Goal: Task Accomplishment & Management: Manage account settings

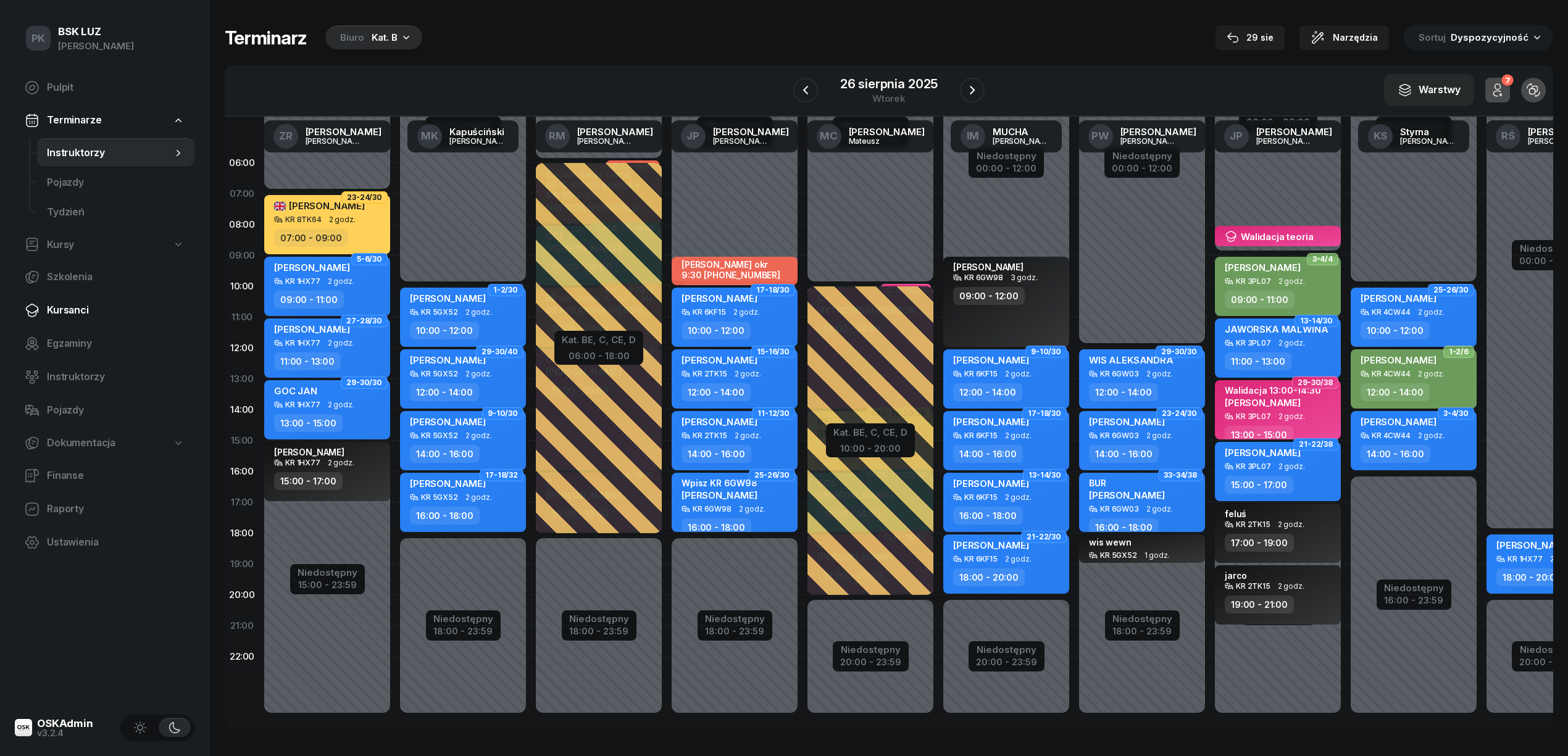
click at [78, 309] on span "Kursanci" at bounding box center [116, 310] width 138 height 16
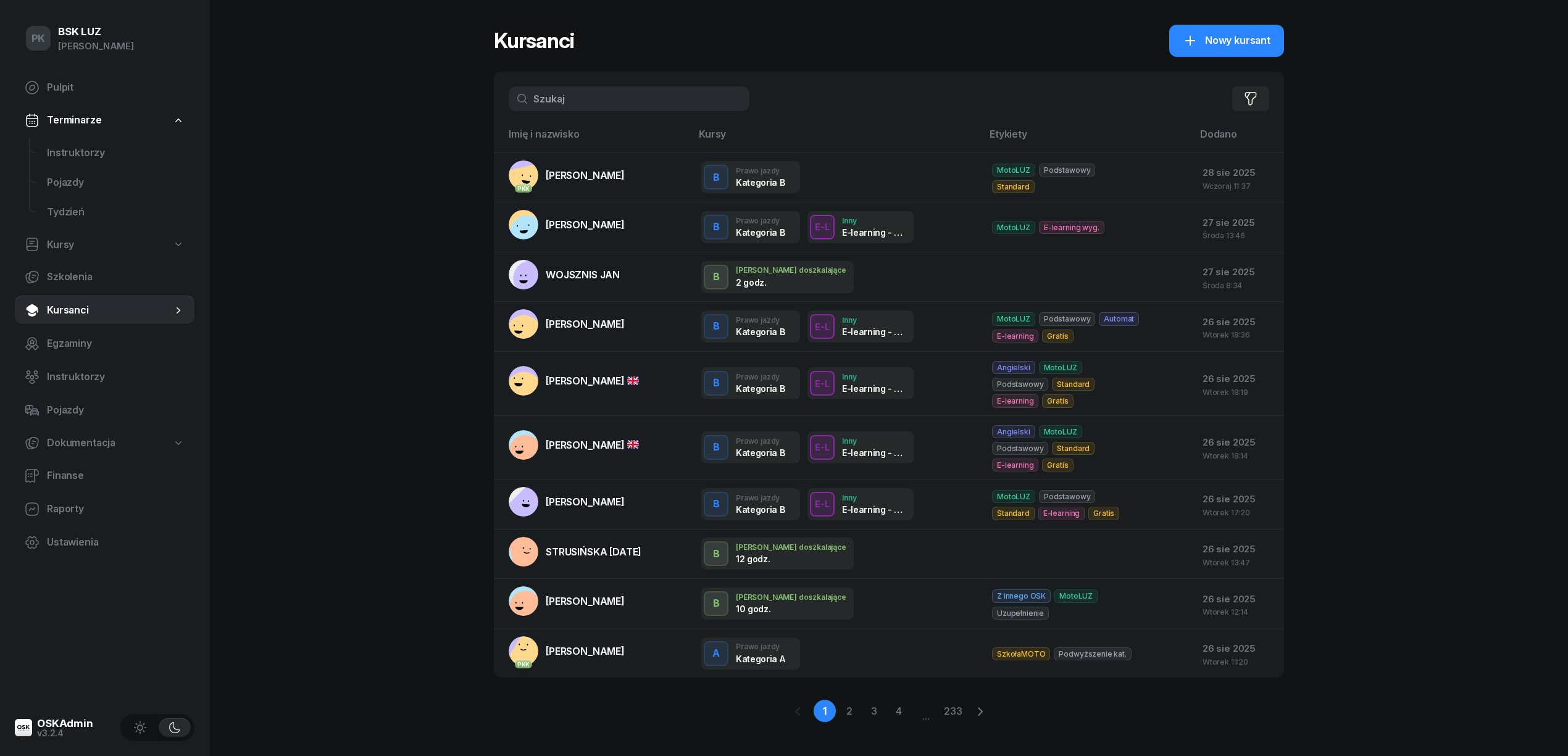
click at [551, 99] on input "text" at bounding box center [629, 98] width 241 height 25
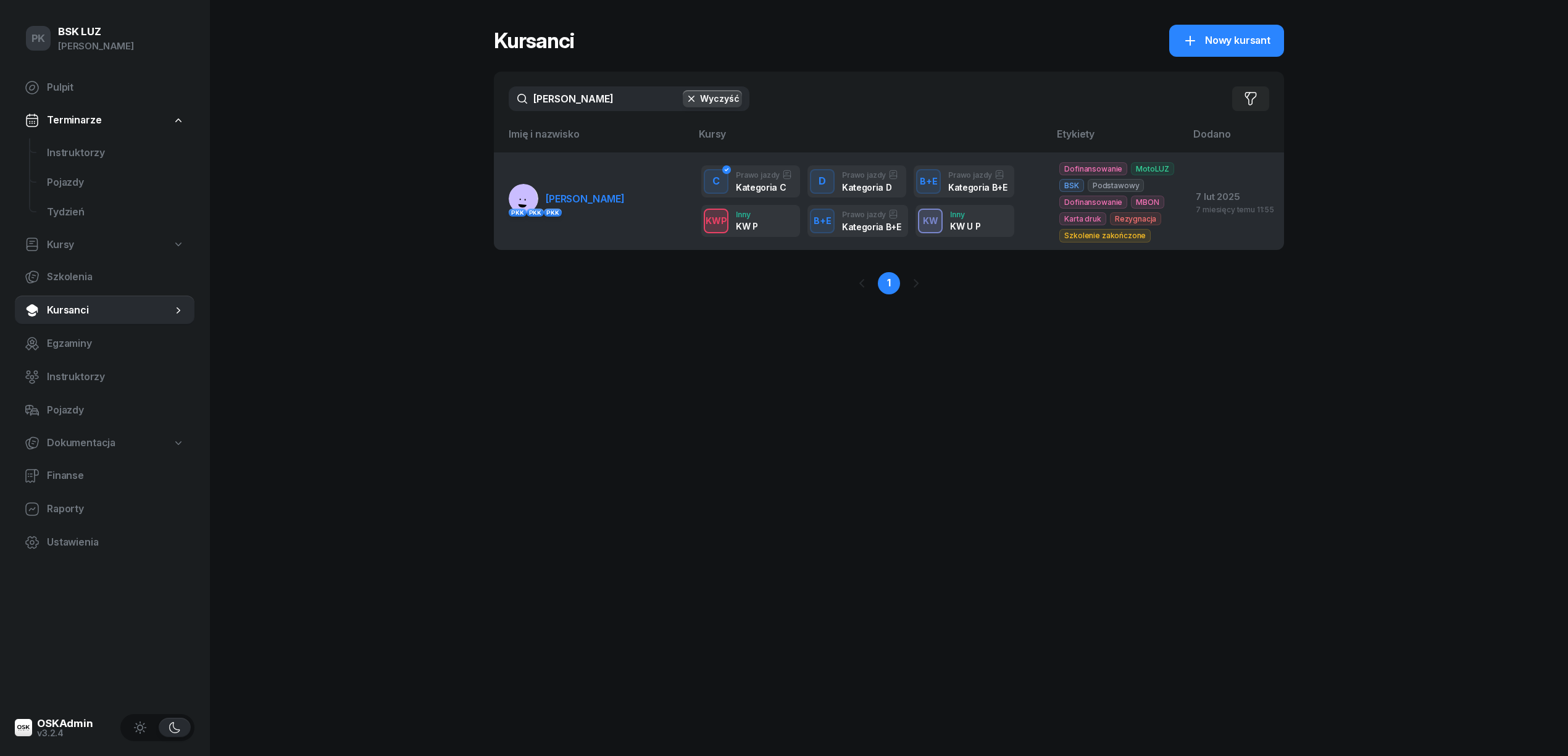
type input "MARONA"
click at [588, 191] on link "PKK PKK PKK MARONA MIROSŁAW" at bounding box center [567, 198] width 116 height 29
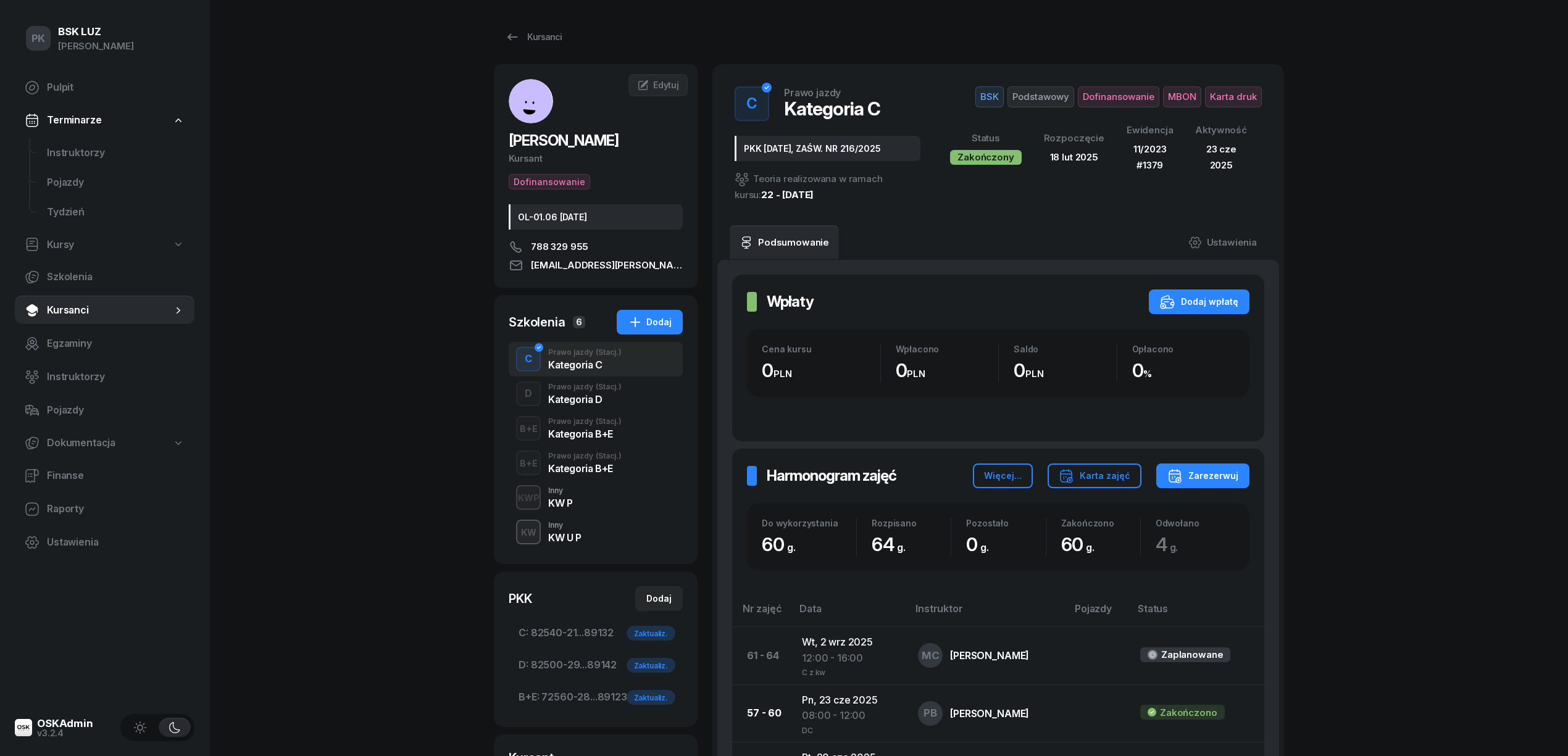
click at [588, 398] on div "Kategoria D" at bounding box center [585, 399] width 73 height 10
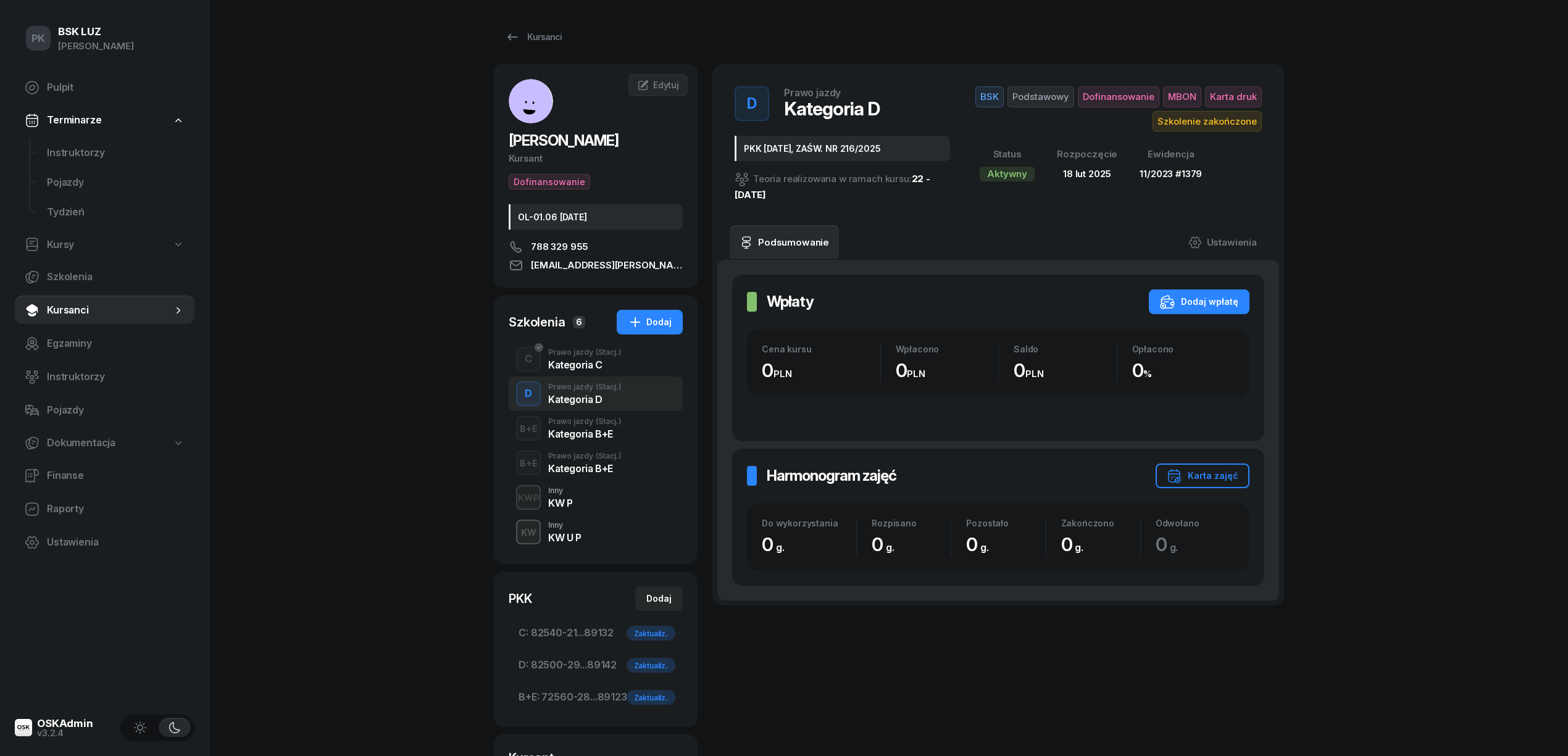
click at [590, 431] on div "Kategoria B+E" at bounding box center [585, 433] width 73 height 10
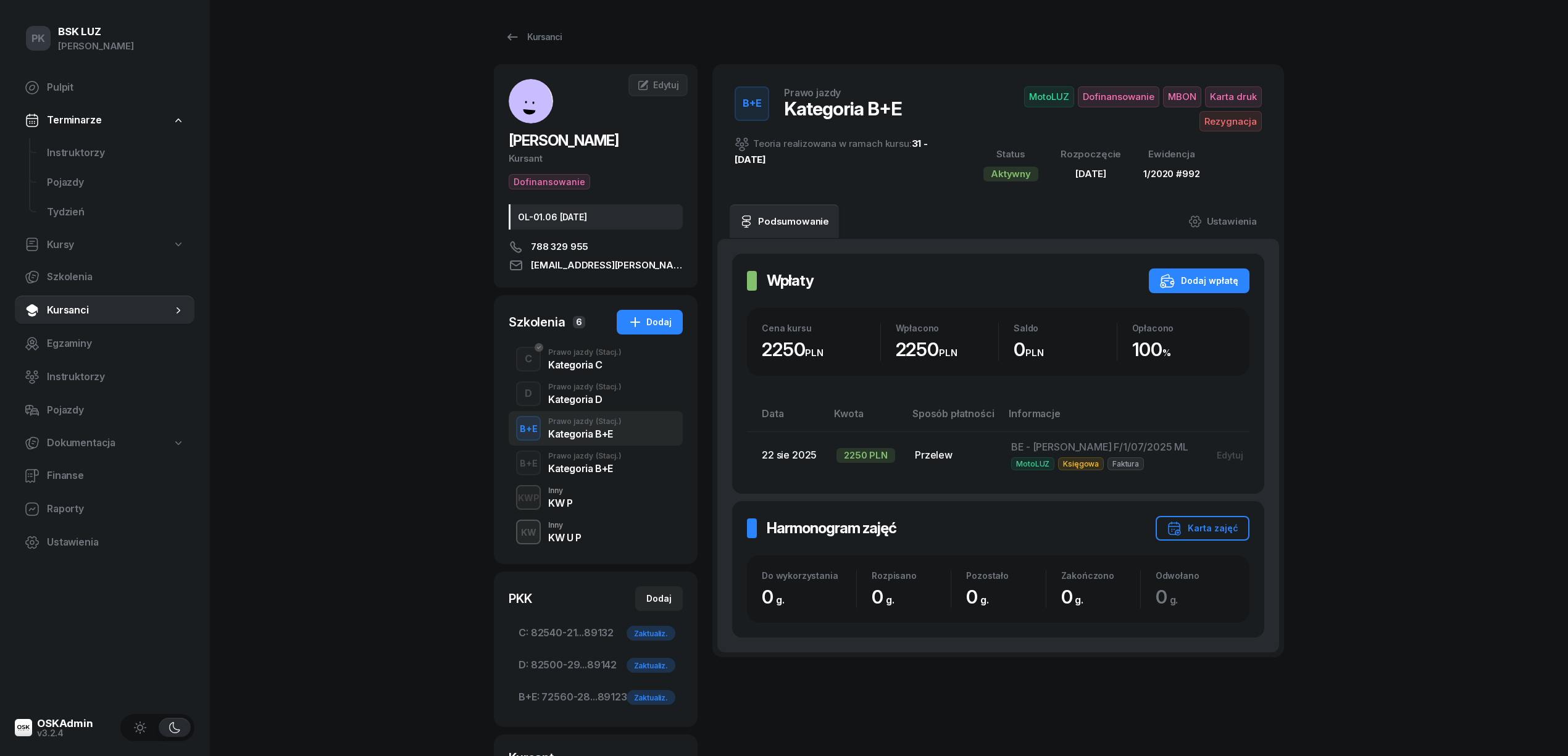
click at [590, 464] on div "Kategoria B+E" at bounding box center [585, 468] width 73 height 10
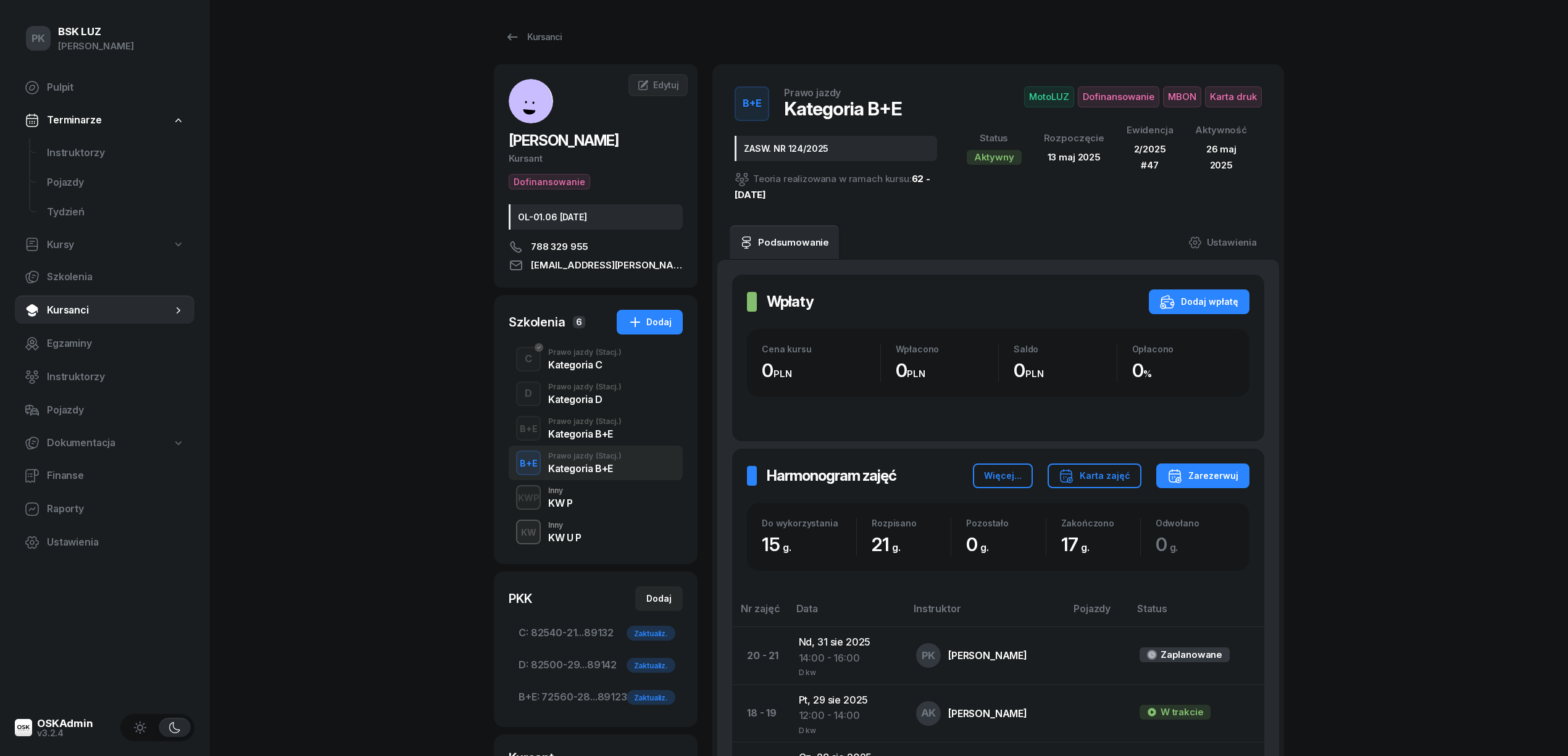
click at [589, 395] on div "Kategoria D" at bounding box center [585, 399] width 73 height 10
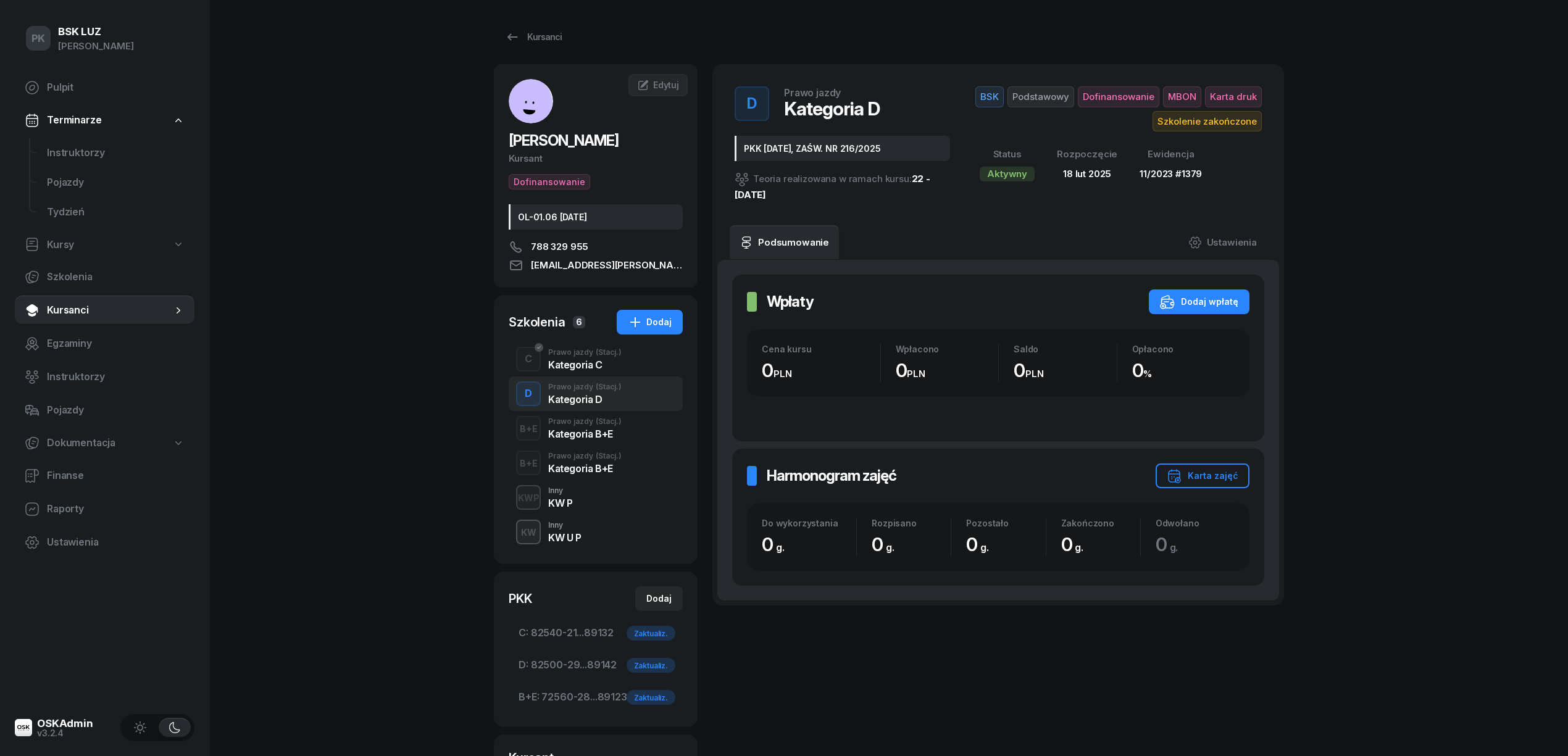
click at [588, 502] on div "KWP Inny KW P" at bounding box center [596, 497] width 174 height 35
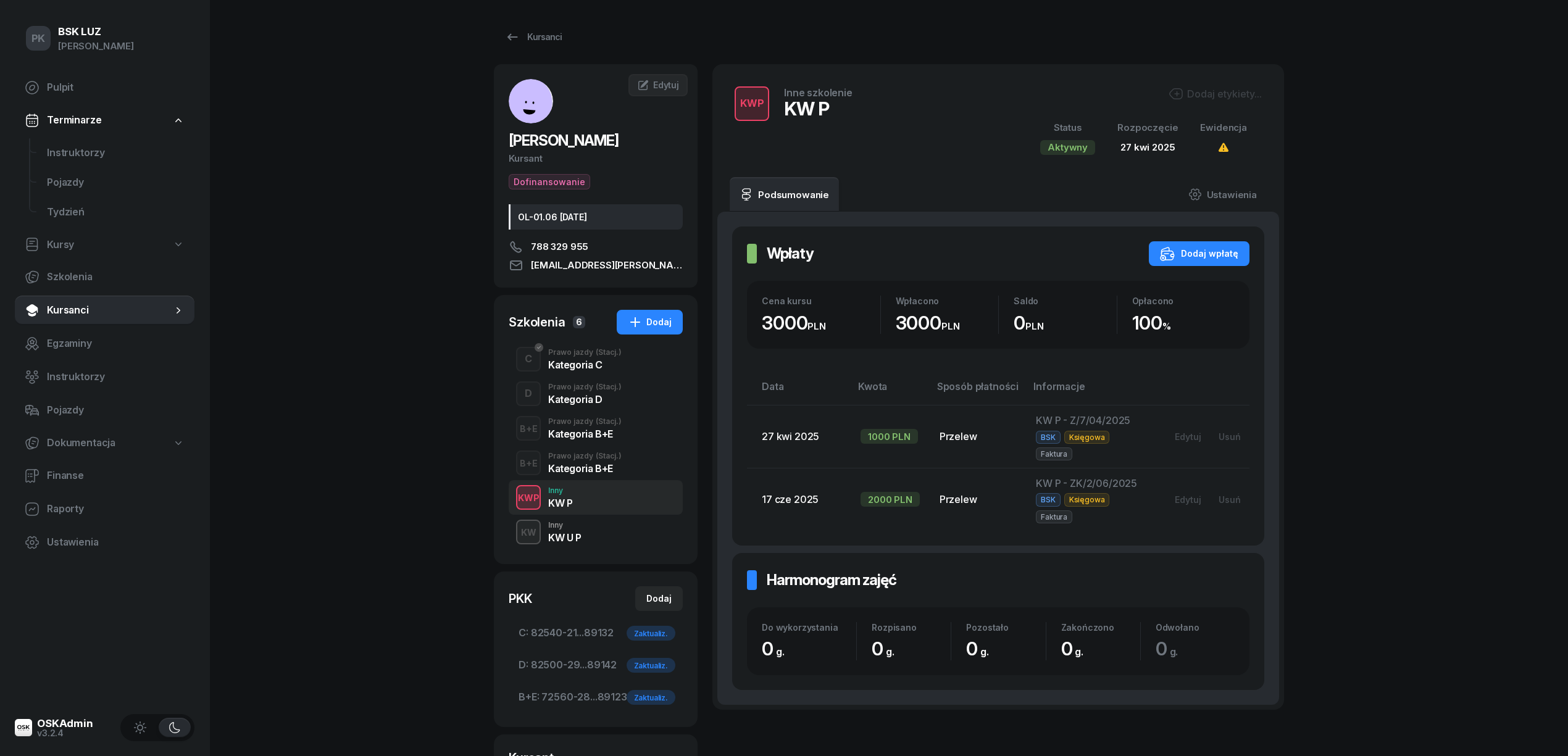
click at [605, 538] on div "KW Inny KW U P" at bounding box center [596, 532] width 174 height 35
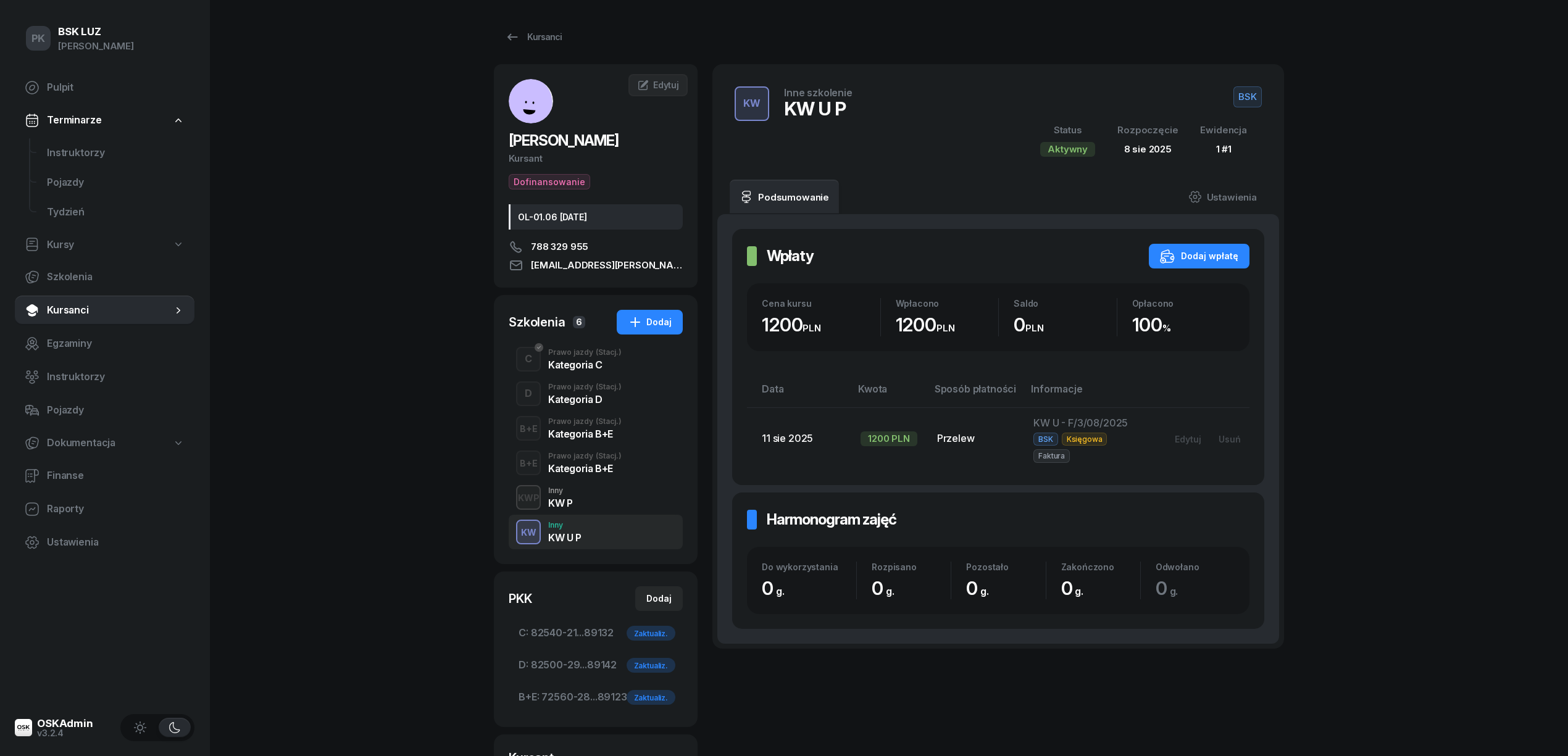
click at [596, 502] on div "KWP Inny KW P" at bounding box center [596, 497] width 174 height 35
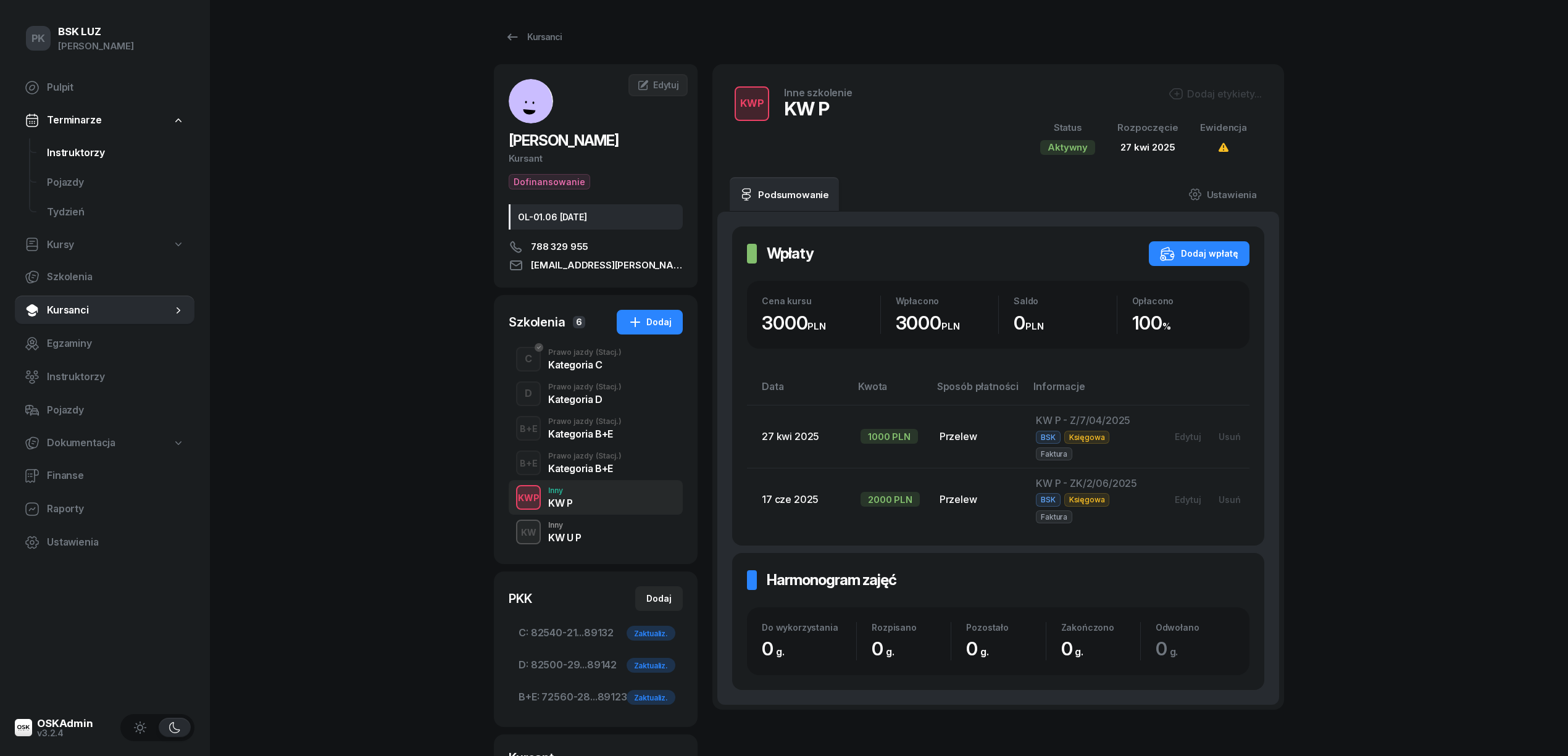
click at [76, 153] on span "Instruktorzy" at bounding box center [116, 153] width 138 height 16
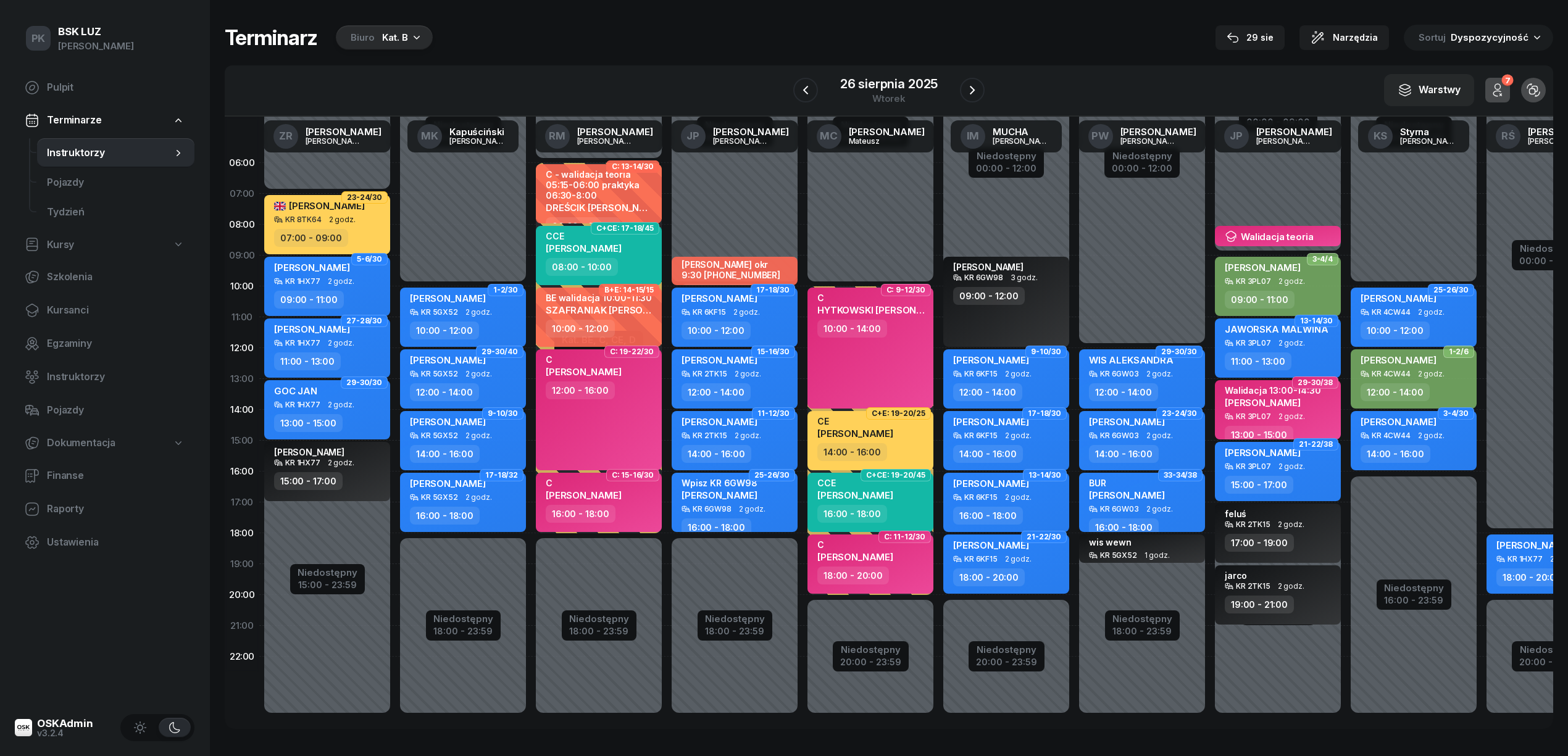
click at [375, 35] on div "Biuro Kat. B" at bounding box center [384, 37] width 97 height 25
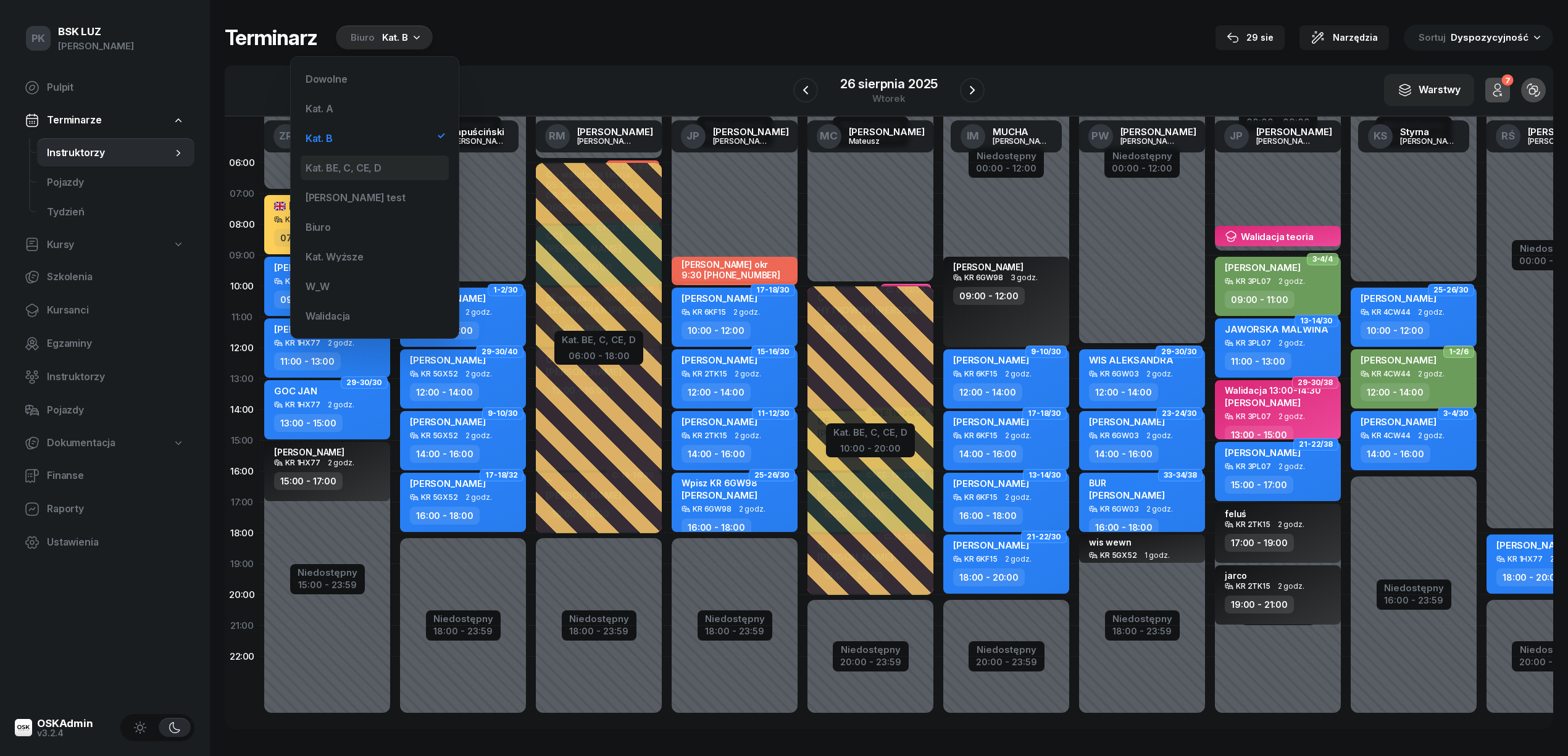
click at [379, 158] on div "Kat. BE, C, CE, D" at bounding box center [375, 168] width 148 height 25
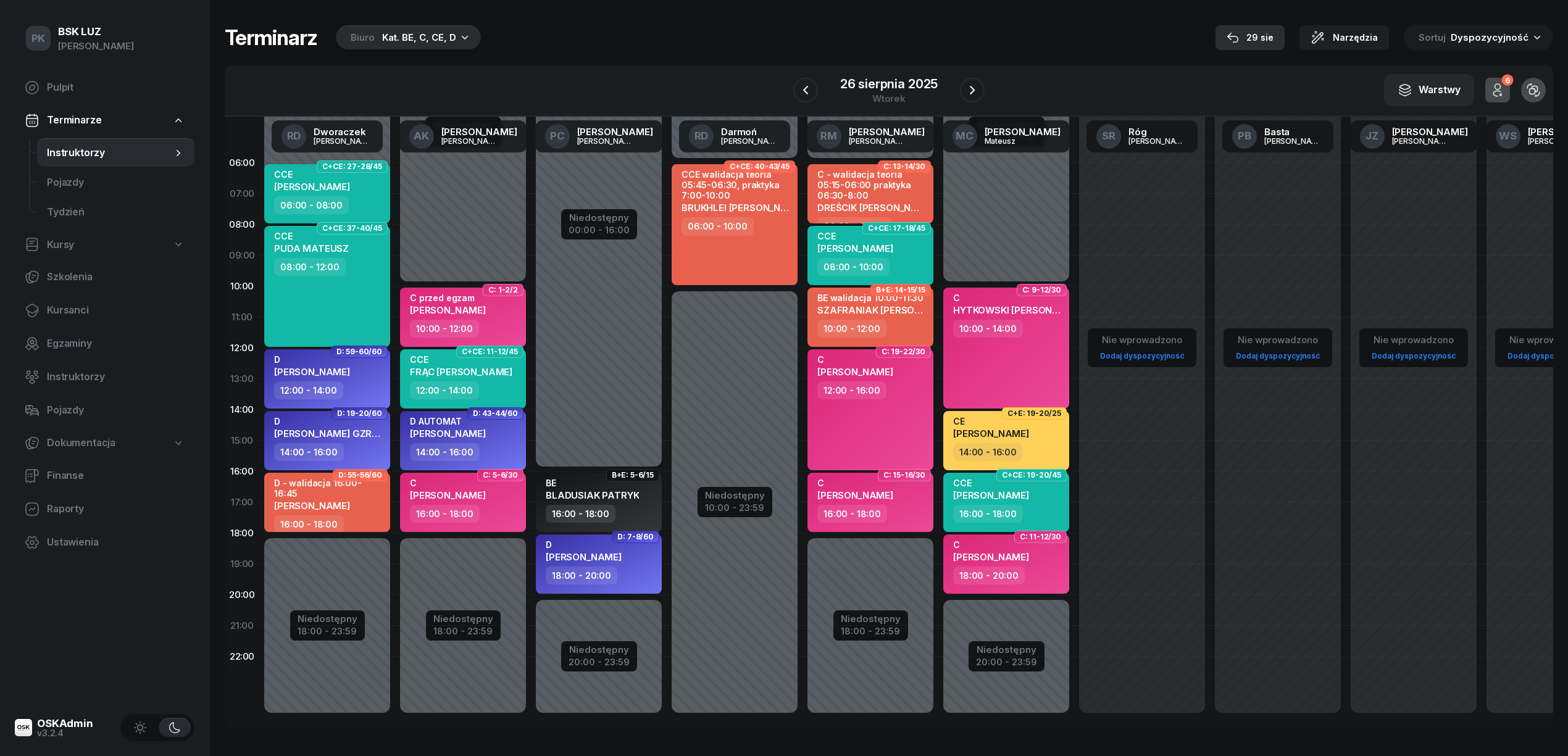
click at [1161, 30] on div "29 sie" at bounding box center [1250, 38] width 47 height 15
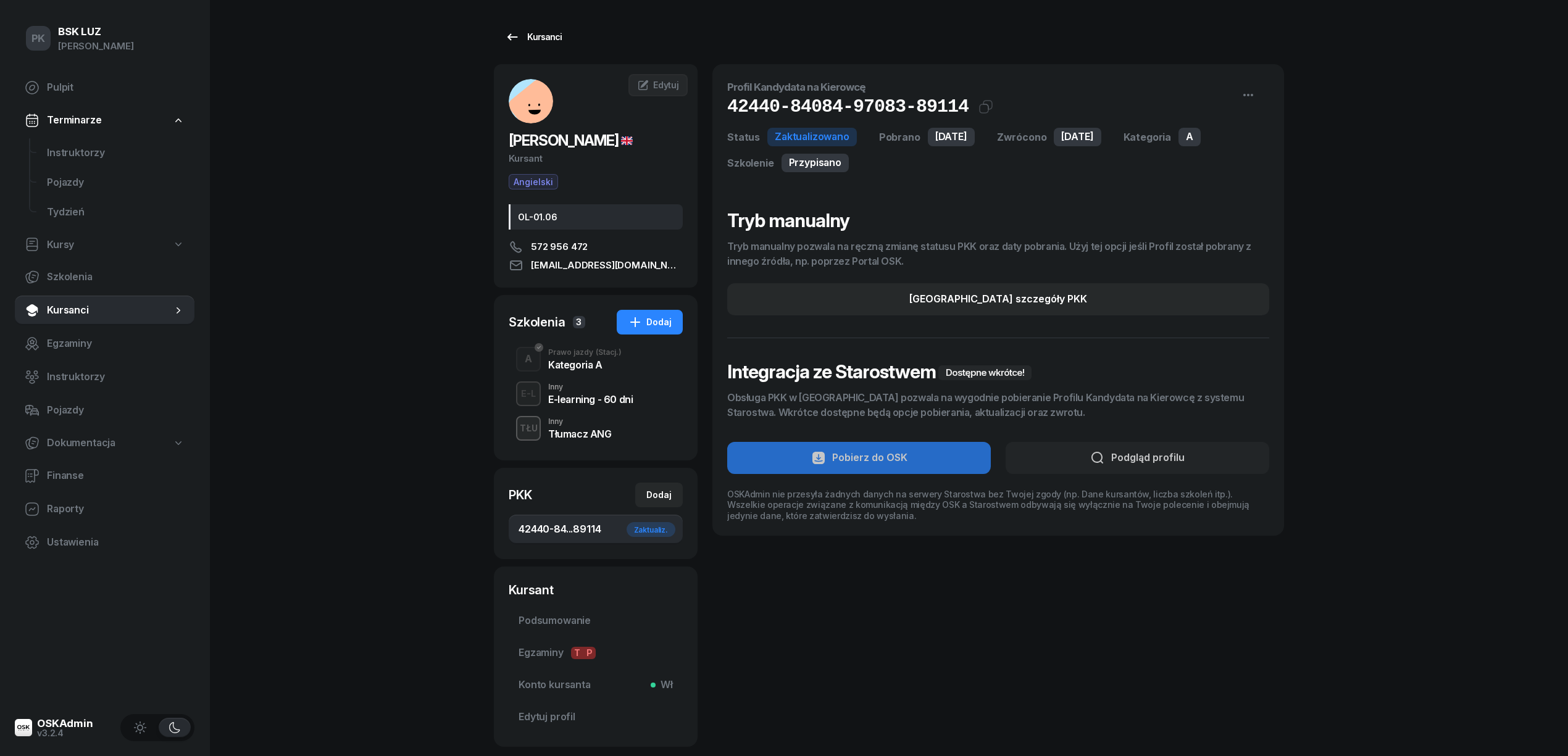
click at [558, 39] on div "Kursanci" at bounding box center [533, 37] width 57 height 15
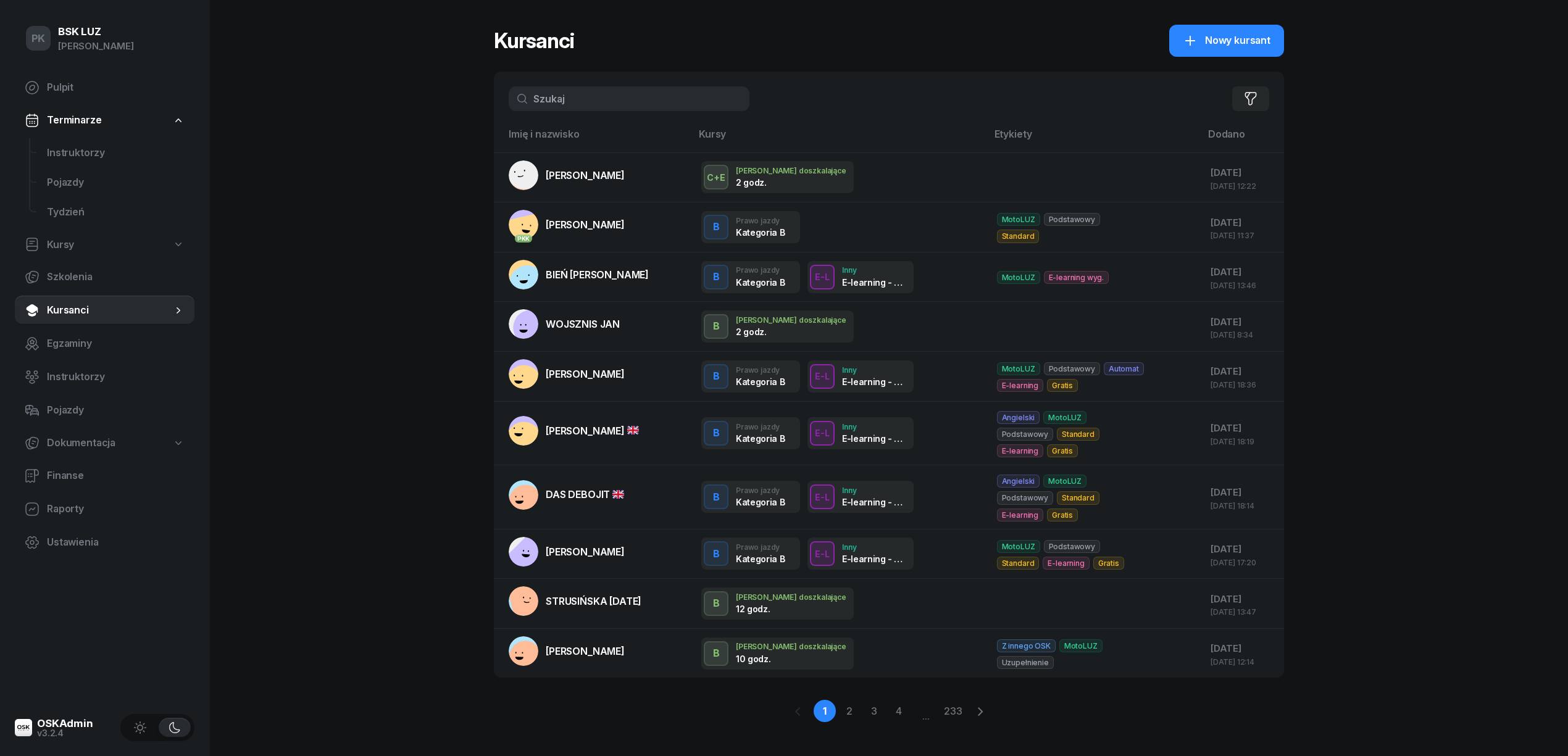
click at [415, 106] on div "PK BSK LUZ Piotr Klimek Pulpit Terminarze Instruktorzy Pojazdy Tydzień Kursy Sz…" at bounding box center [784, 385] width 1568 height 770
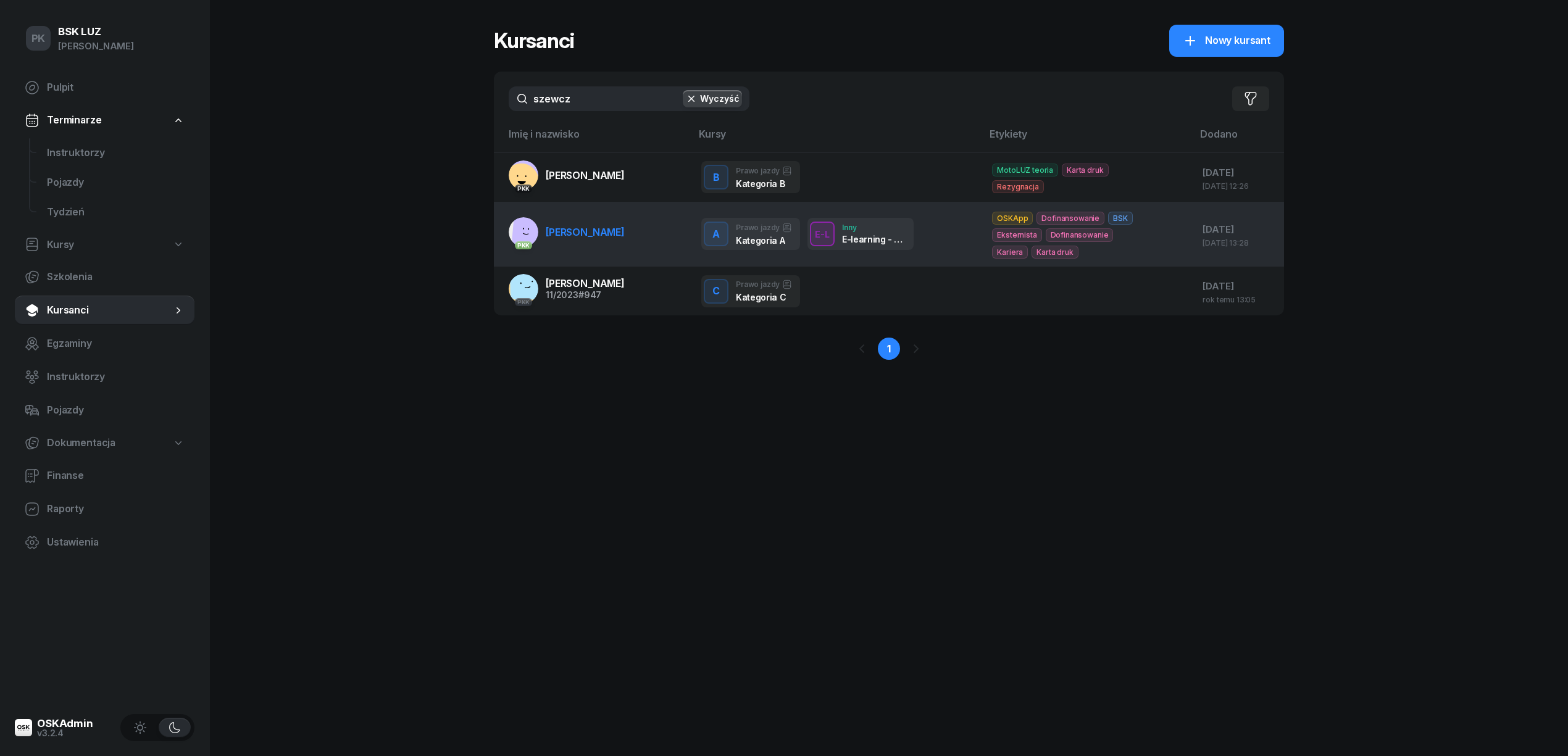
type input "szewcz"
click at [598, 240] on link "PKK SZEWCZYK STANISŁAW" at bounding box center [567, 231] width 116 height 29
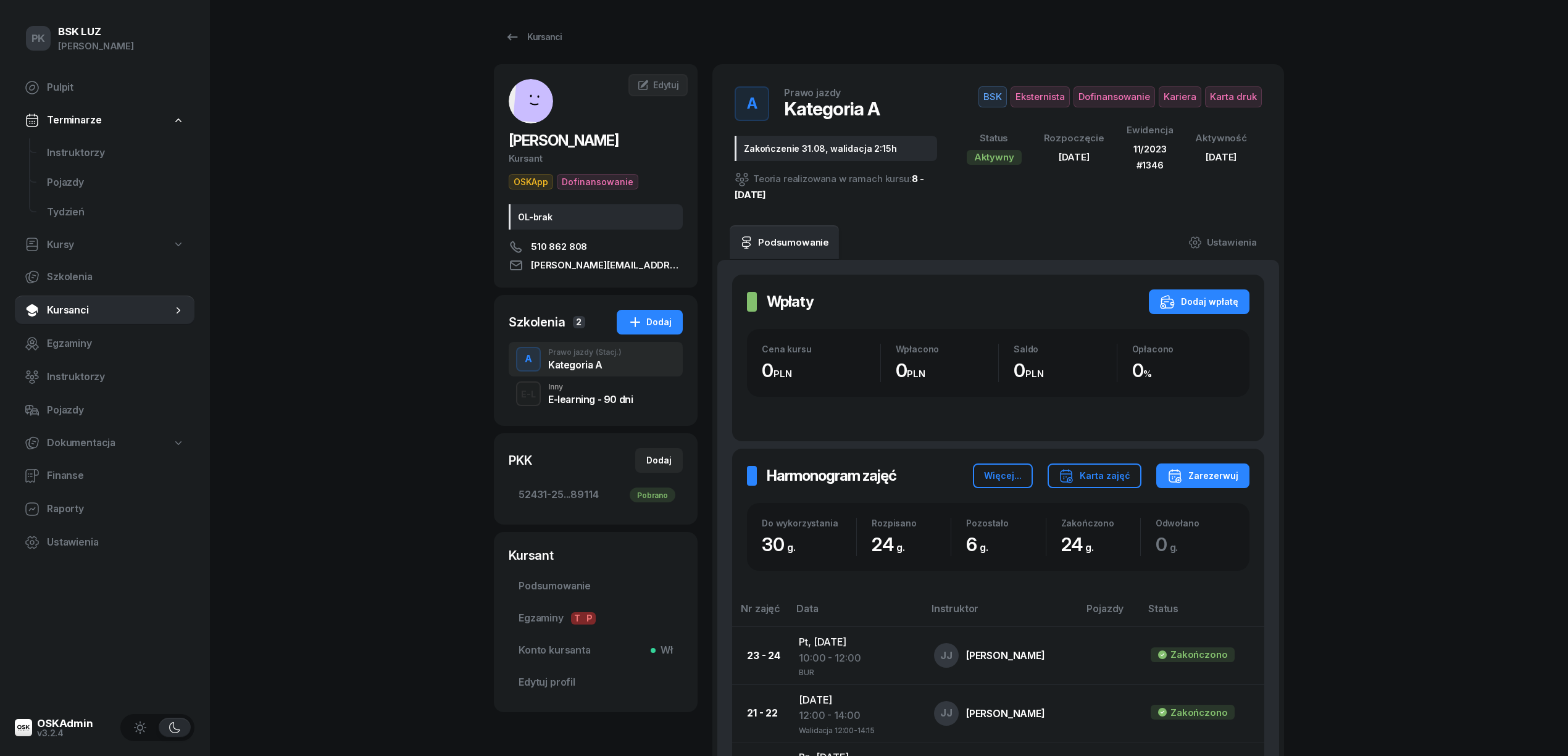
click at [590, 225] on div "OL-brak" at bounding box center [596, 216] width 174 height 25
click at [573, 217] on div "OL-brak" at bounding box center [596, 216] width 174 height 25
click at [529, 685] on span "Edytuj profil" at bounding box center [596, 682] width 154 height 16
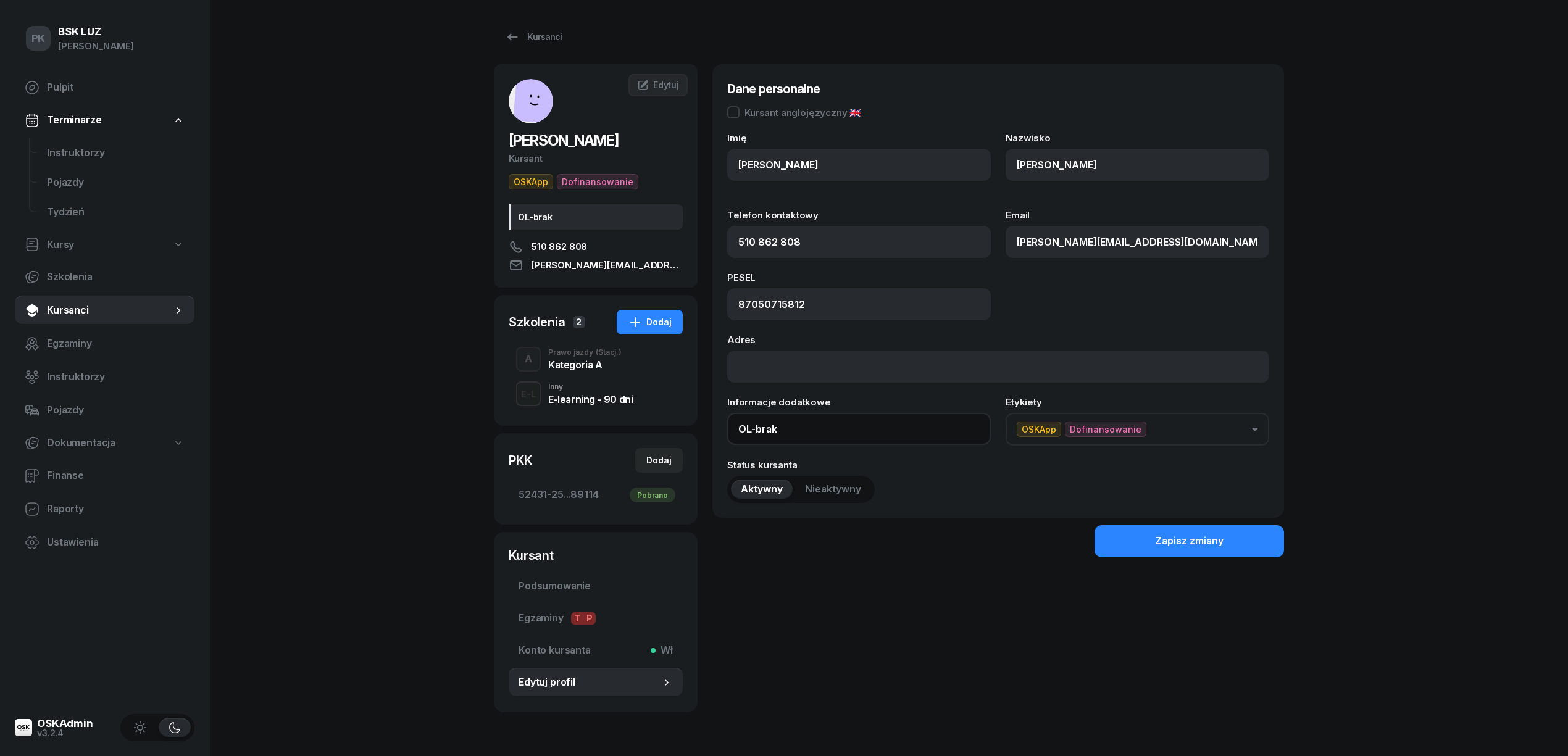
click at [791, 433] on input "OL-brak" at bounding box center [859, 429] width 264 height 32
paste input "2029-12-19"
type input "OL-brak, 2029-12-19"
click at [1150, 535] on button "Zapisz zmiany" at bounding box center [1189, 541] width 190 height 32
click at [1131, 538] on button "Zapisz zmiany" at bounding box center [1189, 541] width 190 height 32
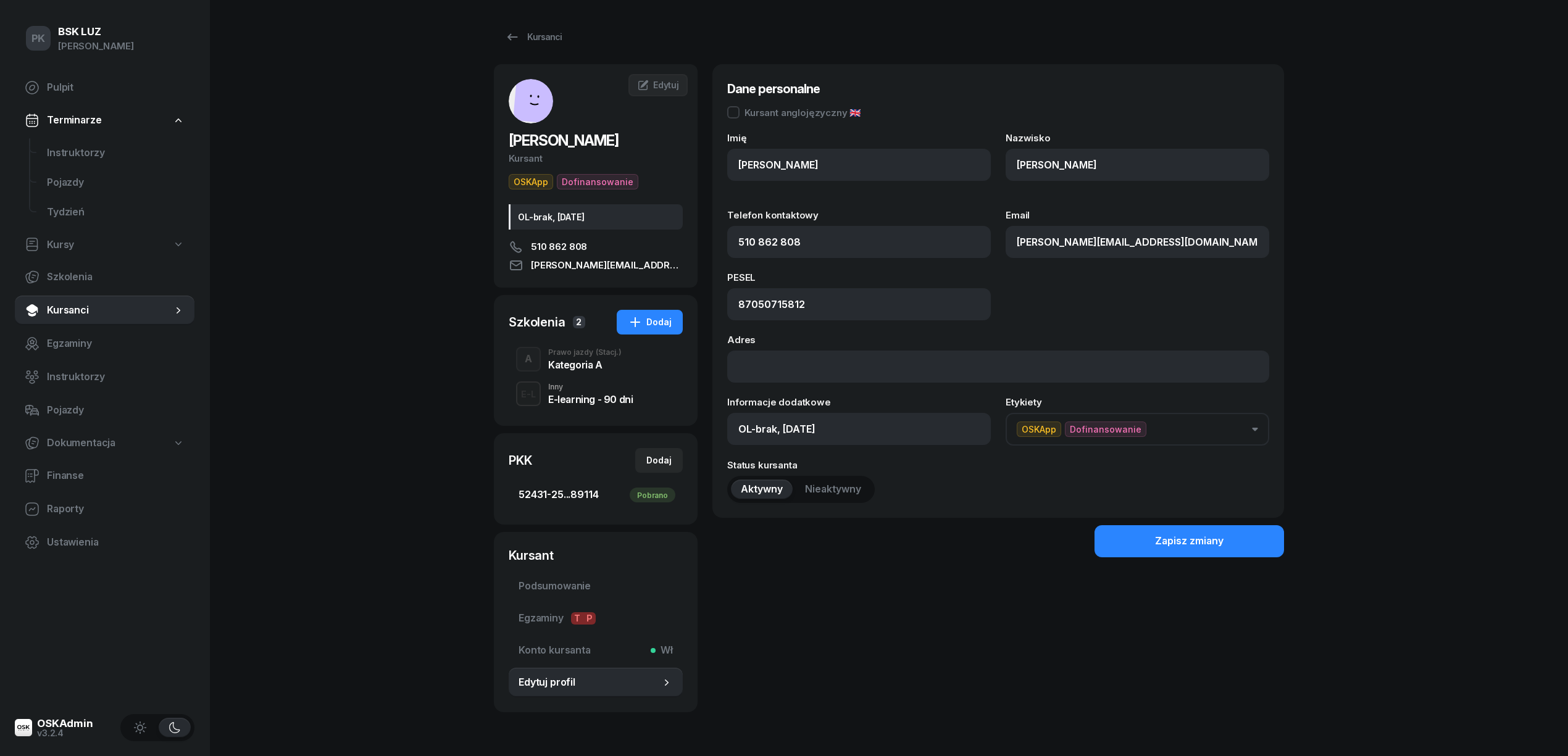
click at [570, 500] on span "52431-25...89114 Pobrano" at bounding box center [596, 494] width 154 height 16
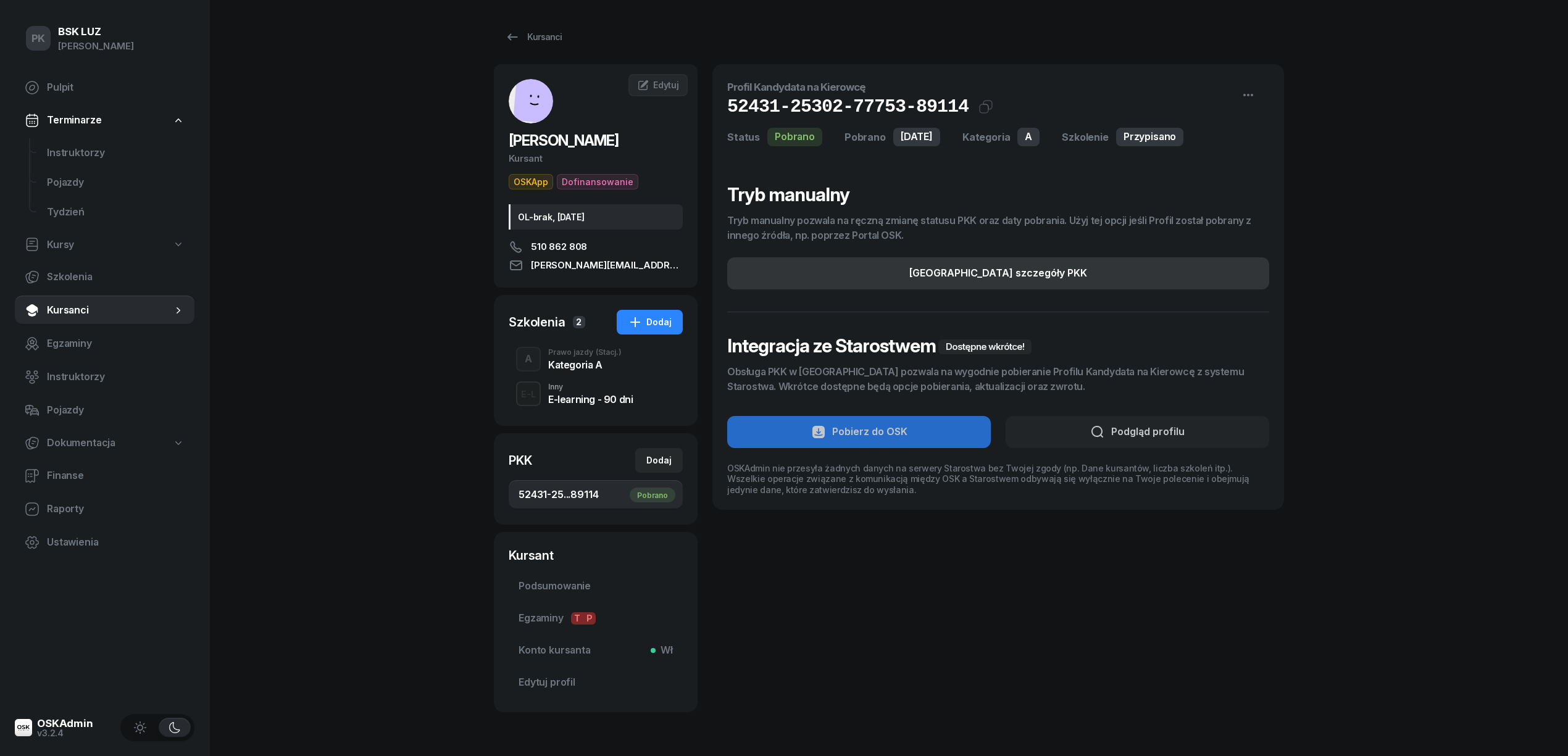
click at [1094, 271] on button "Edytuj szczegóły PKK" at bounding box center [998, 273] width 542 height 32
select select "A"
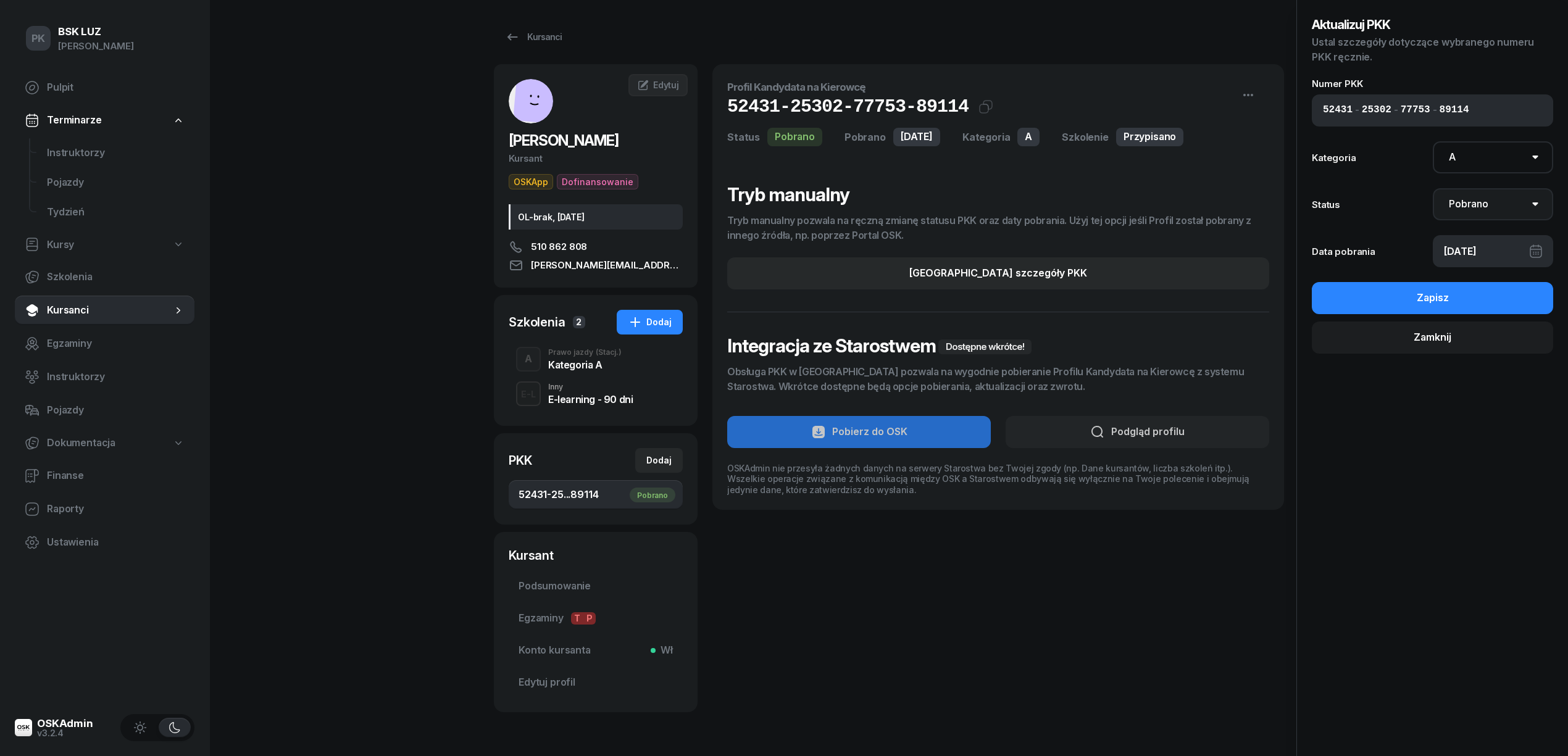
drag, startPoint x: 1474, startPoint y: 209, endPoint x: 1477, endPoint y: 220, distance: 11.4
click at [1474, 209] on select "Nie pobrano Pobrano Zwrócono Zaktualizowano" at bounding box center [1493, 204] width 121 height 32
select select "UpdateAndReturn"
click at [1433, 188] on select "Nie pobrano Pobrano Zwrócono Zaktualizowano" at bounding box center [1493, 204] width 121 height 32
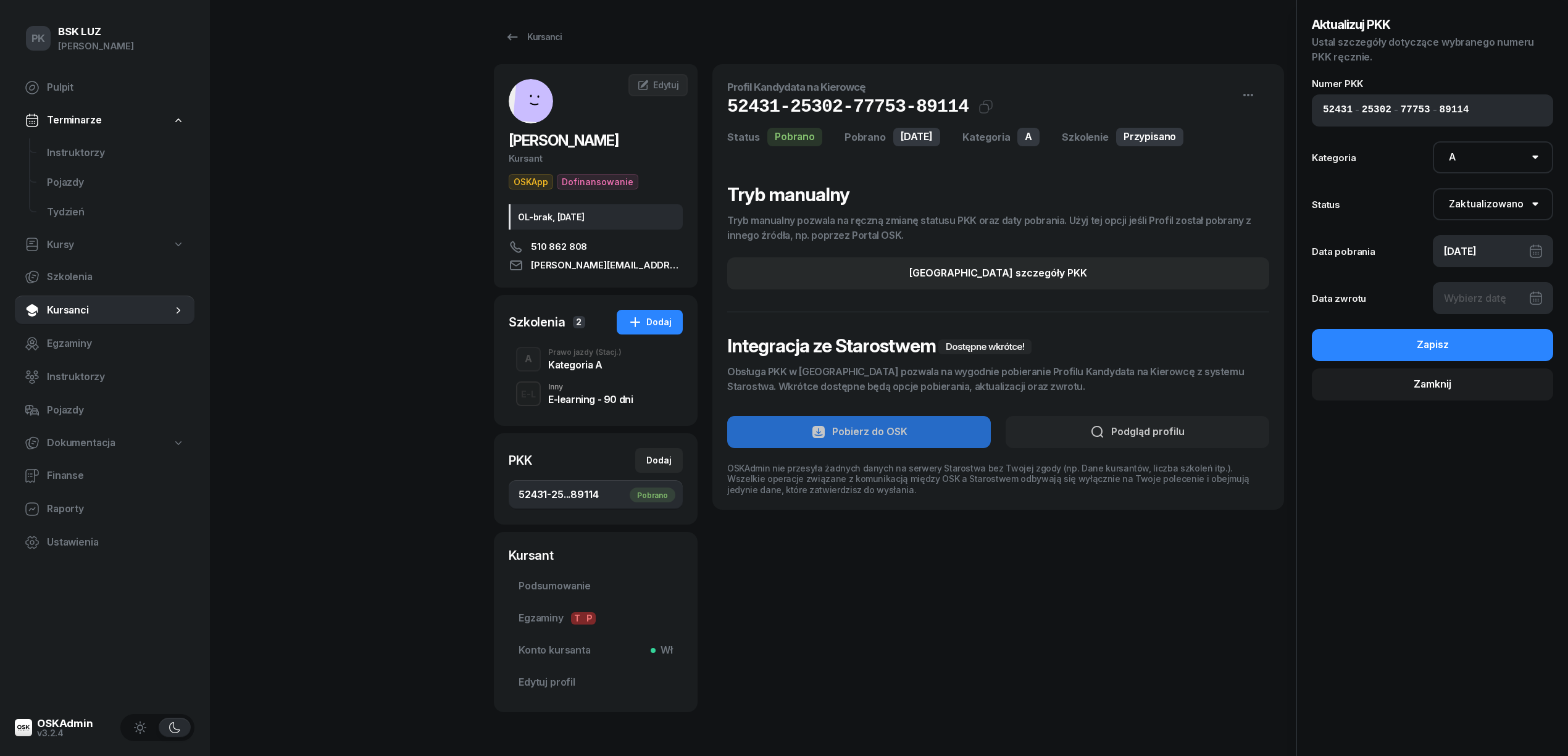
click at [1474, 302] on div at bounding box center [1493, 298] width 121 height 32
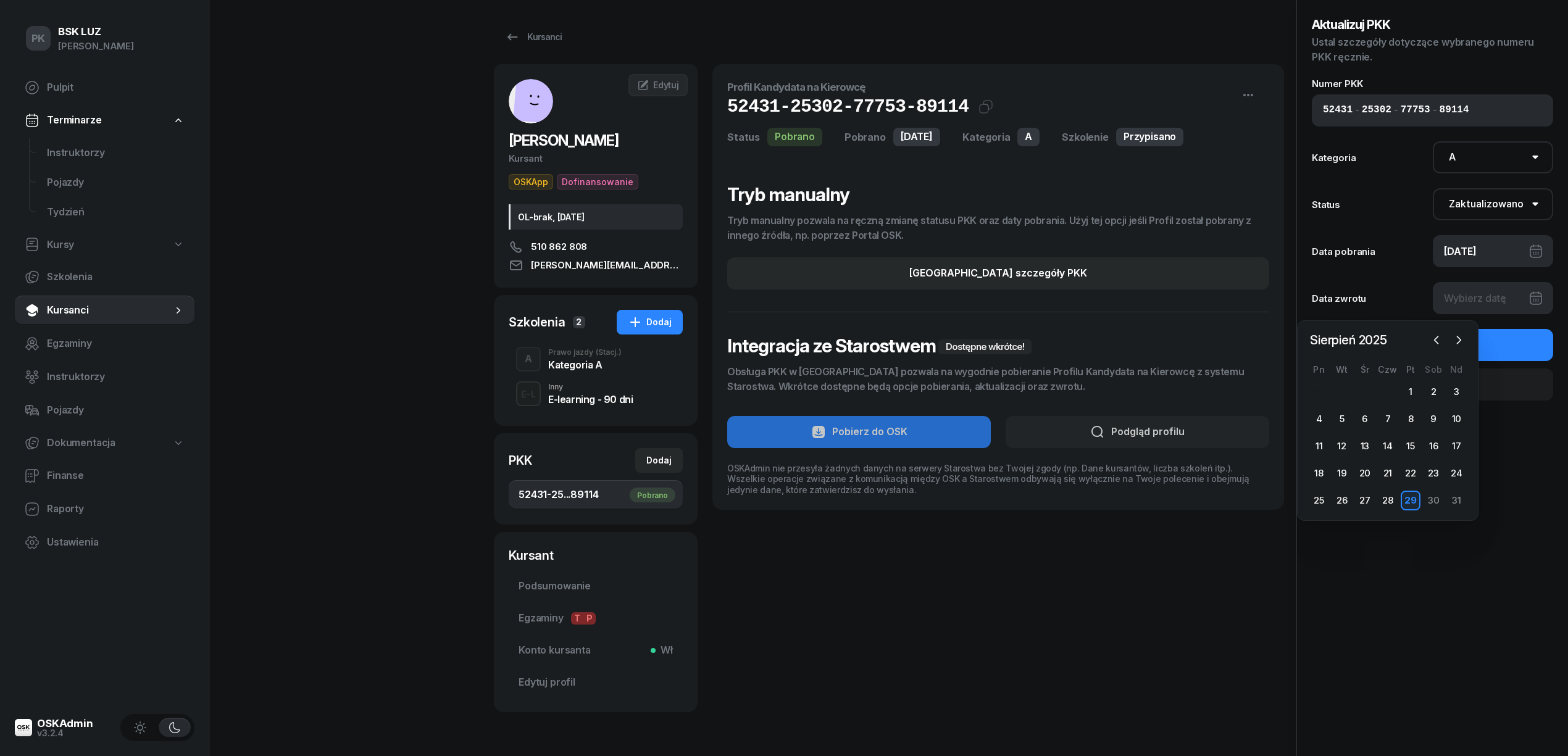
click at [1423, 497] on div "30" at bounding box center [1434, 500] width 23 height 20
click at [1415, 502] on div "29" at bounding box center [1411, 500] width 20 height 20
type input "29/08/2025"
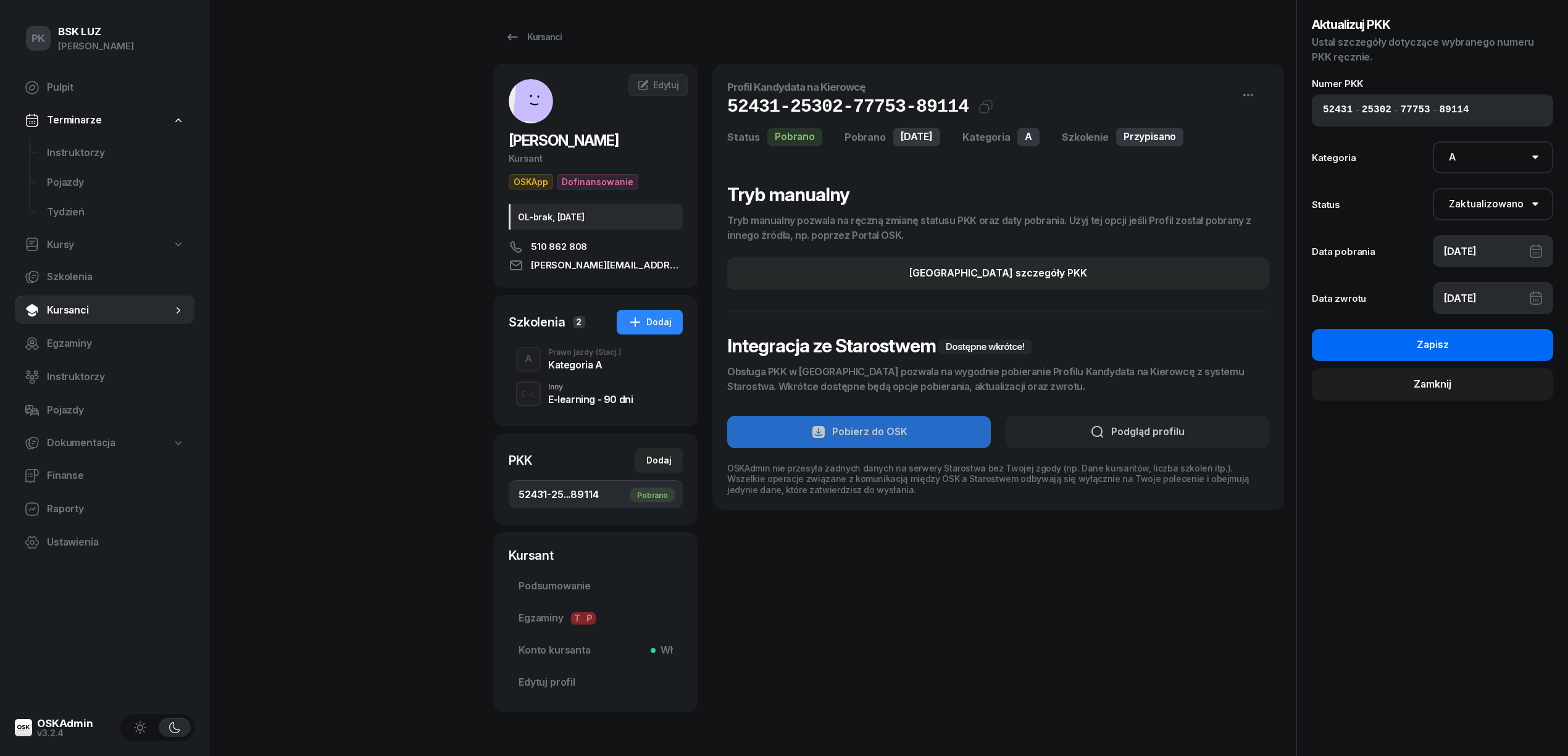
click at [1476, 341] on button "Zapisz" at bounding box center [1432, 345] width 241 height 32
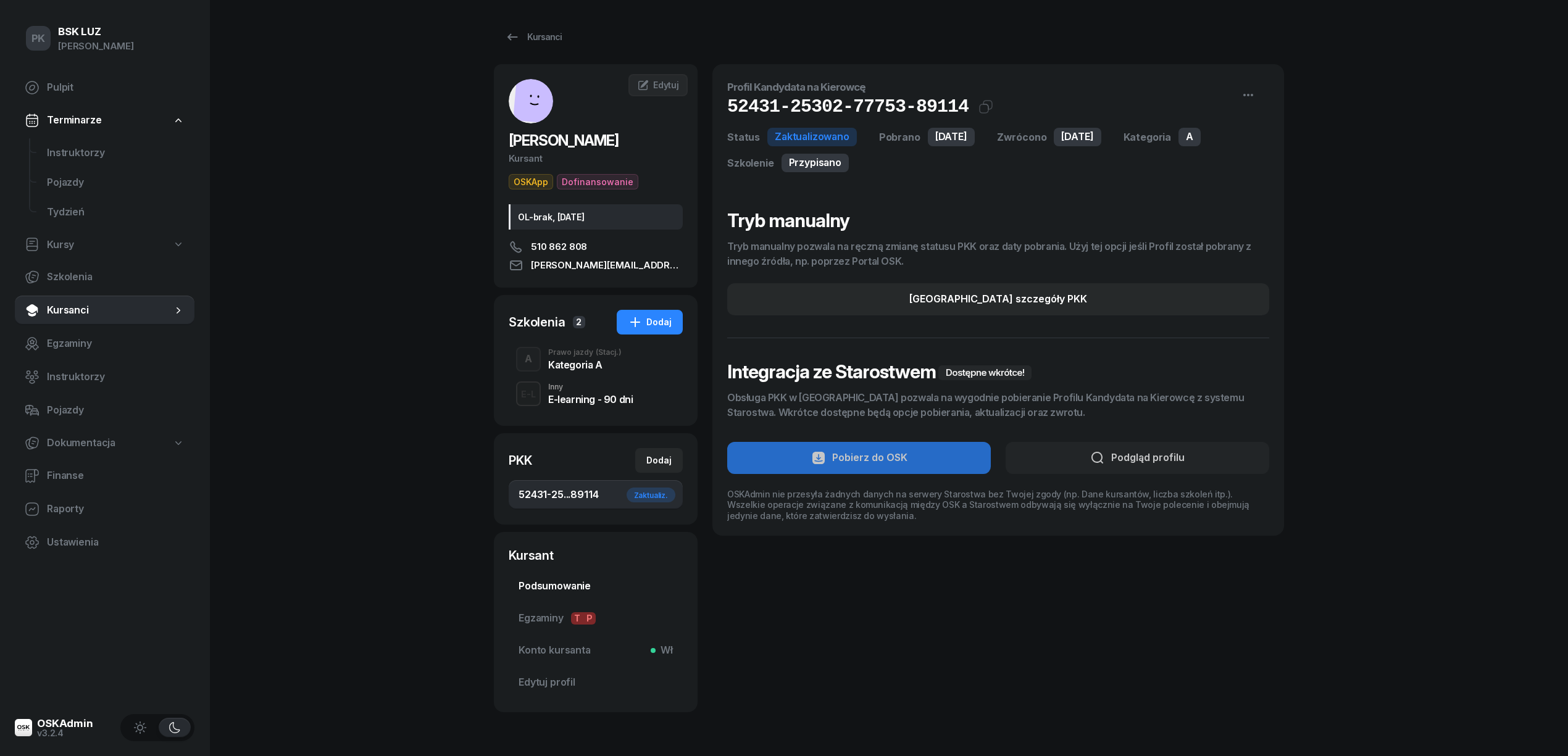
click at [539, 590] on span "Podsumowanie" at bounding box center [596, 586] width 154 height 16
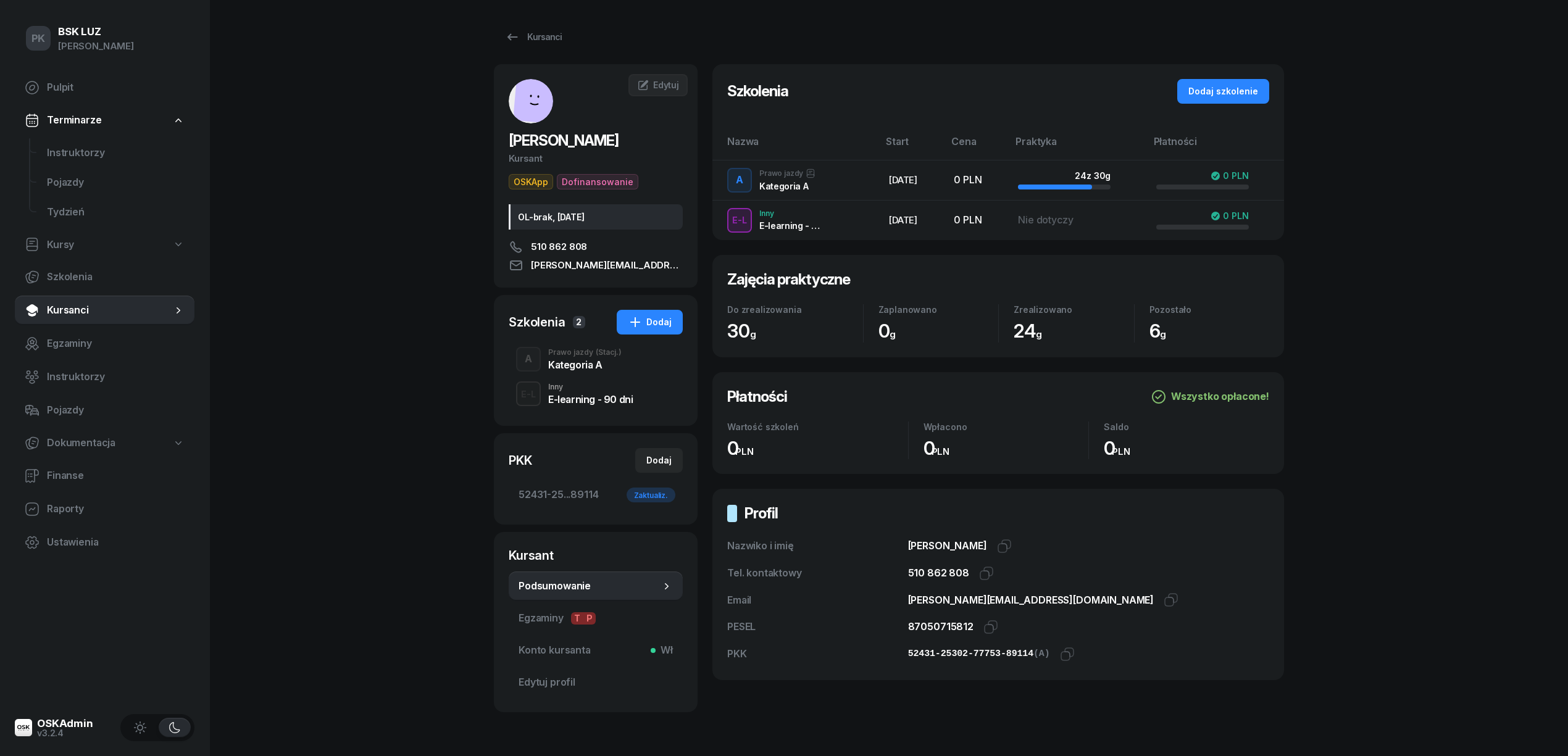
click at [572, 367] on div "Kategoria A" at bounding box center [585, 364] width 73 height 10
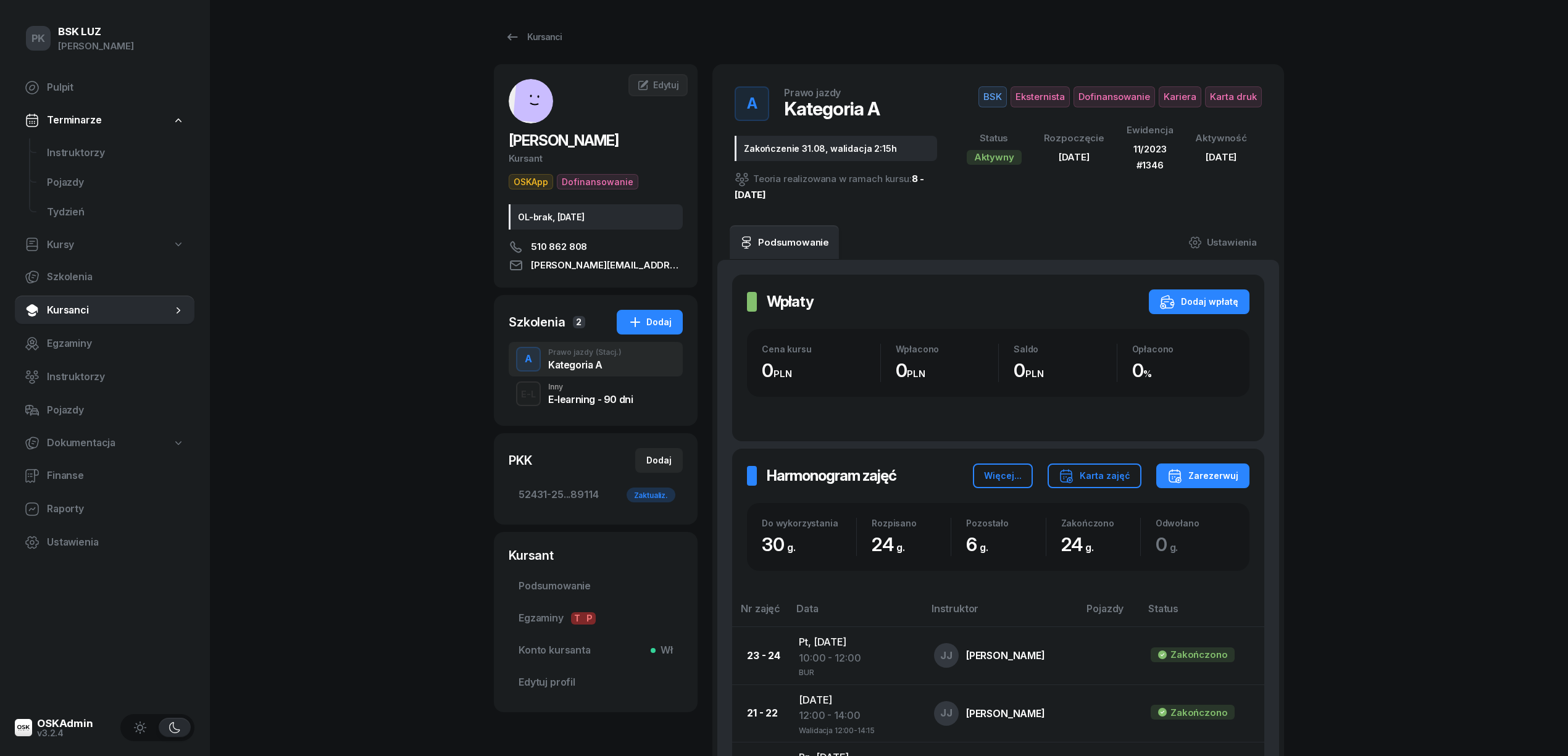
click at [1228, 98] on span "Karta druk" at bounding box center [1233, 97] width 57 height 21
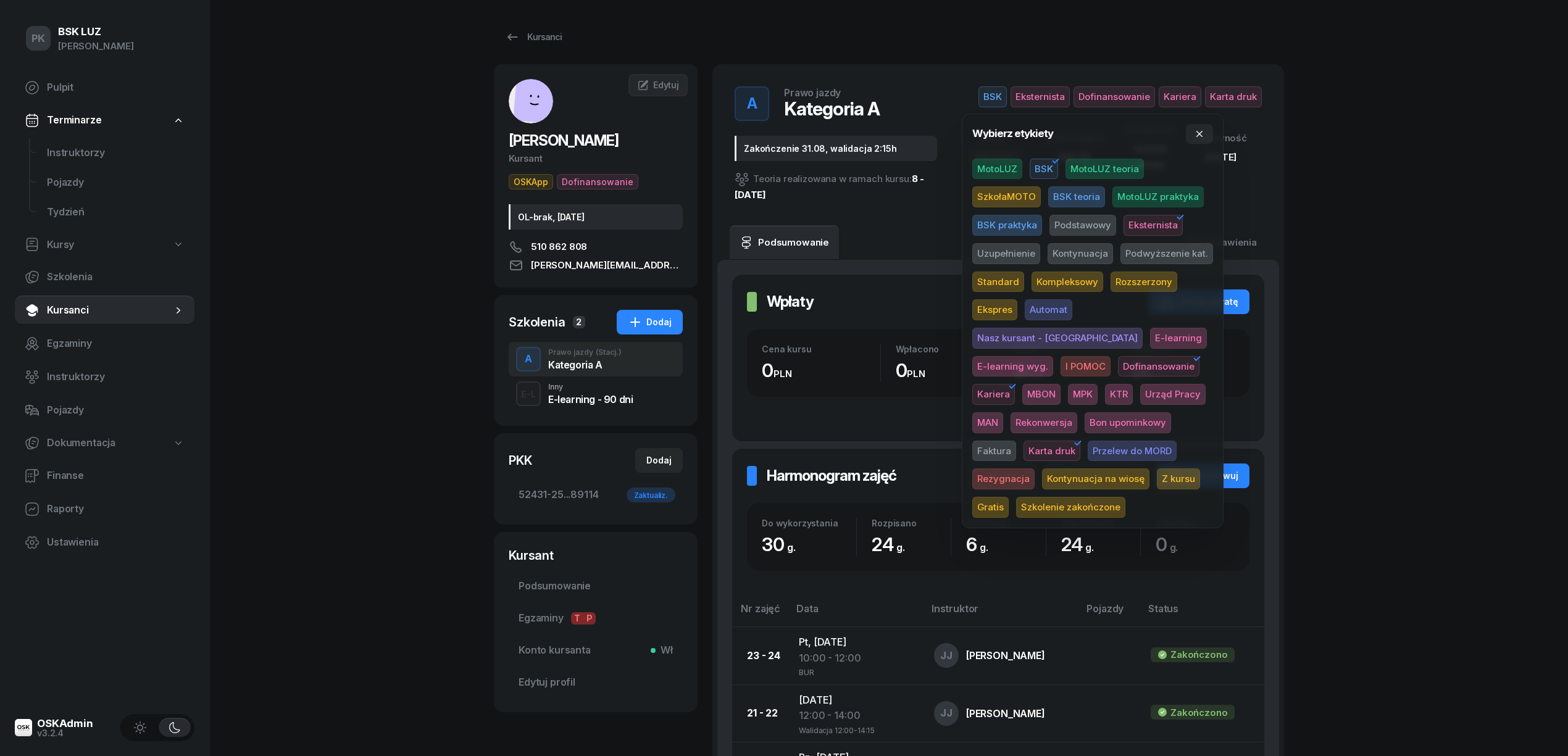
click at [1053, 500] on span "Szkolenie zakończone" at bounding box center [1071, 507] width 109 height 21
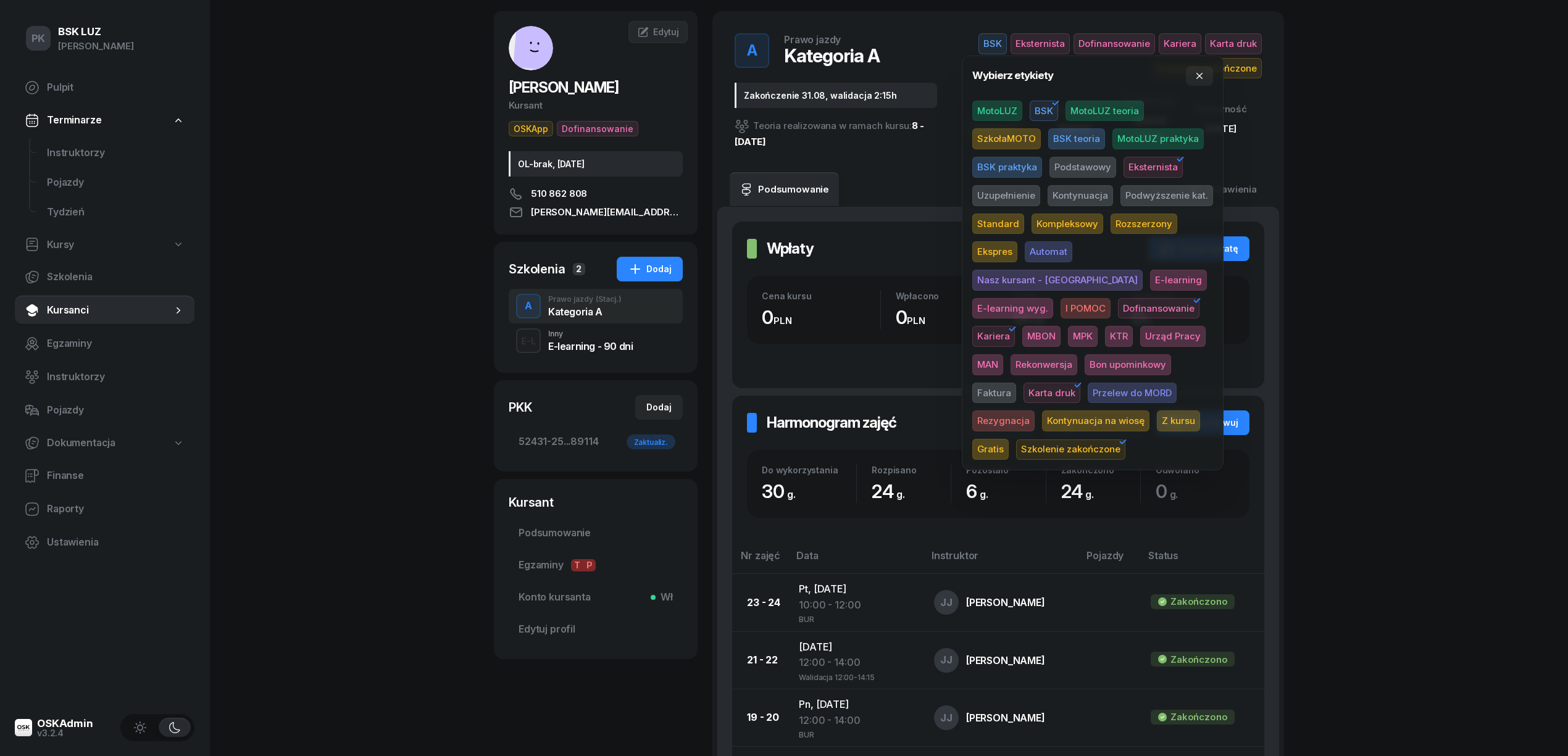
scroll to position [82, 0]
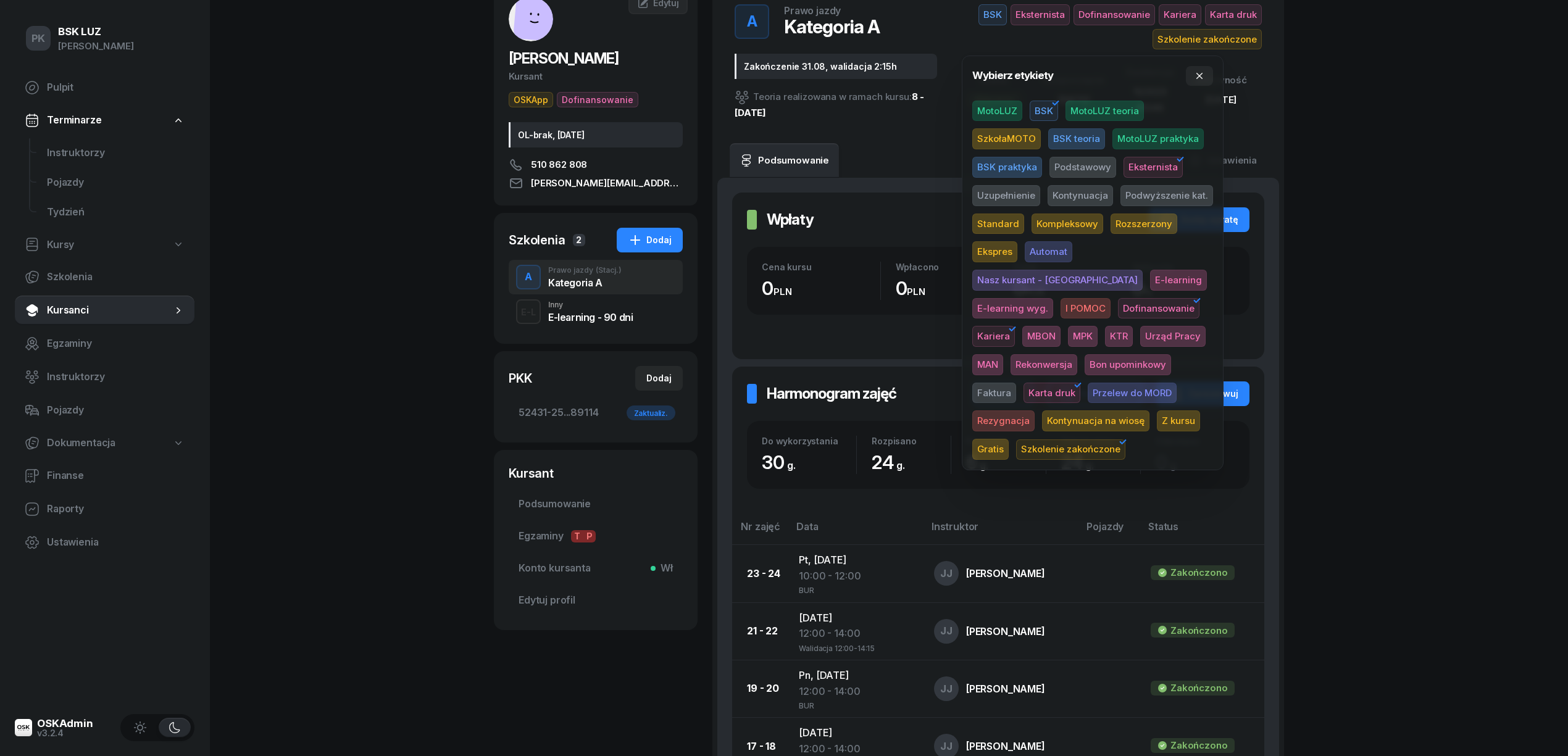
click at [1421, 440] on div "PK BSK LUZ Piotr Klimek Pulpit Terminarze Instruktorzy Pojazdy Tydzień Kursy Sz…" at bounding box center [784, 654] width 1568 height 1473
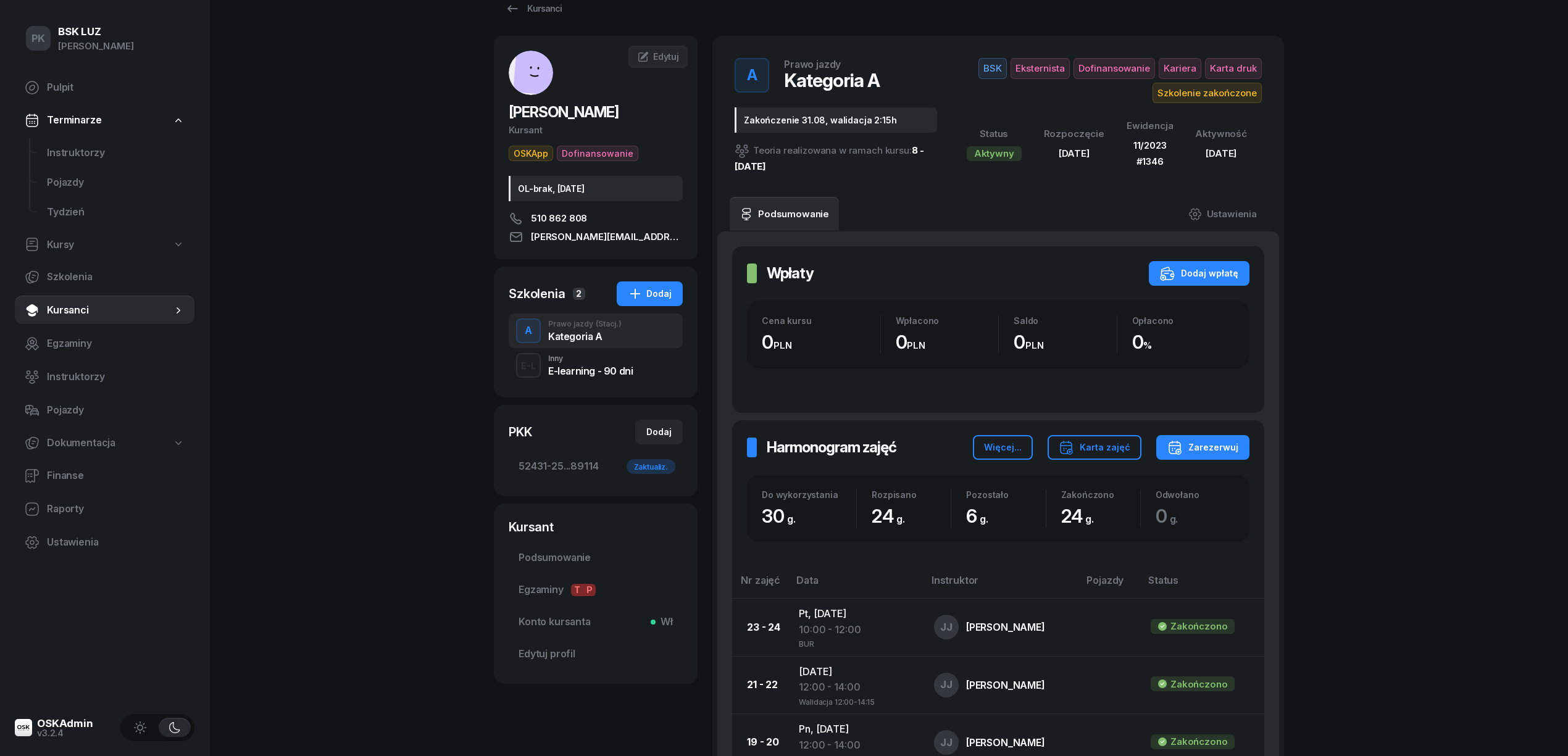
scroll to position [0, 0]
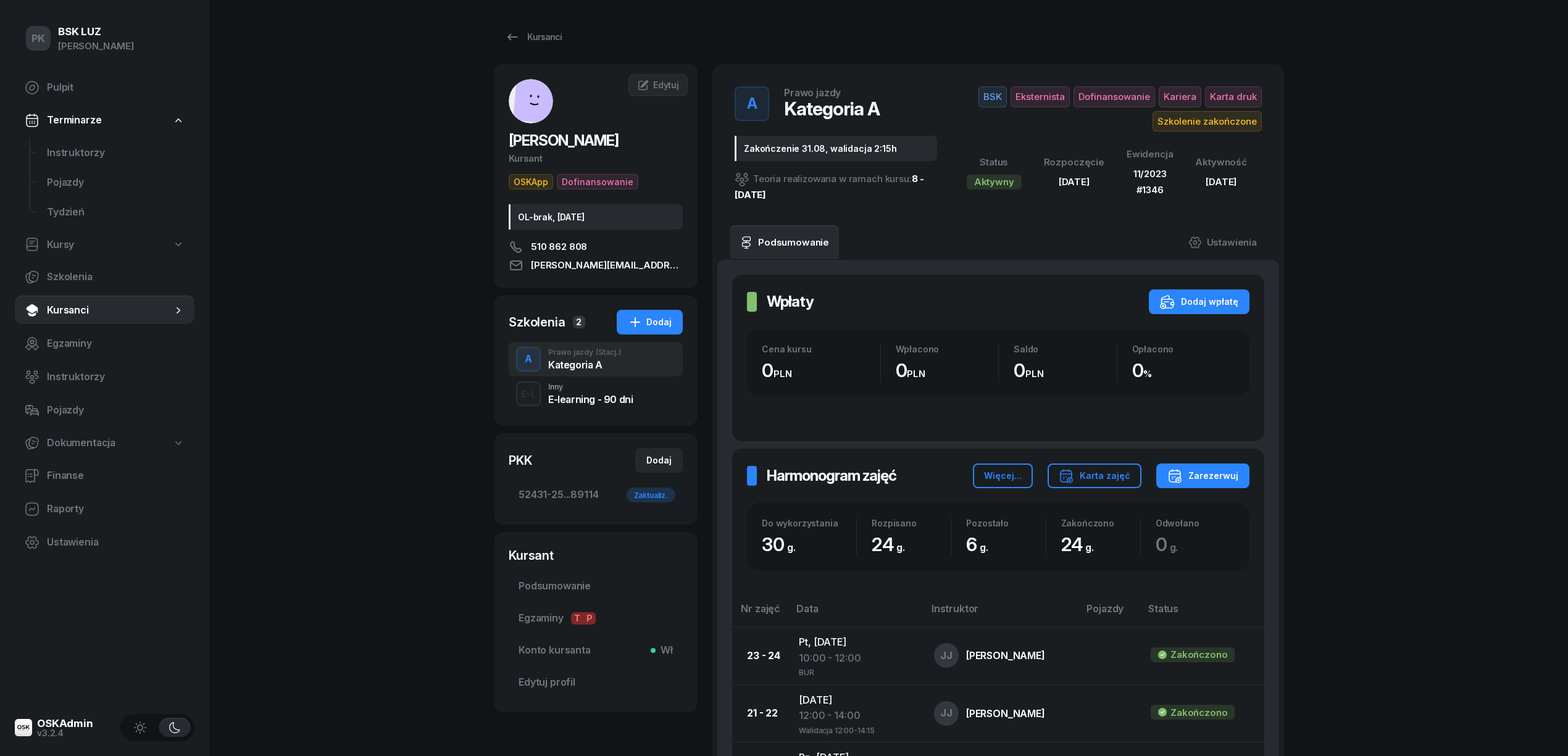
click at [741, 143] on div "Zakończenie 31.08, walidacja 2:15h" at bounding box center [836, 148] width 203 height 25
click at [1245, 240] on link "Ustawienia" at bounding box center [1222, 243] width 88 height 35
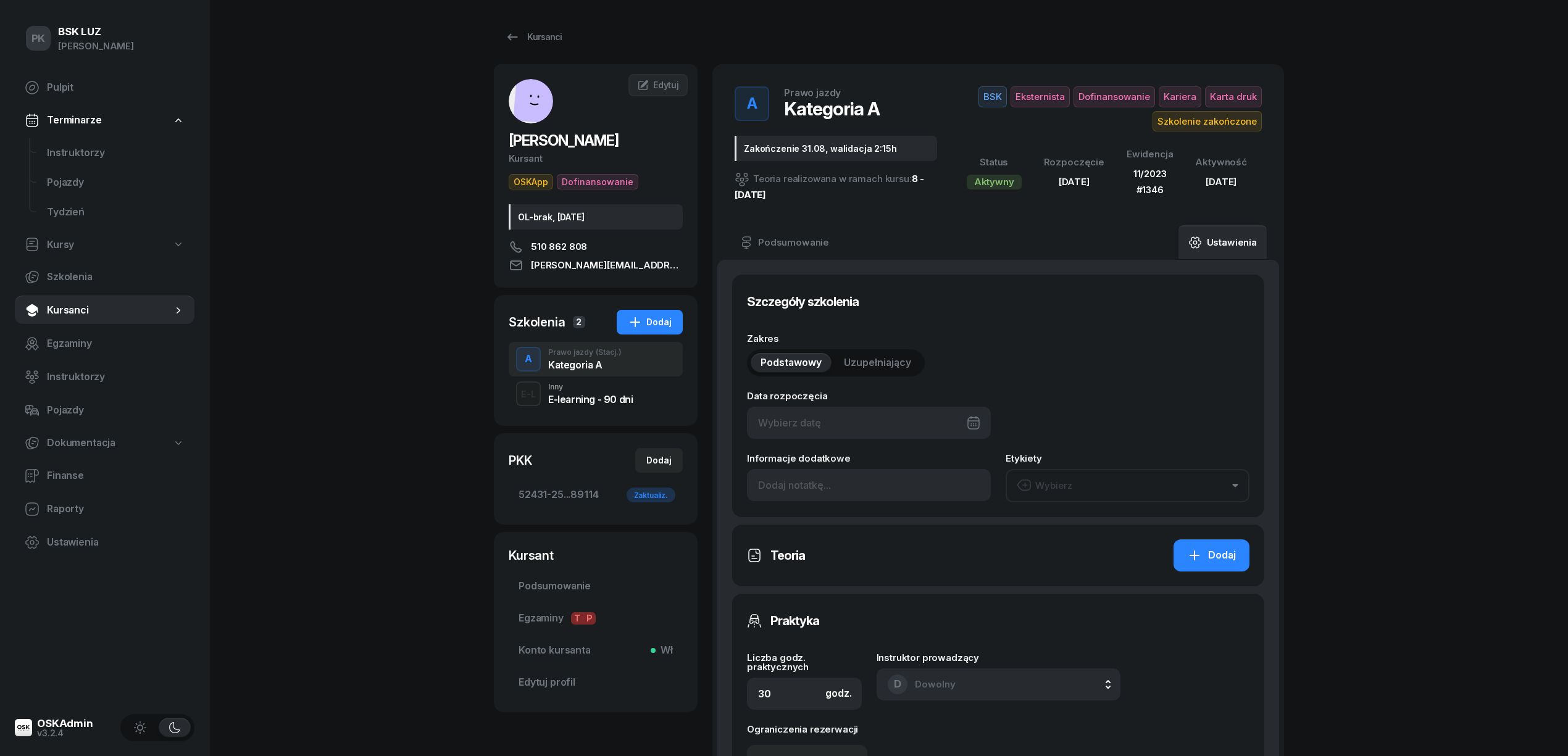
type input "20/01/2025"
type input "Zakończenie 31.08, walidacja 2:15h"
type input "52431"
type input "25302"
type input "77753"
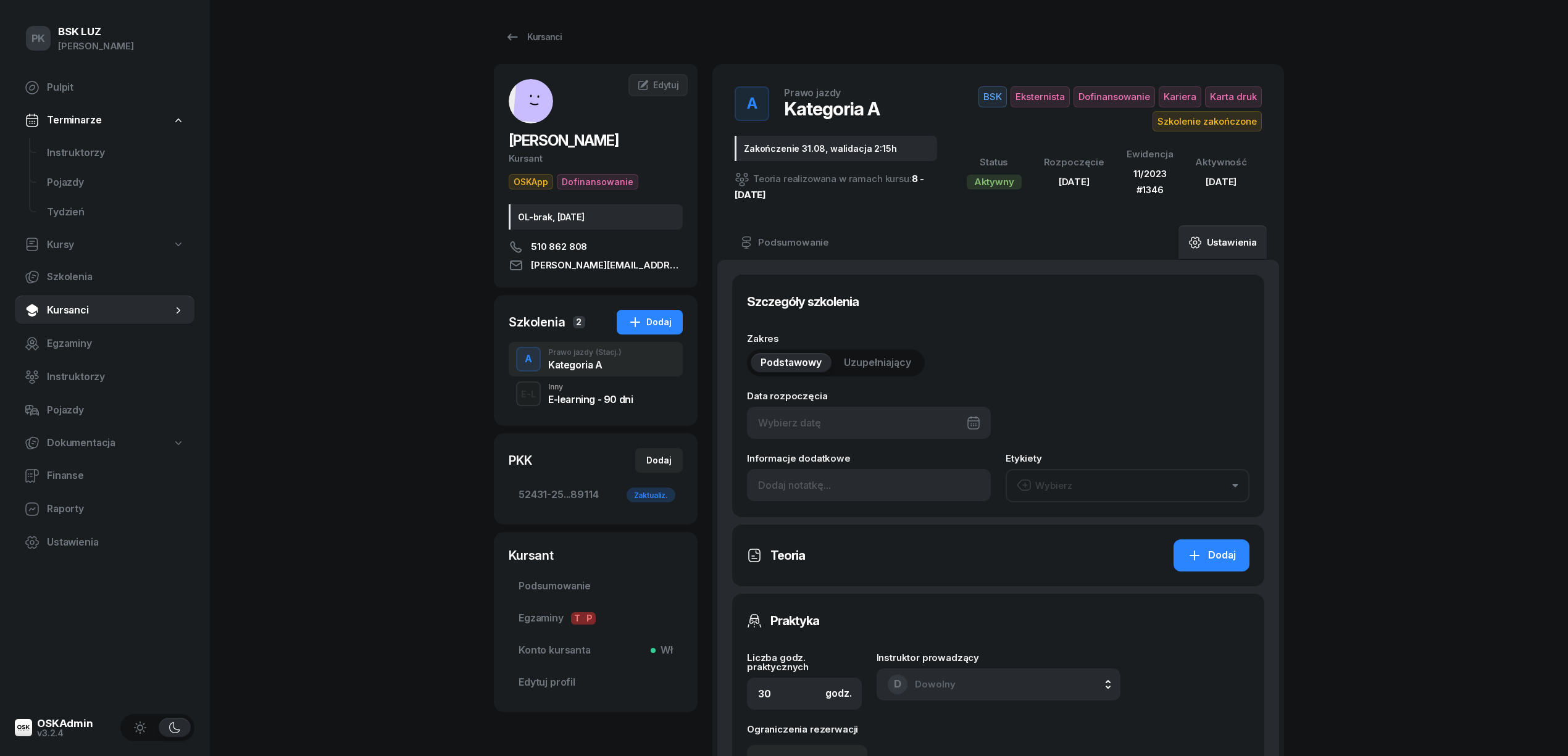
type input "89114"
type input "11/2023"
type input "1346"
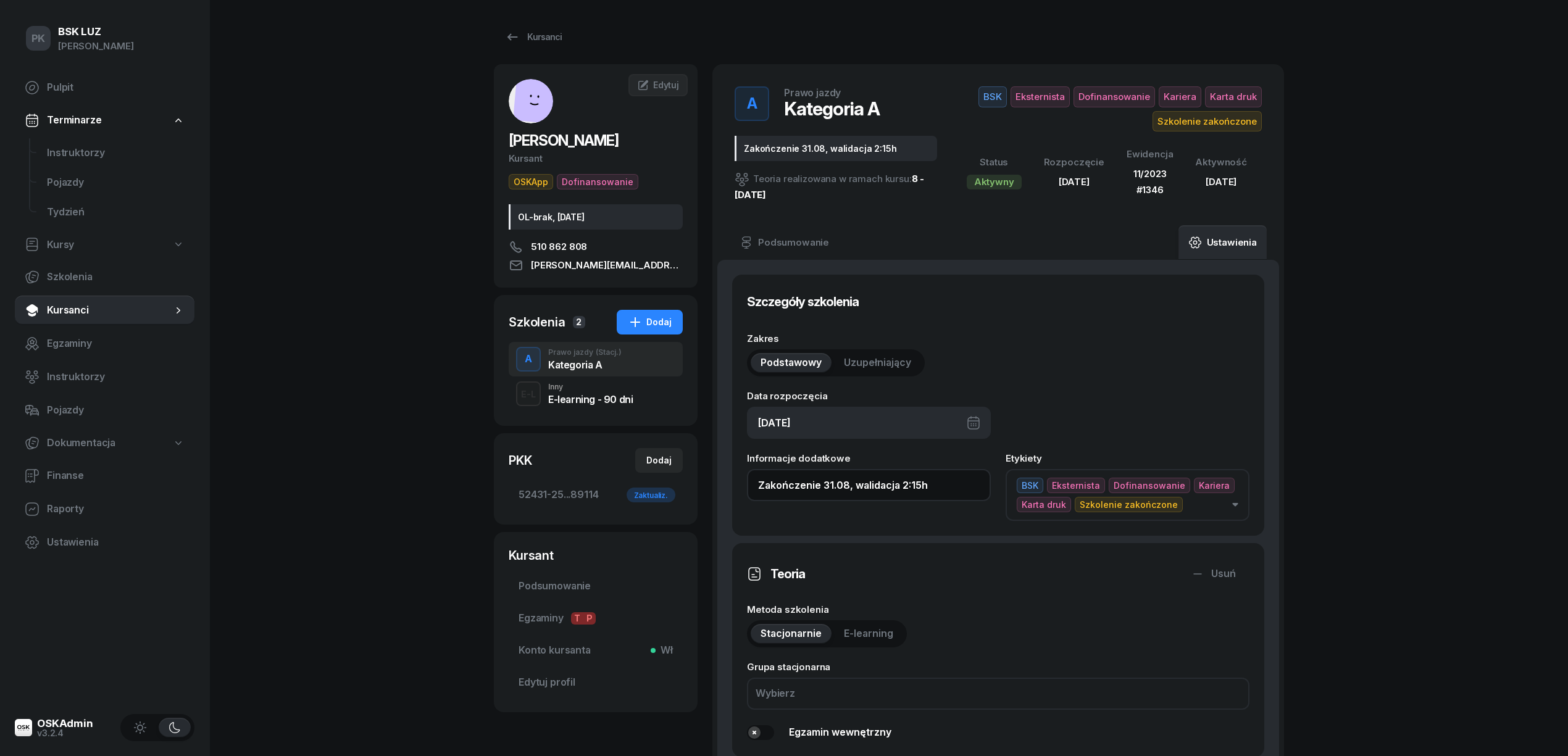
click at [758, 486] on input "Zakończenie 31.08, walidacja 2:15h" at bounding box center [869, 485] width 244 height 32
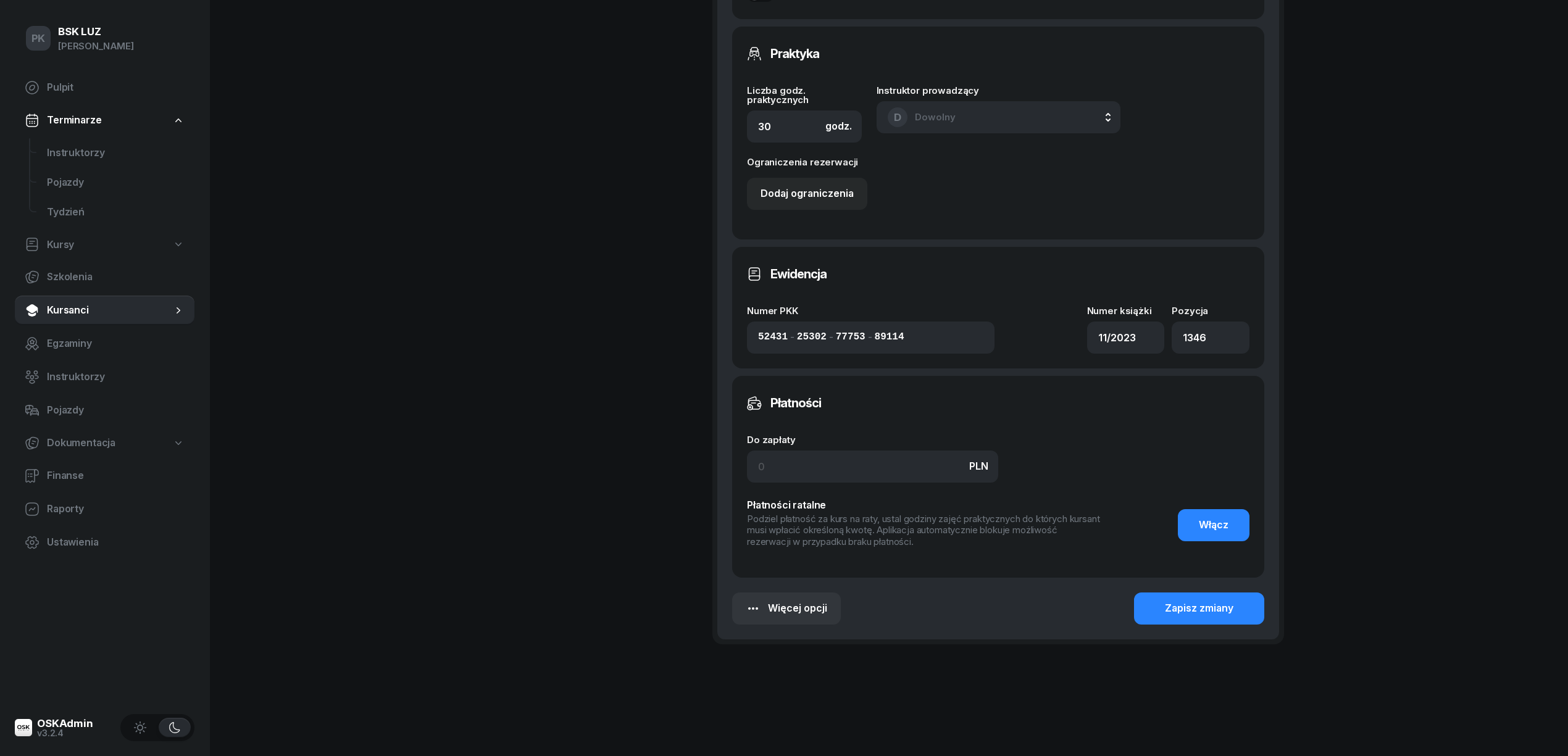
scroll to position [746, 0]
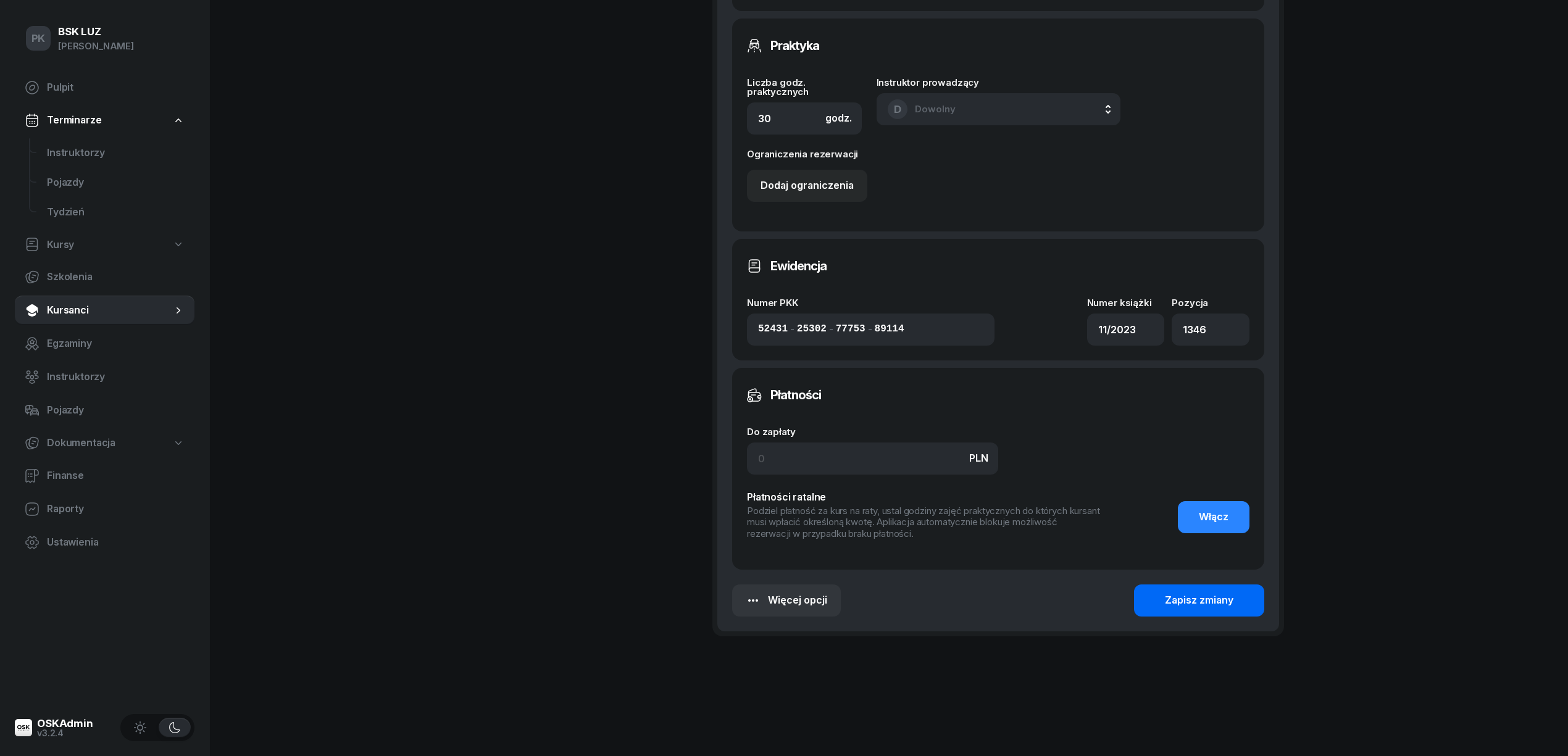
type input "30h, Zakończenie 31.08, walidacja 2:15h"
click at [1247, 612] on button "Zapisz zmiany" at bounding box center [1199, 600] width 130 height 32
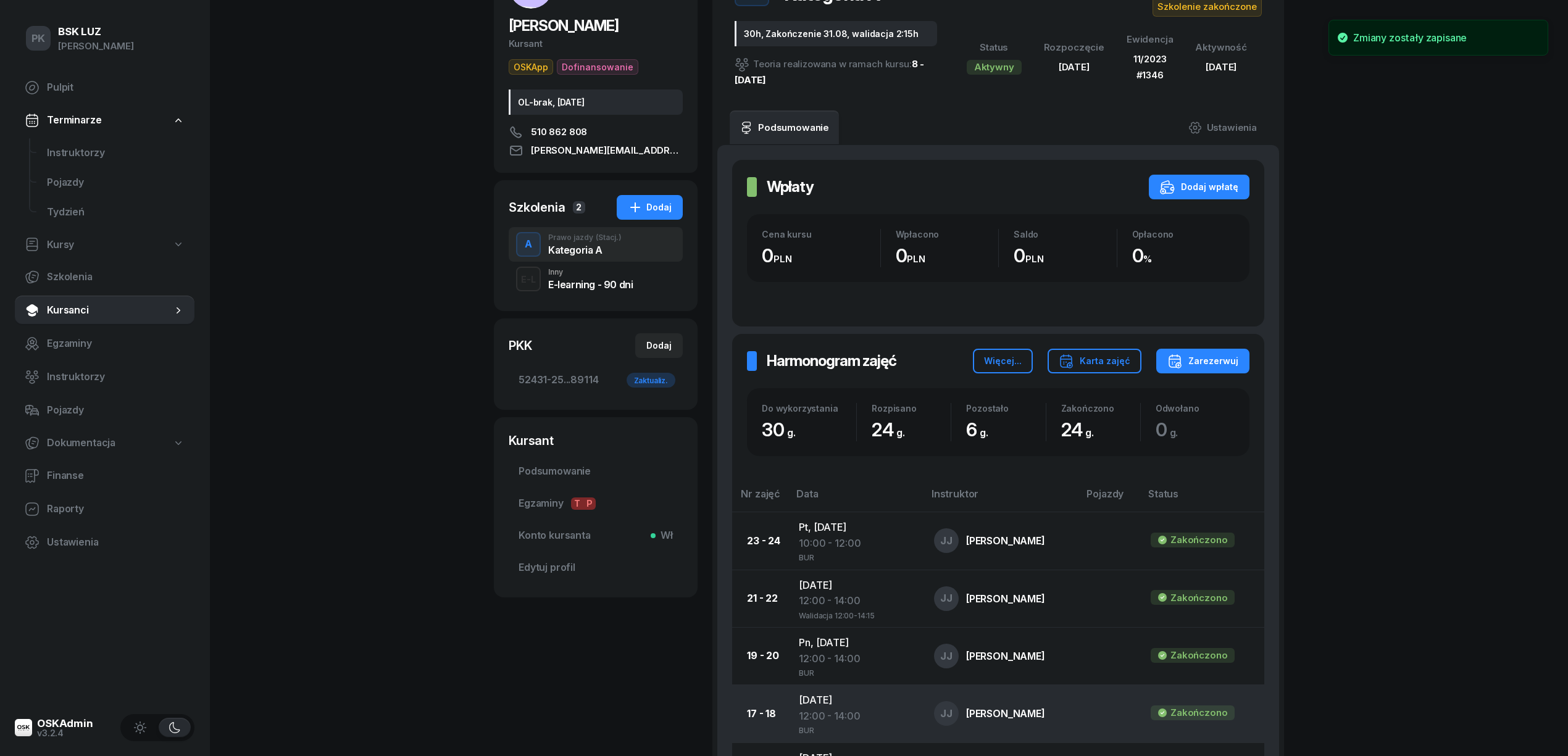
scroll to position [0, 0]
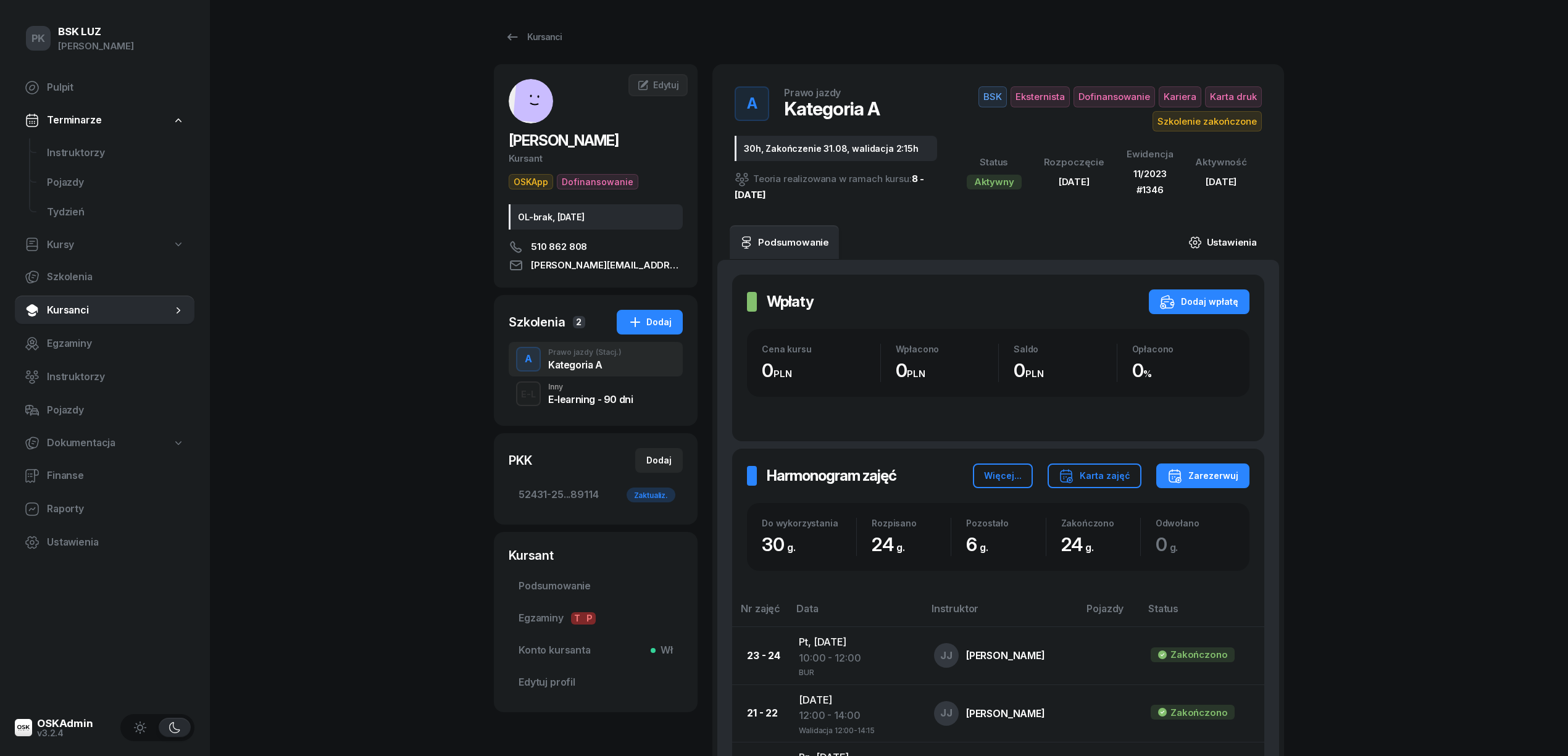
click at [1222, 248] on link "Ustawienia" at bounding box center [1222, 243] width 88 height 35
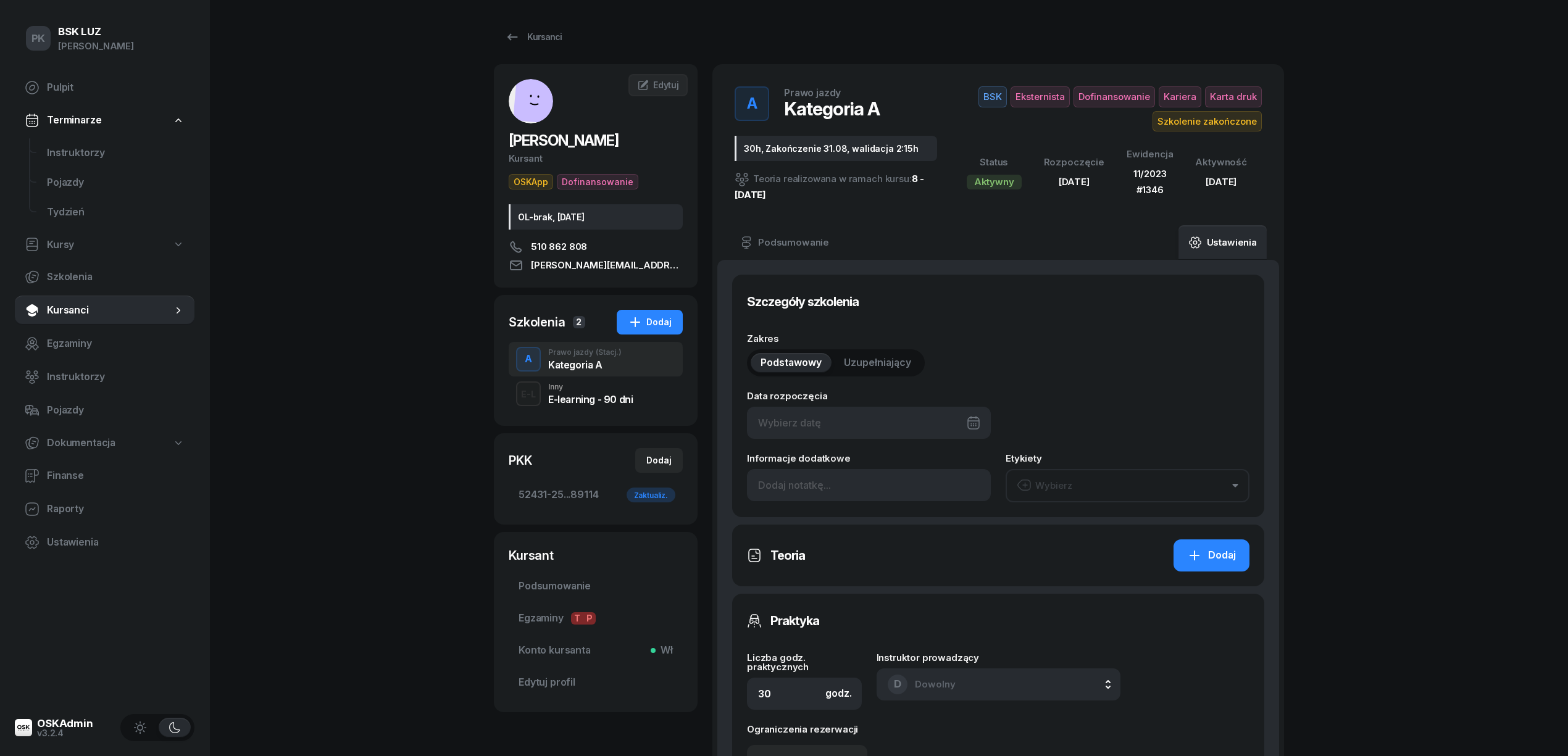
type input "20/01/2025"
type input "30h, Zakończenie 31.08, walidacja 2:15h"
type input "52431"
type input "25302"
type input "77753"
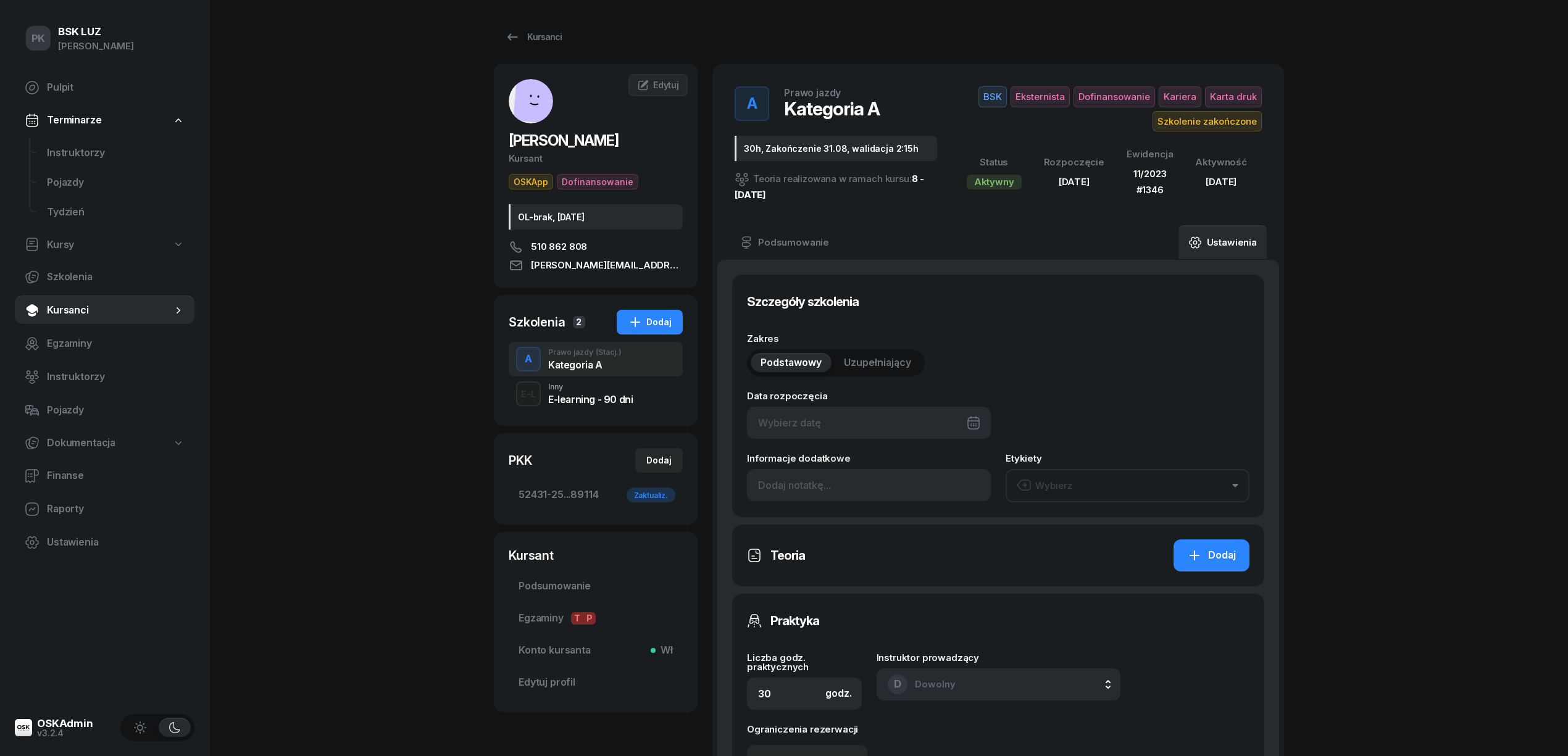
type input "89114"
type input "11/2023"
type input "1346"
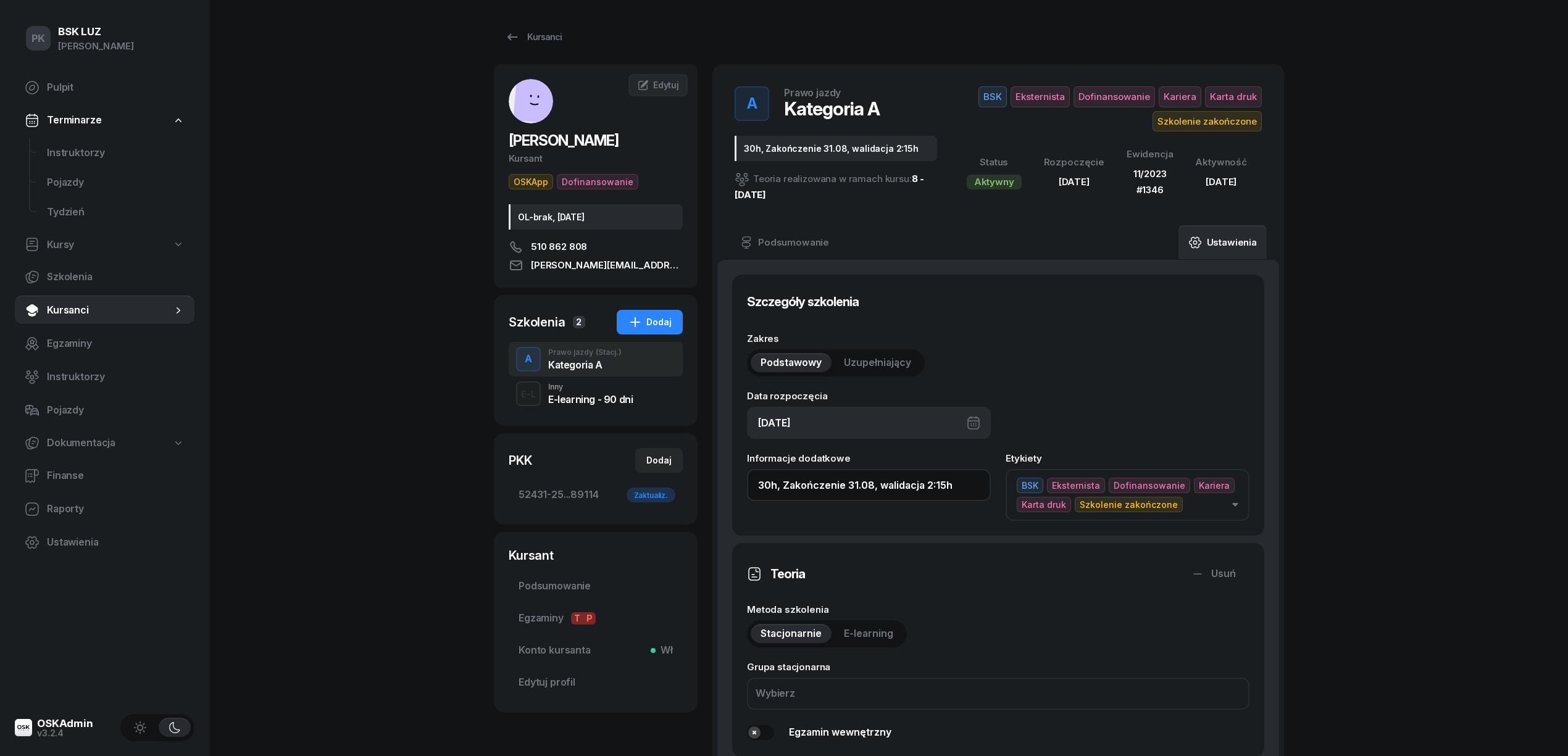
click at [961, 487] on input "30h, Zakończenie 31.08, walidacja 2:15h" at bounding box center [869, 485] width 244 height 32
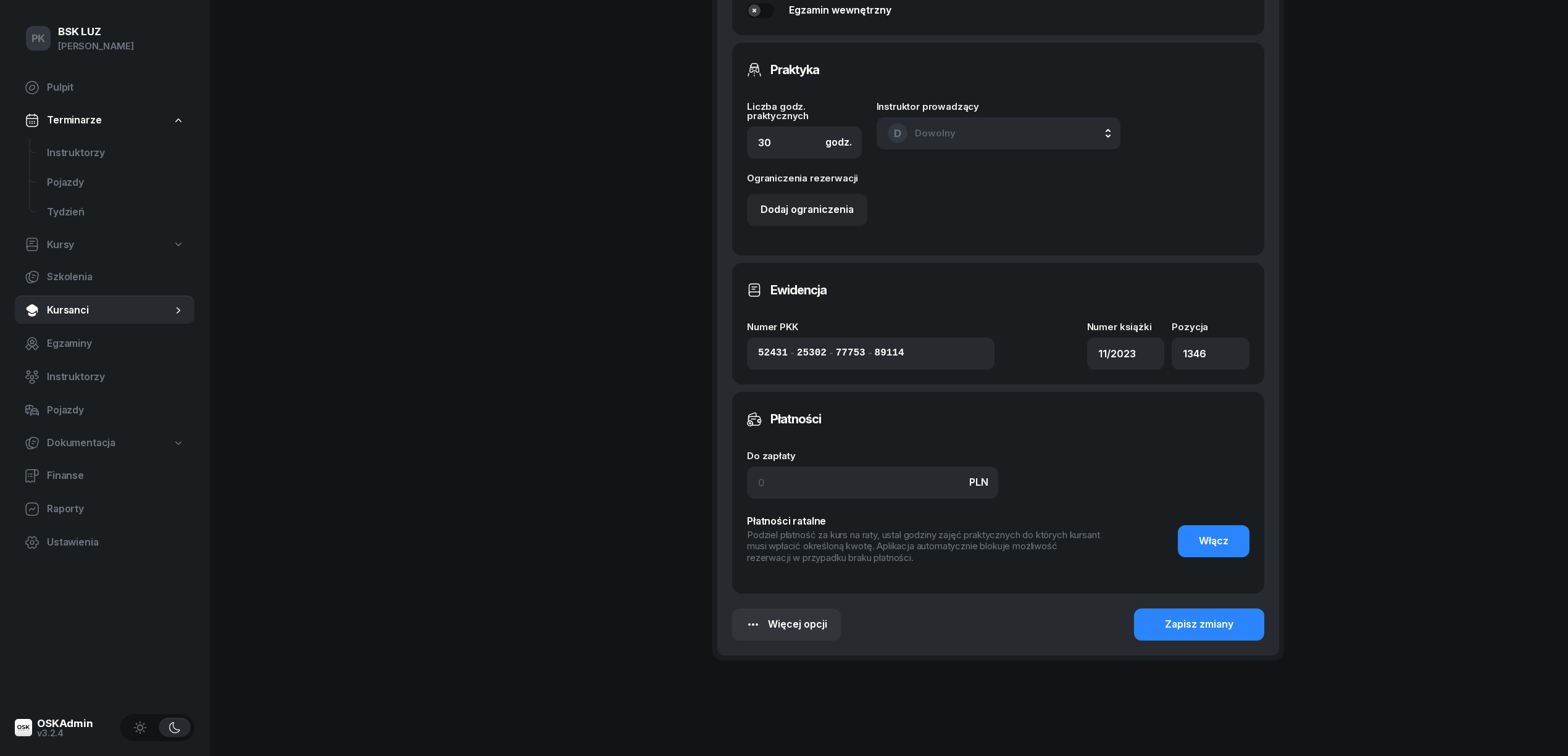
scroll to position [740, 0]
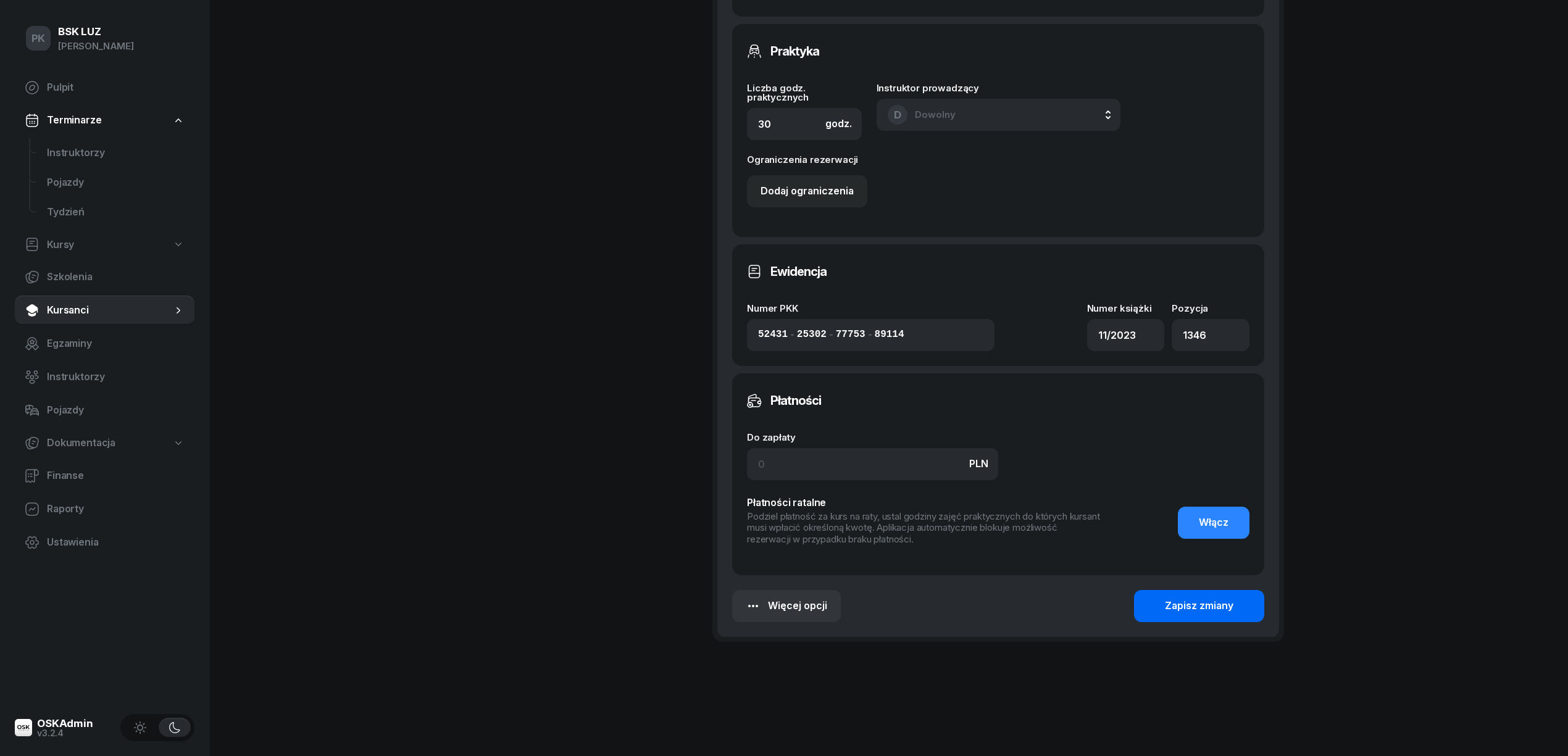
type input "30h, Zakończenie 31.08, walidacja 2:15h, zaśw. 332/2025"
click at [1175, 599] on div "Zapisz zmiany" at bounding box center [1199, 606] width 69 height 16
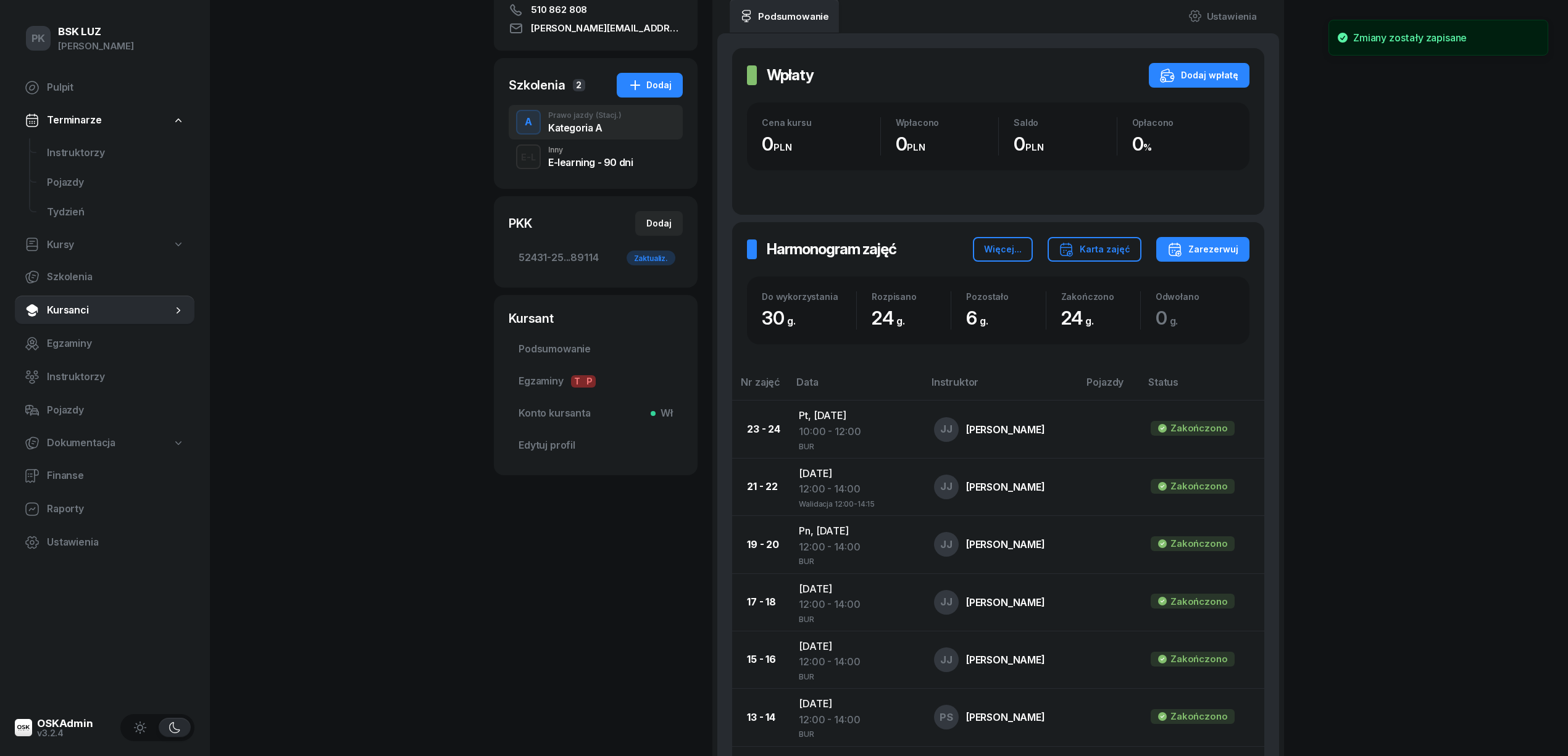
scroll to position [0, 0]
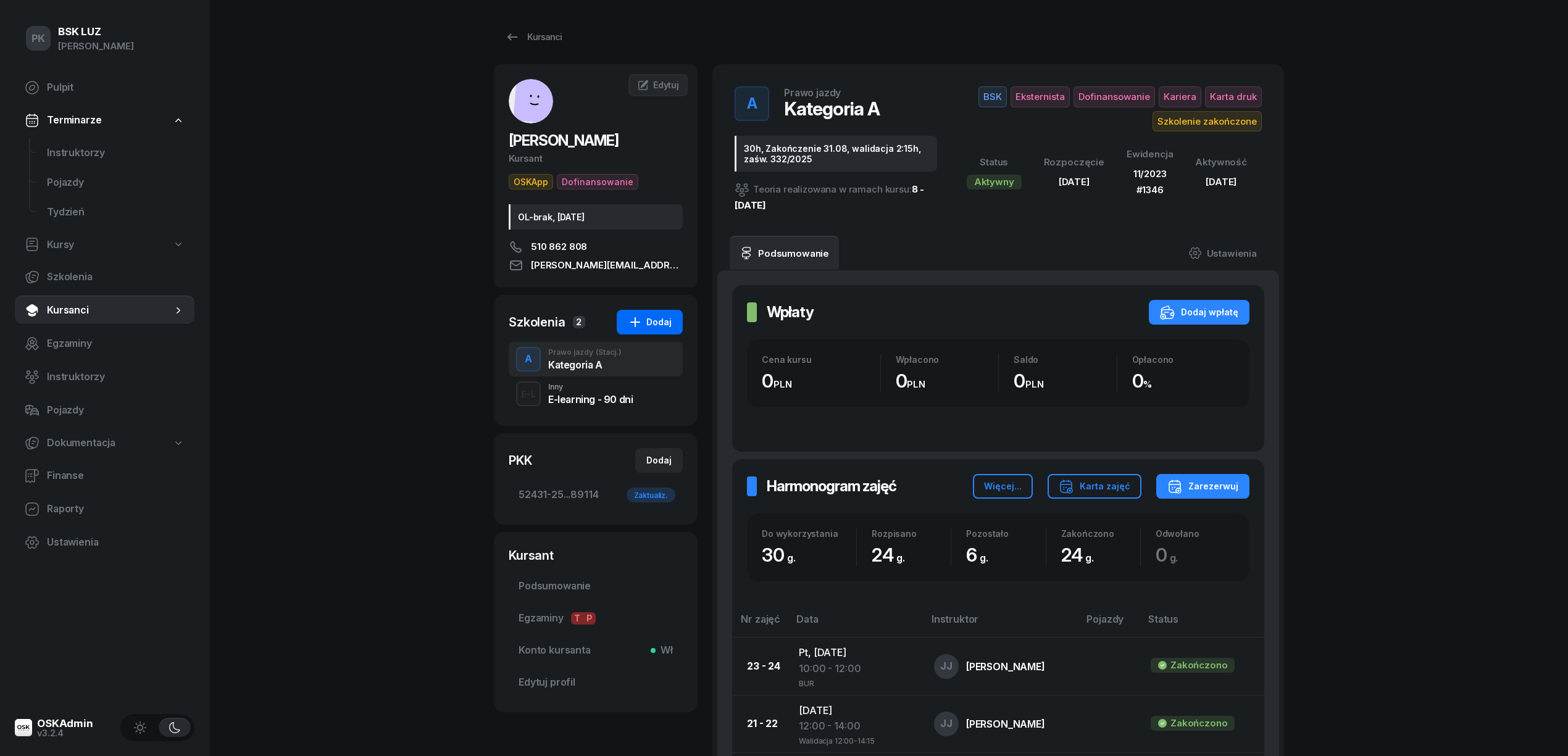
click at [652, 331] on button "Dodaj" at bounding box center [649, 322] width 66 height 25
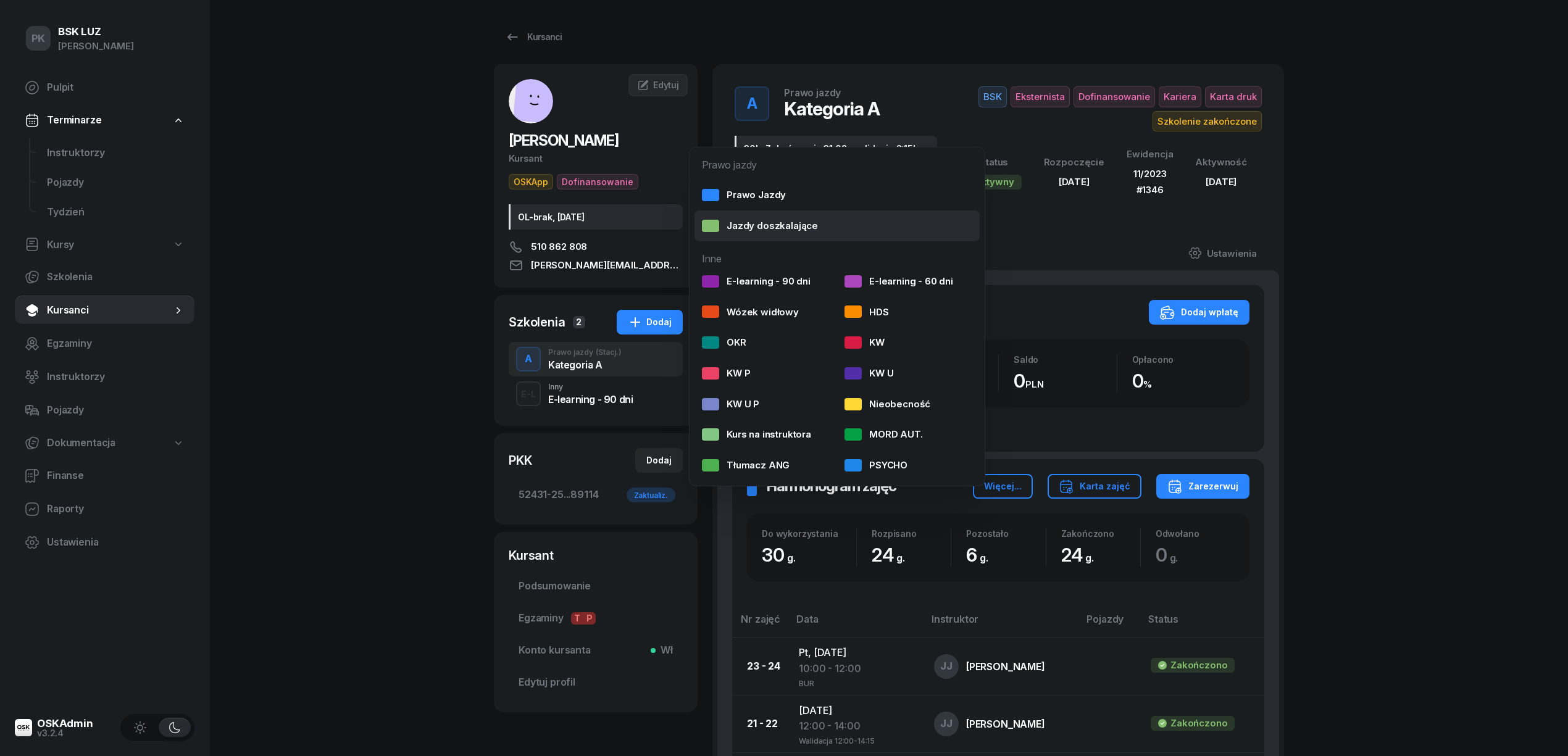
click at [731, 222] on div "Jazdy doszkalające" at bounding box center [759, 225] width 116 height 16
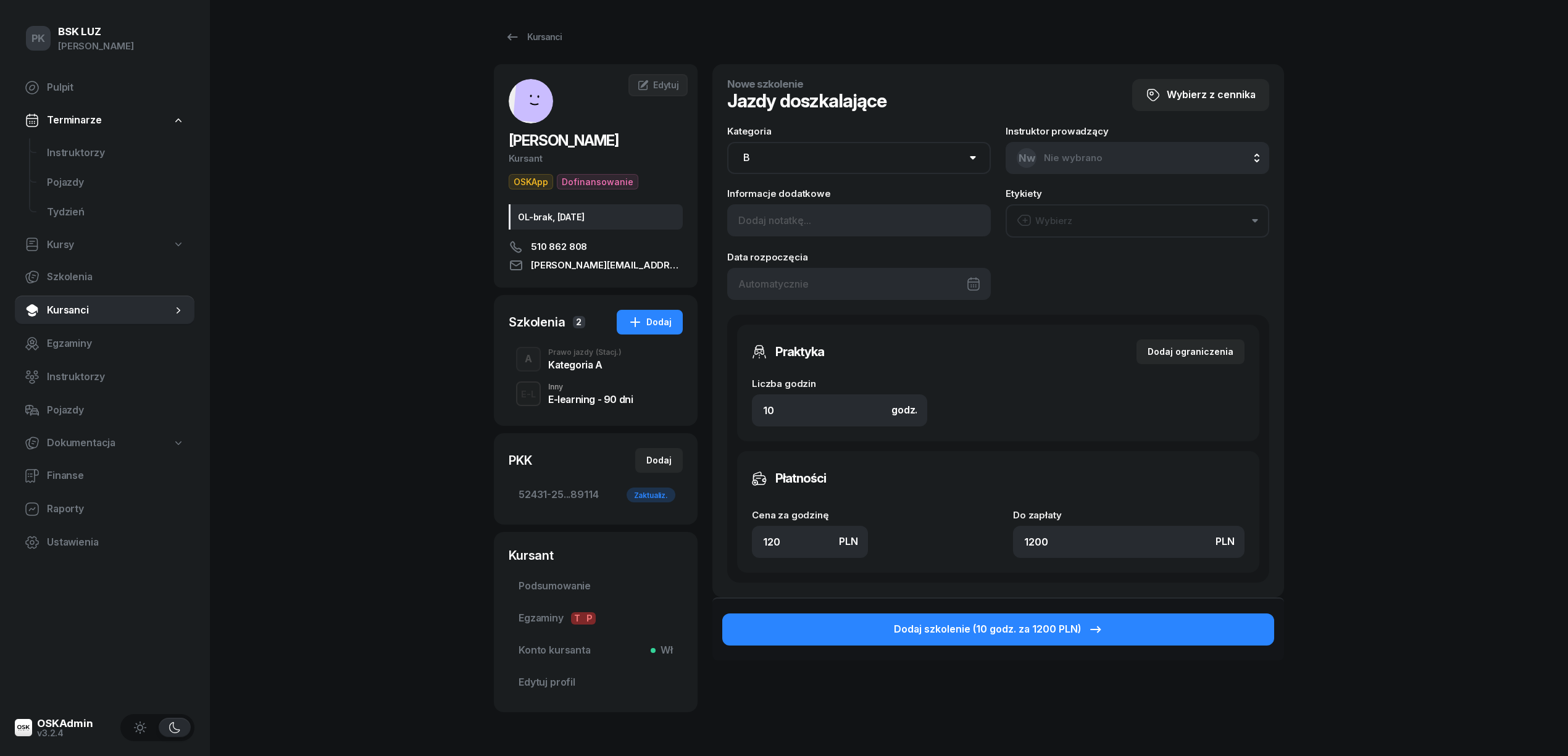
click at [837, 158] on select "AM A1 A2 A B1 B B+E C1 C1+E C C+E D1 D1+E D D+E T Tram C+CE C+D" at bounding box center [859, 158] width 264 height 32
select select "A"
click at [728, 142] on select "AM A1 A2 A B1 B B+E C1 C1+E C C+E D1 D1+E D D+E T Tram C+CE C+D" at bounding box center [859, 158] width 264 height 32
click at [744, 417] on div "Praktyka Dodaj ograniczenia Liczba godzin godz. 10 Ograniczenia zajęć praktyczn…" at bounding box center [998, 383] width 523 height 116
type input "6"
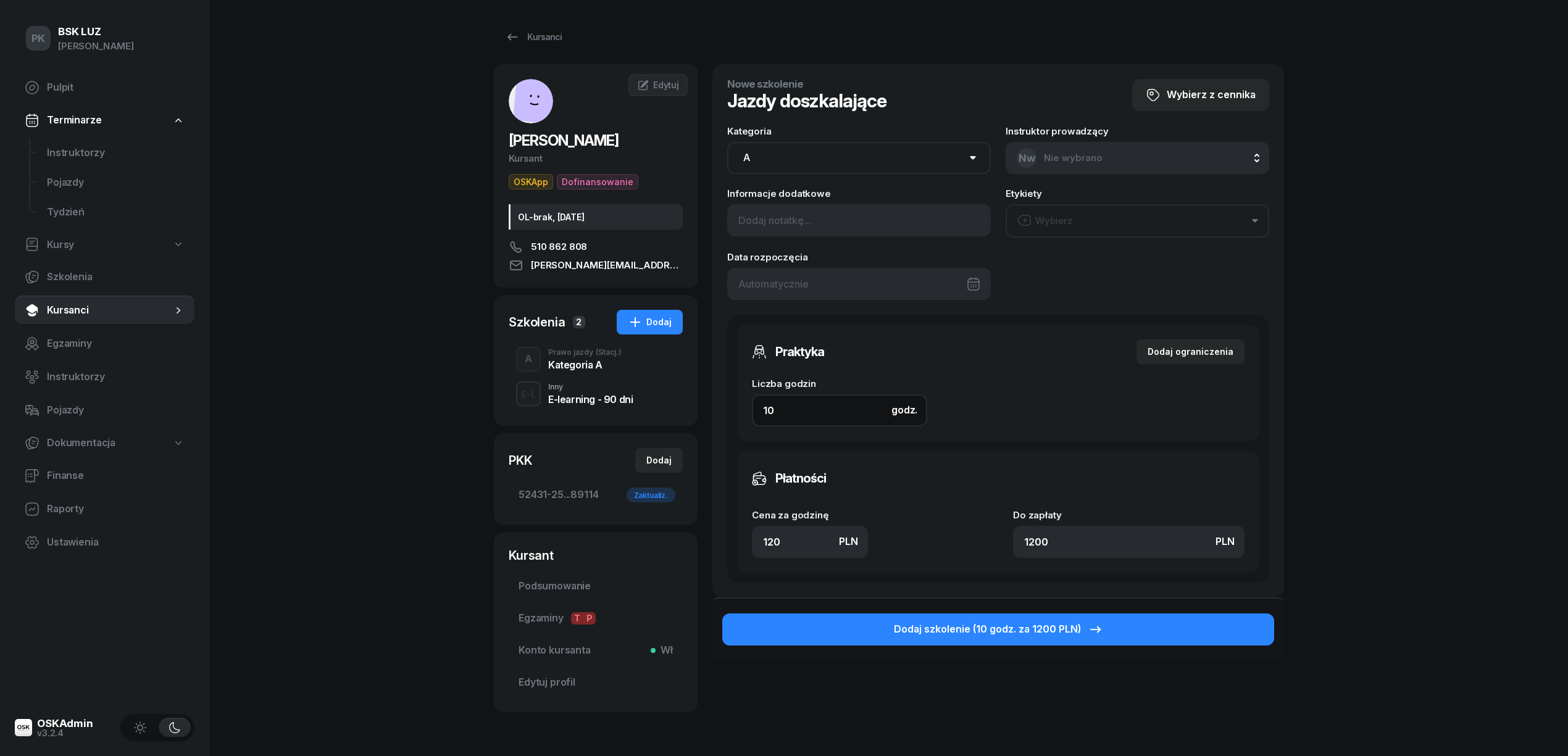
type input "720"
type input "6"
drag, startPoint x: 678, startPoint y: 546, endPoint x: 668, endPoint y: 546, distance: 10.0
click at [668, 546] on div "SZEWCZYK STANISŁAW Kursant OSKApp Dofinansowanie OL-brak, 2029-12-19 510 862 80…" at bounding box center [889, 395] width 790 height 663
type input "0"
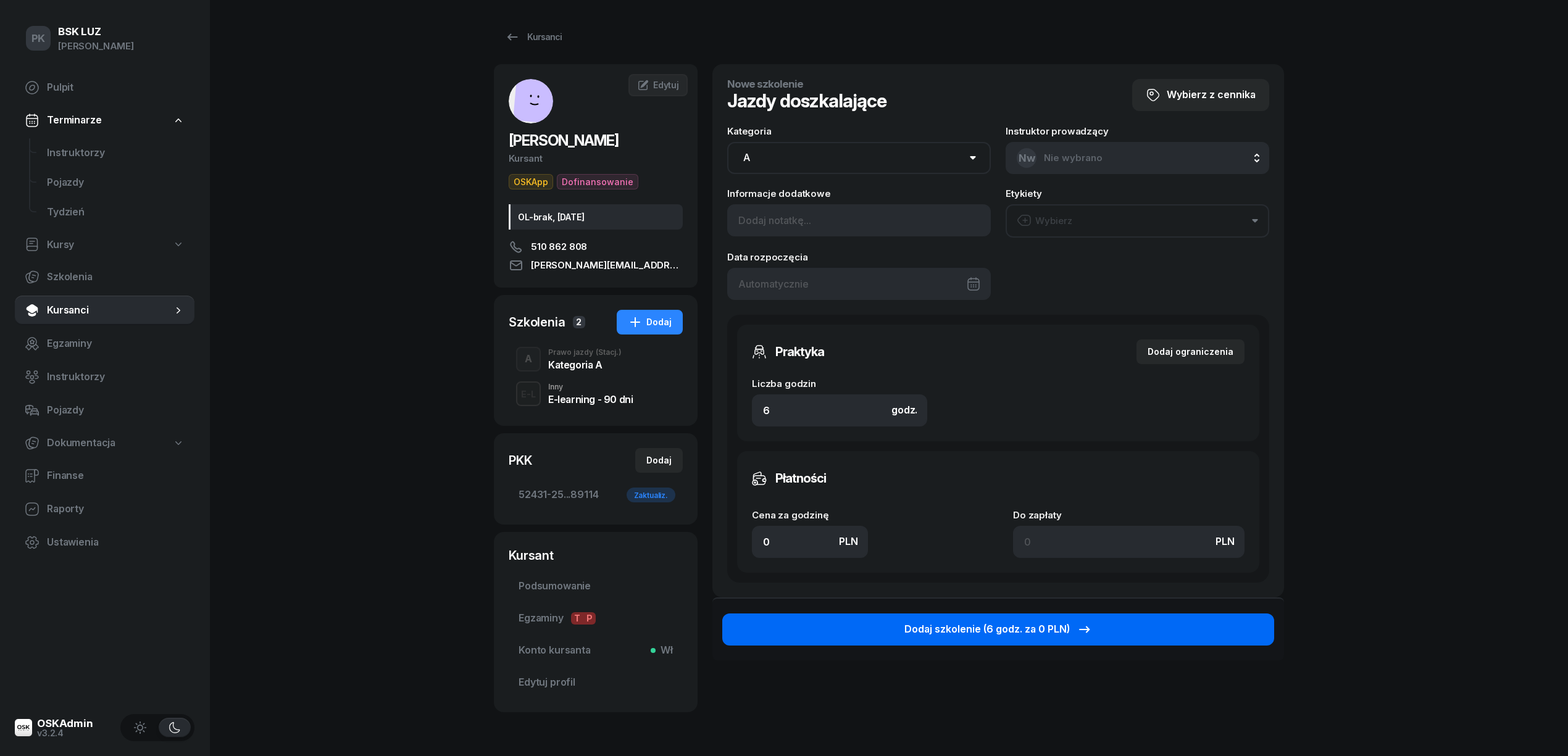
type input "0"
click at [933, 633] on div "Dodaj szkolenie (6 godz. za 0 PLN)" at bounding box center [998, 629] width 188 height 16
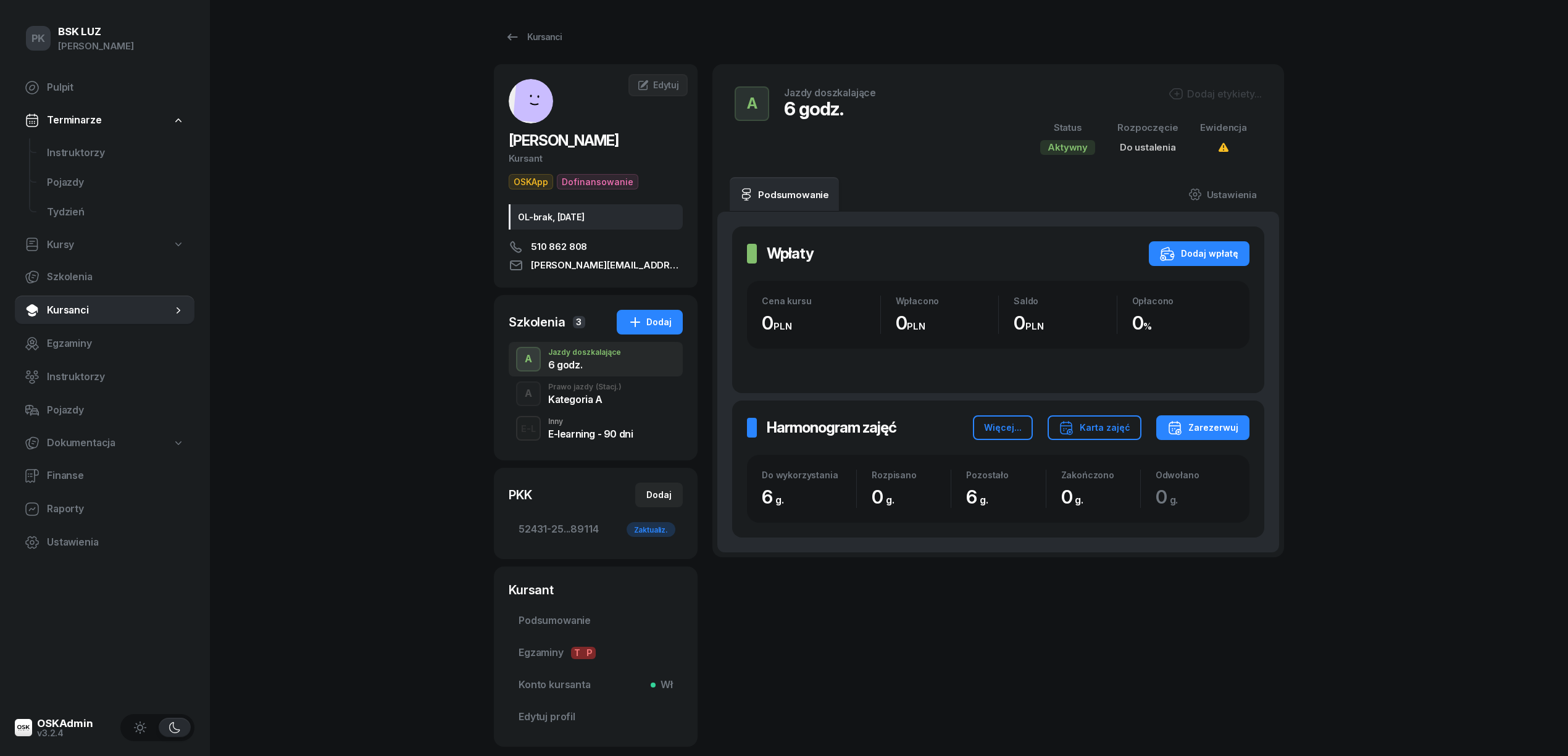
click at [604, 401] on div "Kategoria A" at bounding box center [585, 399] width 73 height 10
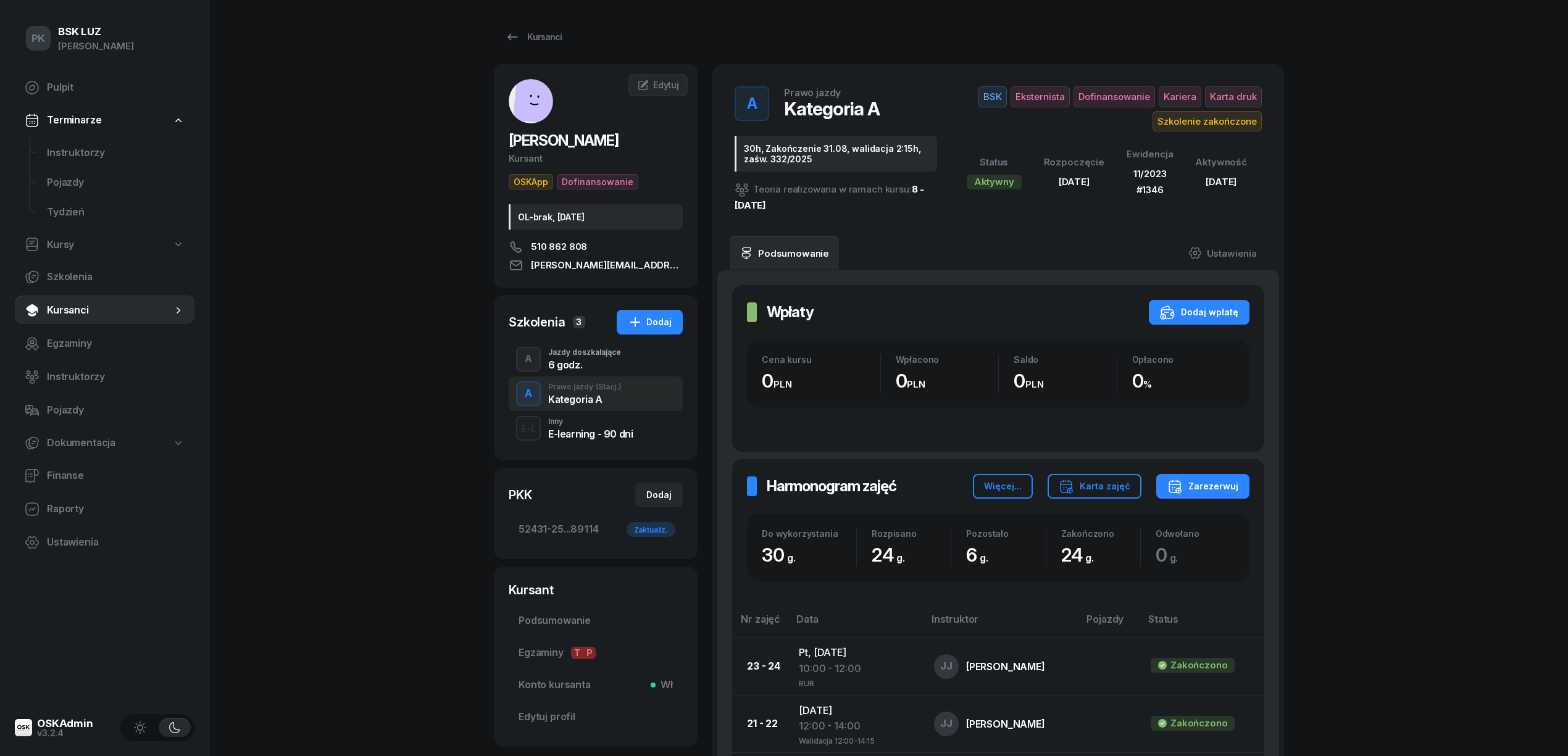
click at [606, 371] on div "A Jazdy doszkalające 6 godz." at bounding box center [596, 359] width 174 height 35
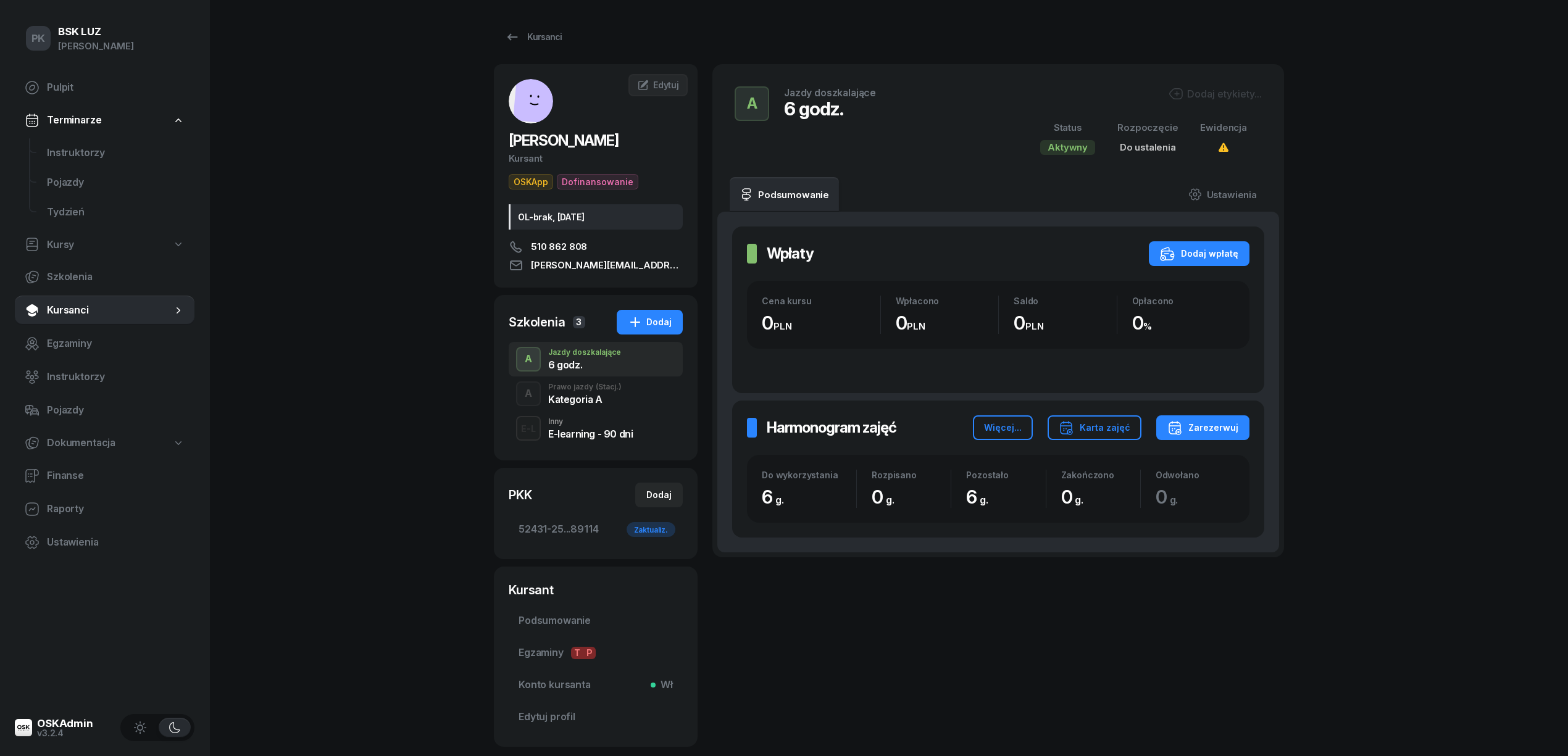
click at [1210, 89] on div "Dodaj etykiety..." at bounding box center [1215, 94] width 93 height 15
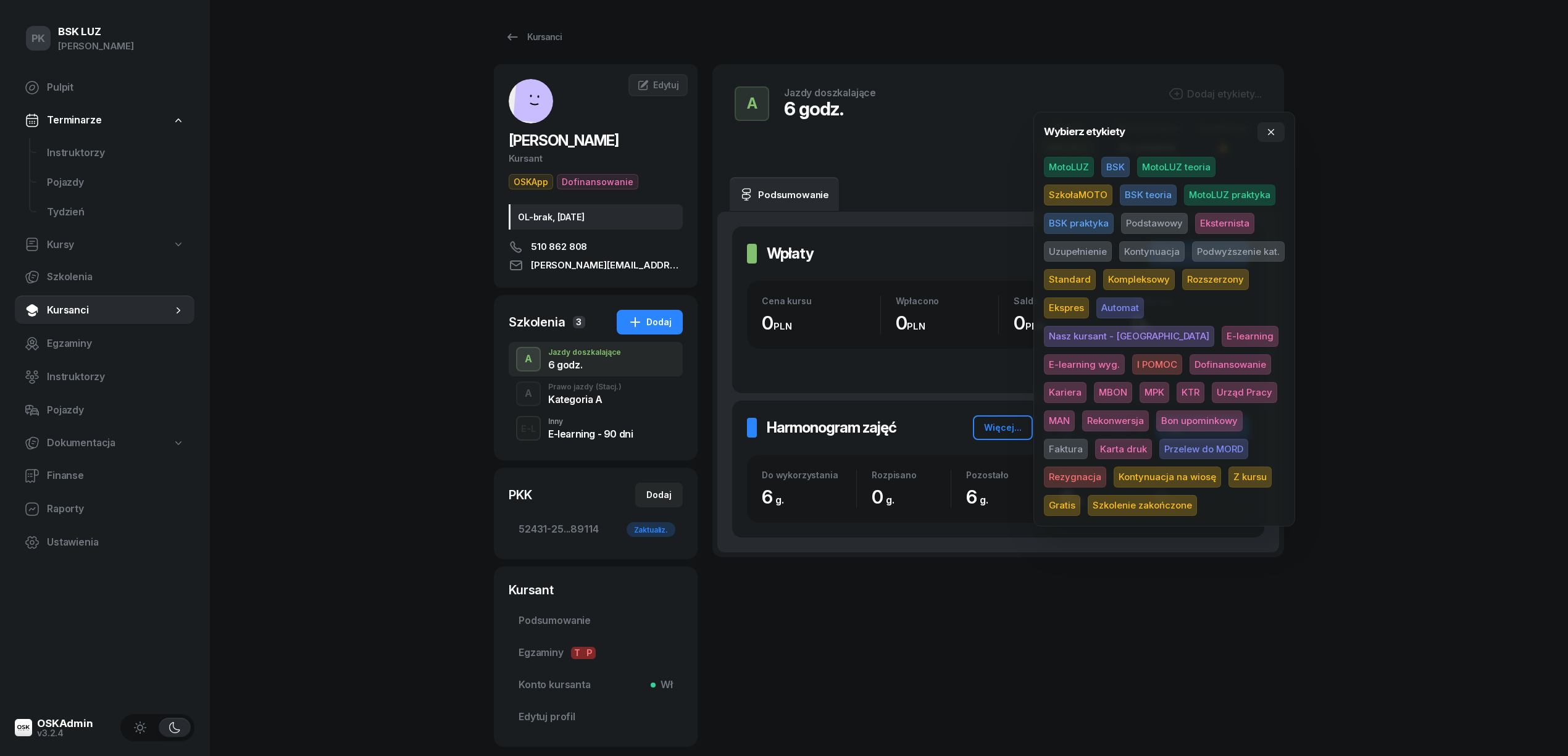
click at [1113, 169] on span "BSK" at bounding box center [1116, 167] width 29 height 21
click at [1228, 480] on span "Z kursu" at bounding box center [1250, 479] width 43 height 21
click at [1372, 395] on div "PK BSK LUZ Piotr Klimek Pulpit Terminarze Instruktorzy Pojazdy Tydzień Kursy Sz…" at bounding box center [784, 415] width 1568 height 831
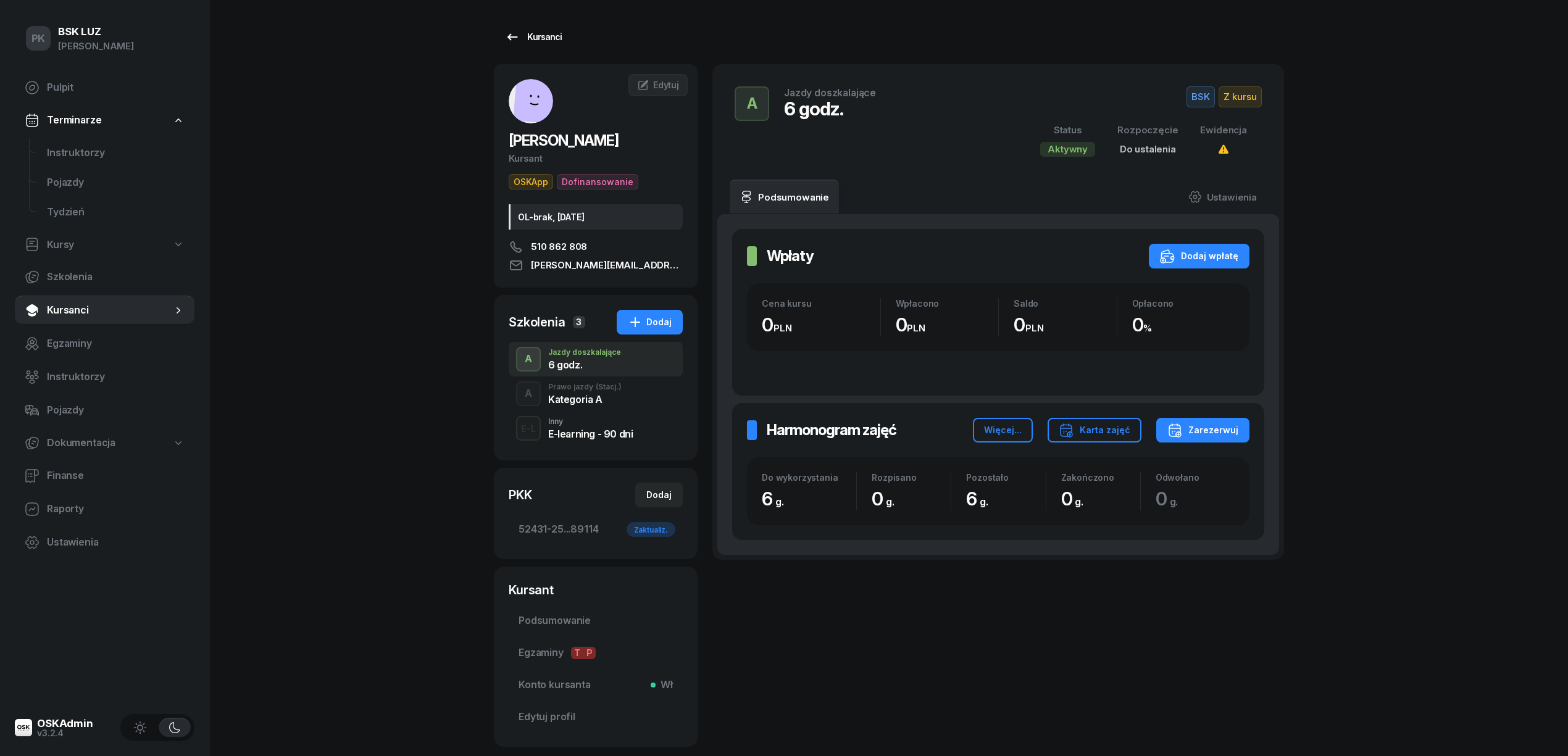
click at [551, 45] on link "Kursanci" at bounding box center [533, 37] width 79 height 25
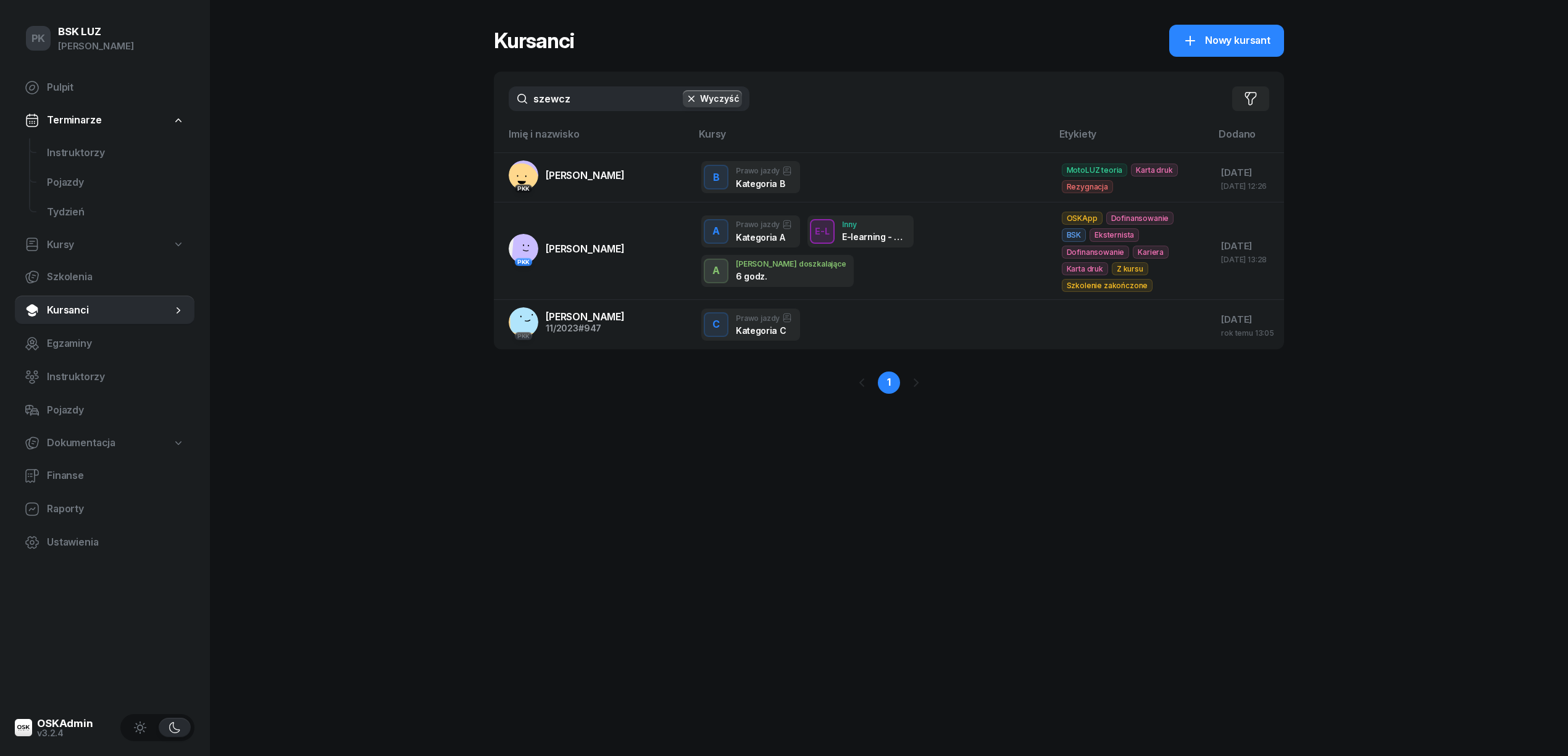
drag, startPoint x: 461, startPoint y: 114, endPoint x: 410, endPoint y: 119, distance: 51.2
click at [405, 119] on div "PK BSK LUZ Piotr Klimek Pulpit Terminarze Instruktorzy Pojazdy Tydzień Kursy Sz…" at bounding box center [784, 378] width 1568 height 756
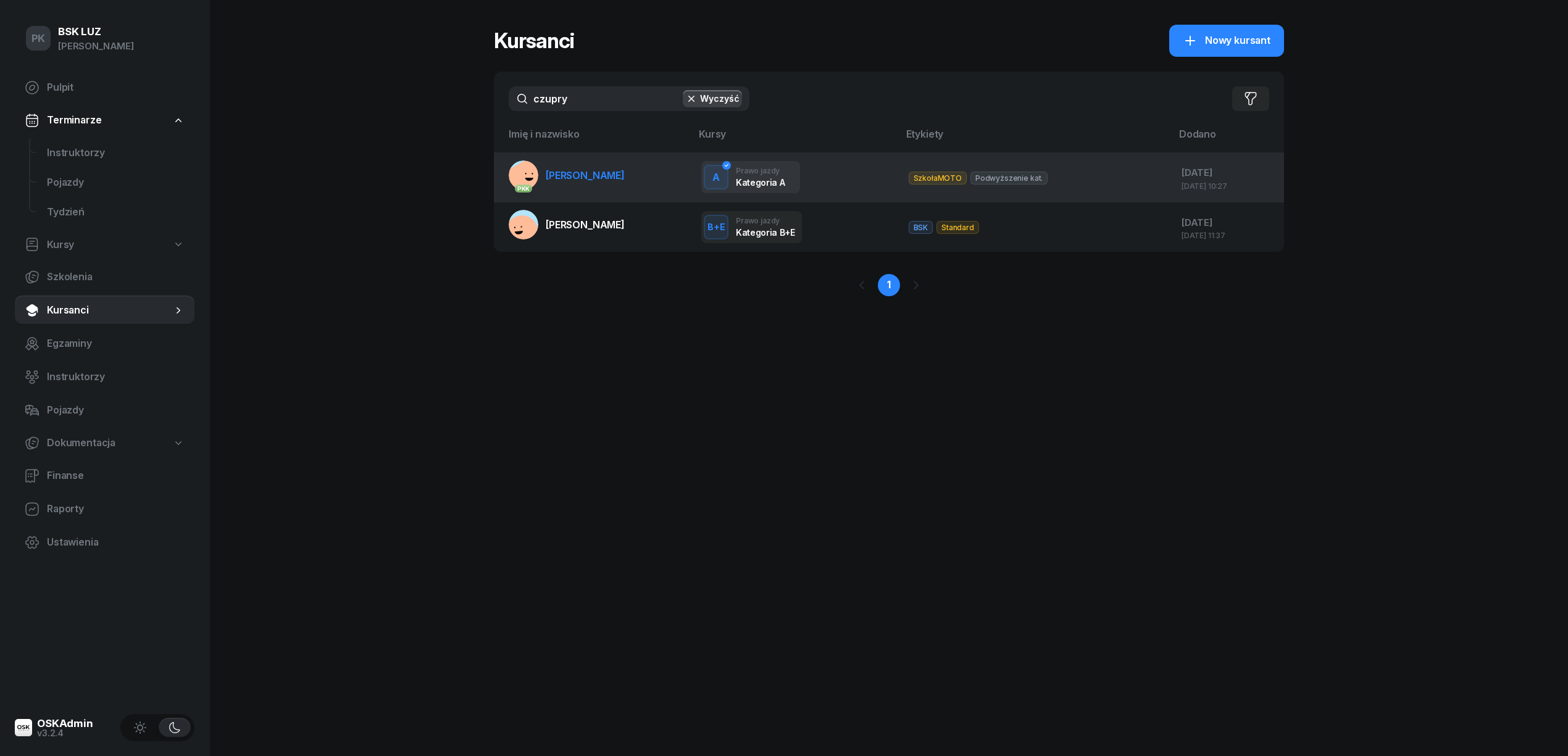
type input "czupry"
click at [574, 185] on link "PKK CZUPRYNA BARTOSZ" at bounding box center [567, 175] width 116 height 29
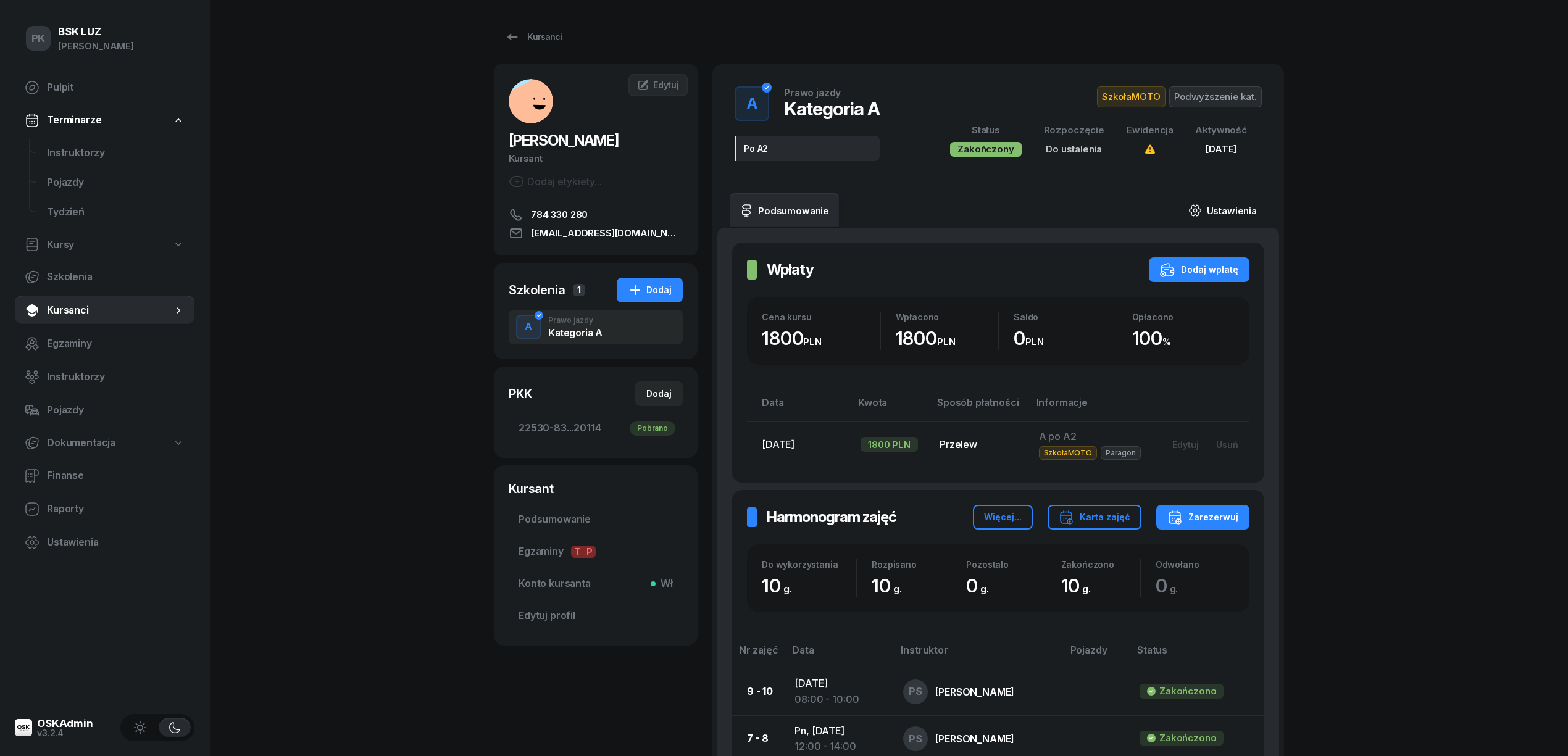
click at [1238, 206] on link "Ustawienia" at bounding box center [1222, 210] width 88 height 35
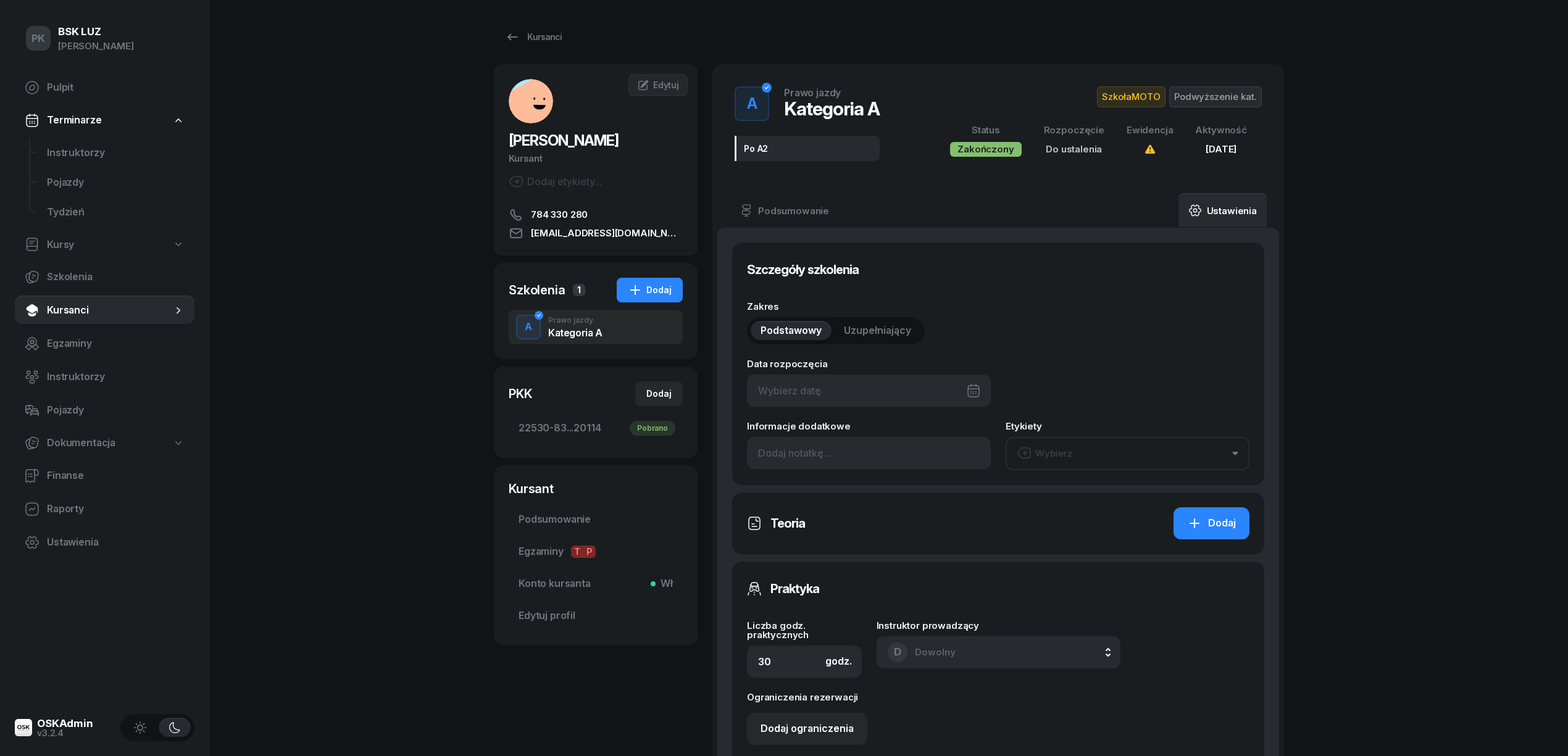
type input "Po A2"
type input "10"
type input "22530"
type input "83187"
type input "17191"
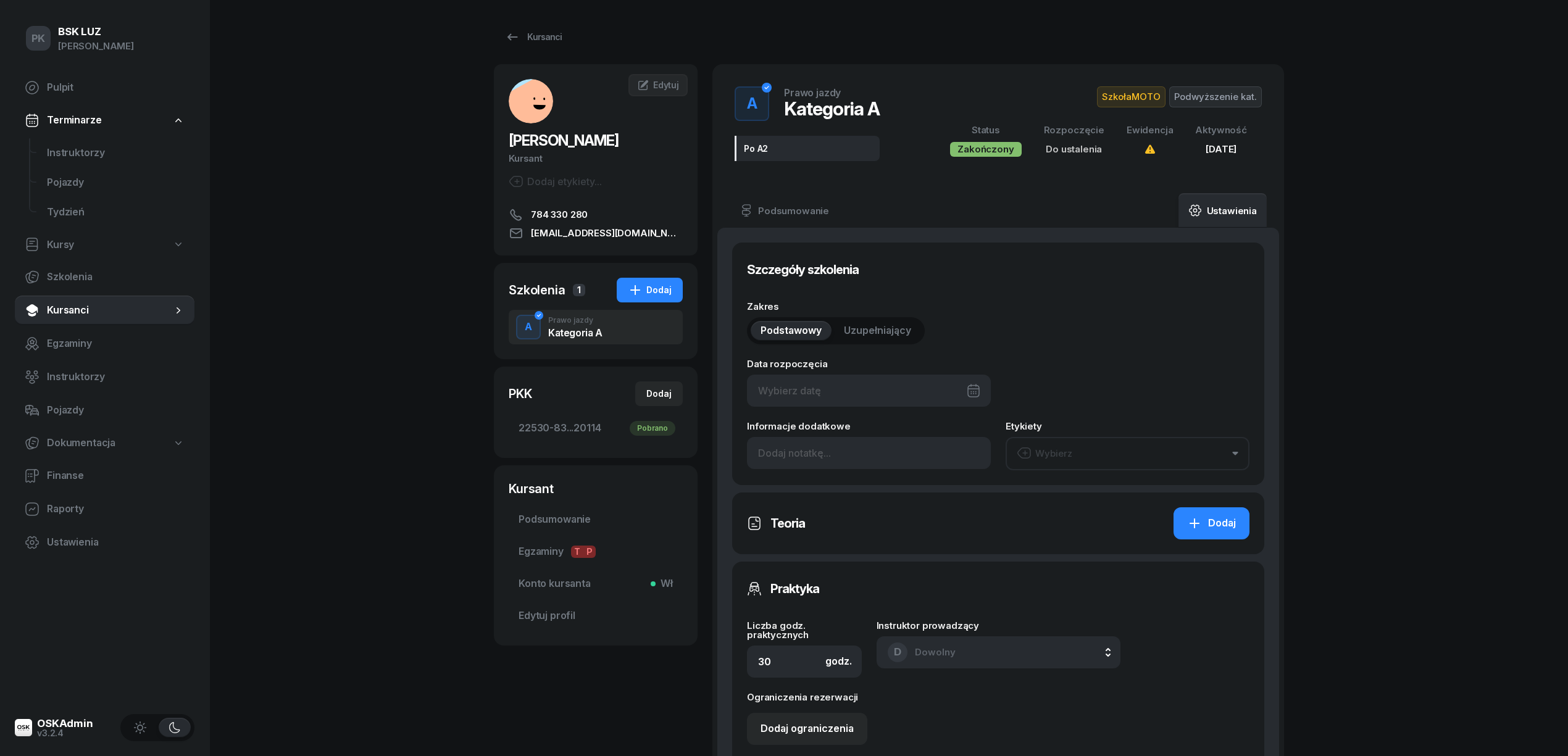
type input "20114"
click at [908, 386] on div at bounding box center [869, 390] width 244 height 32
click at [850, 571] on div "19" at bounding box center [854, 565] width 20 height 20
type input "19/08/2025"
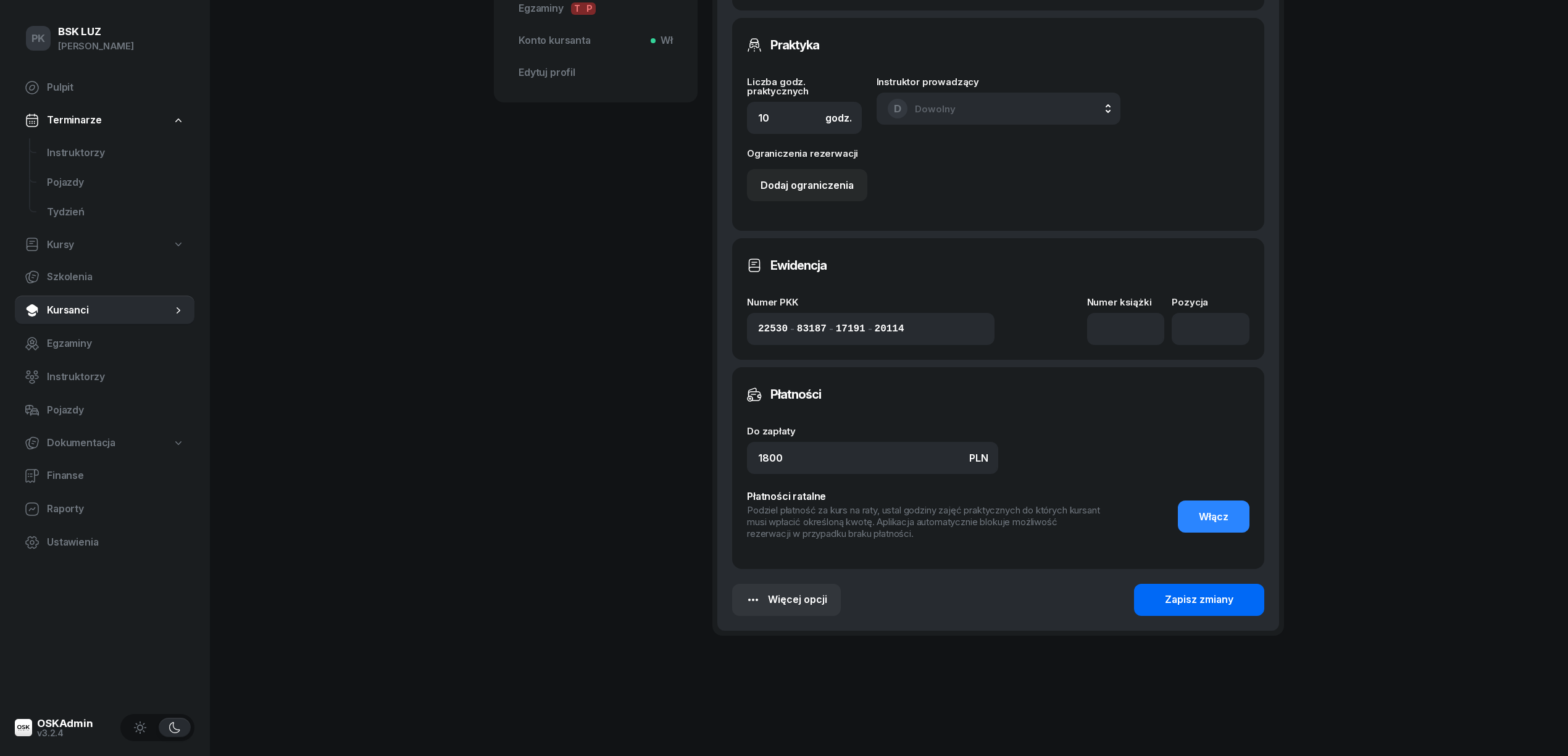
click at [1177, 608] on button "Zapisz zmiany" at bounding box center [1199, 600] width 130 height 32
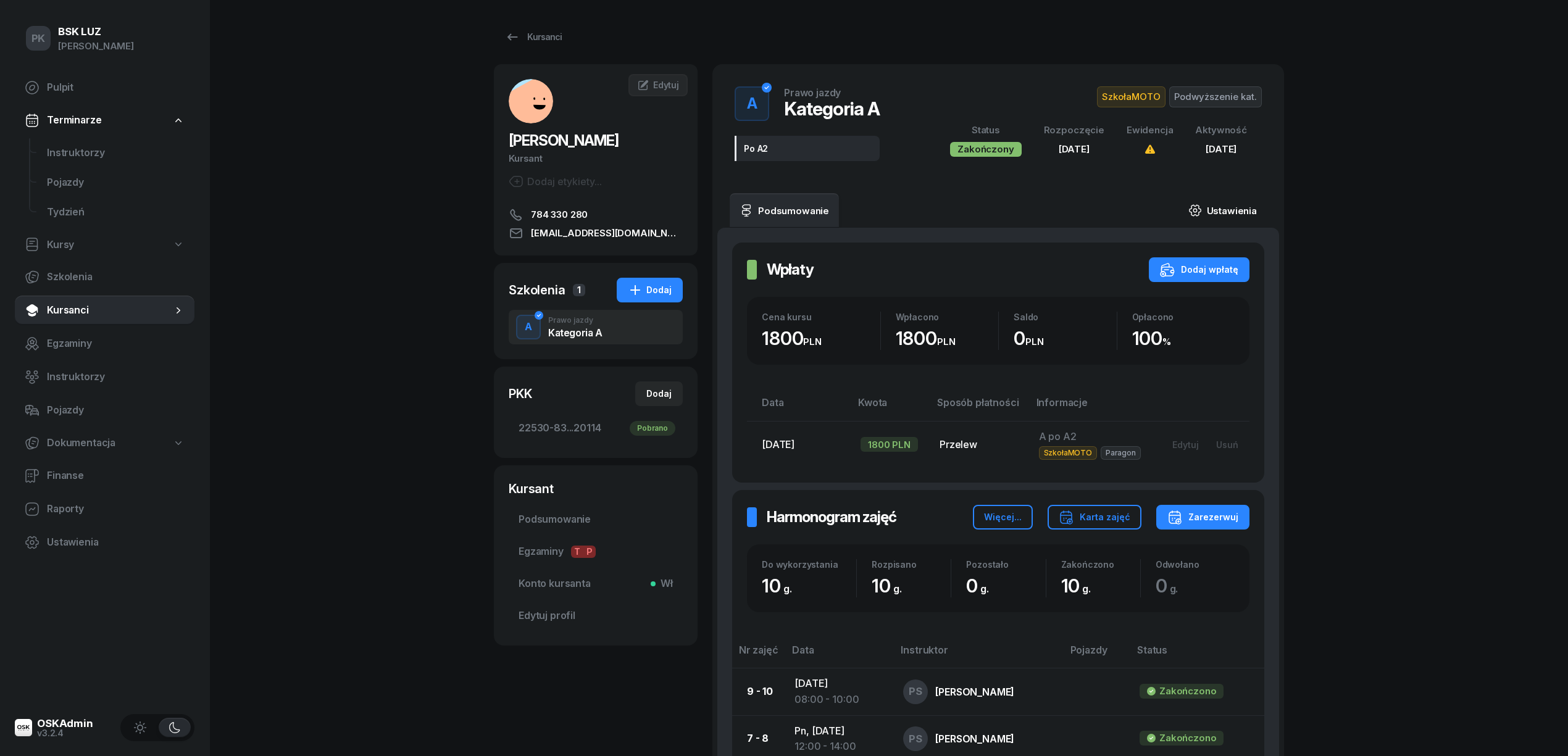
click at [1240, 218] on link "Ustawienia" at bounding box center [1222, 210] width 88 height 35
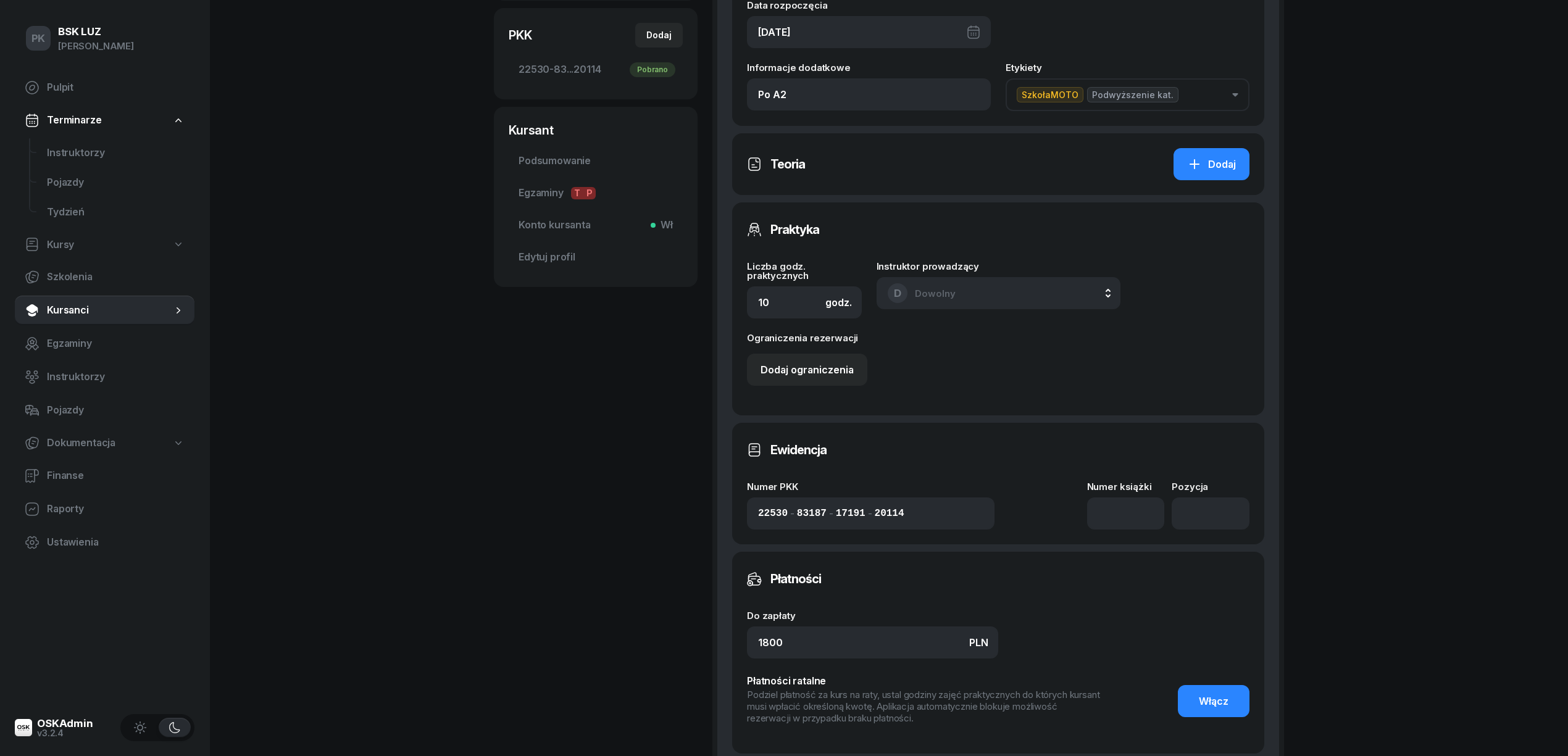
scroll to position [411, 0]
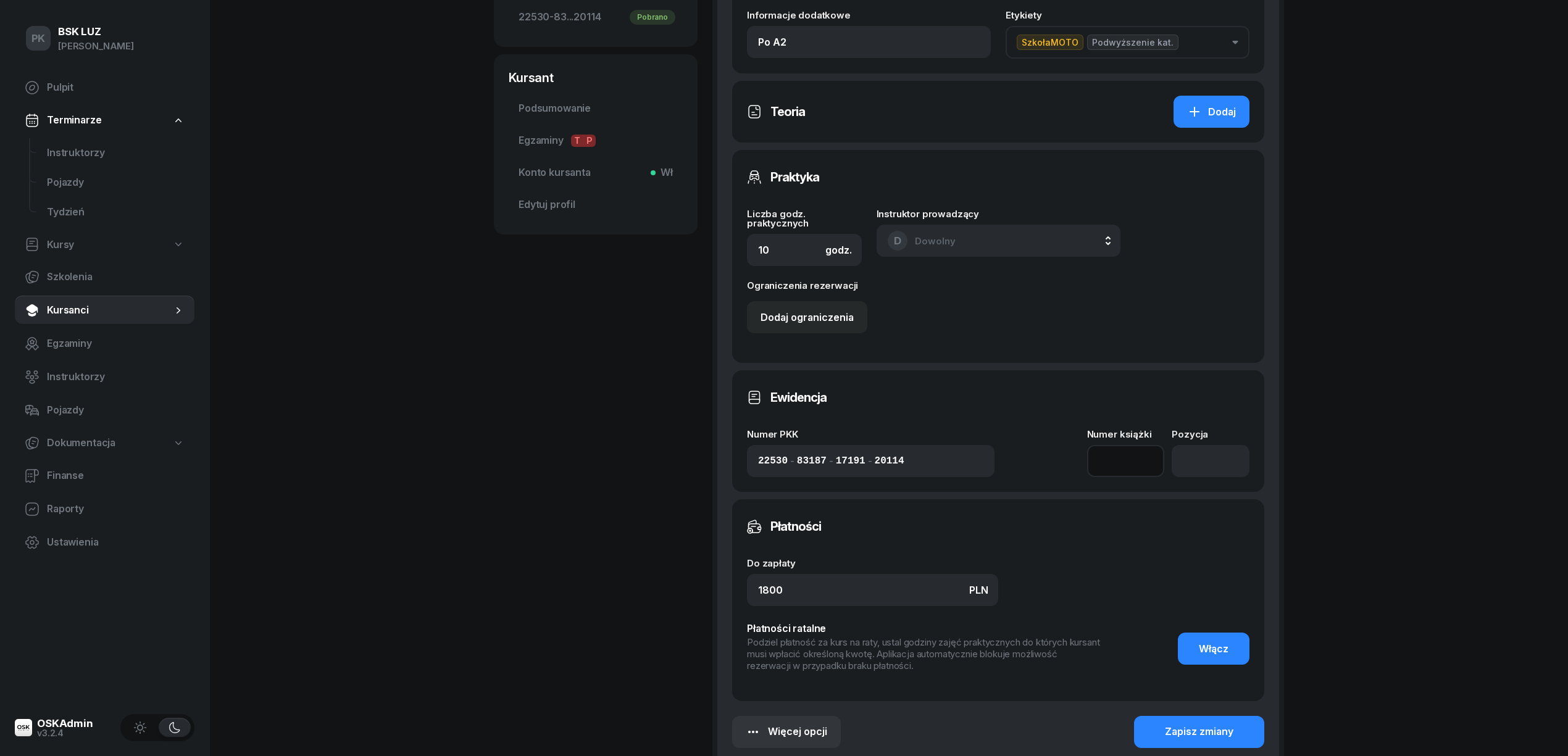
click at [1121, 470] on input at bounding box center [1126, 461] width 78 height 32
type input "1/2020/SM"
click at [1206, 465] on input "number" at bounding box center [1210, 461] width 78 height 32
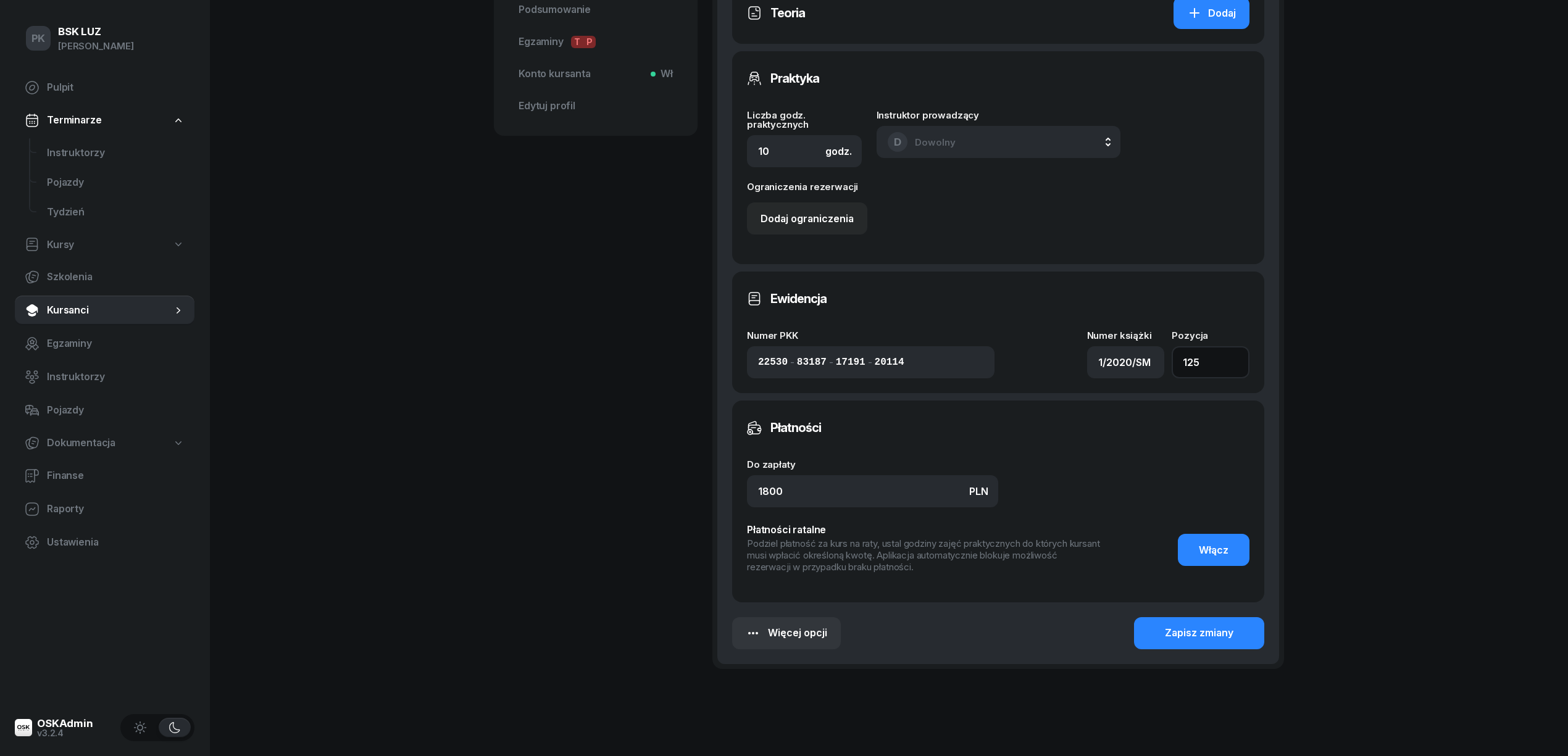
scroll to position [543, 0]
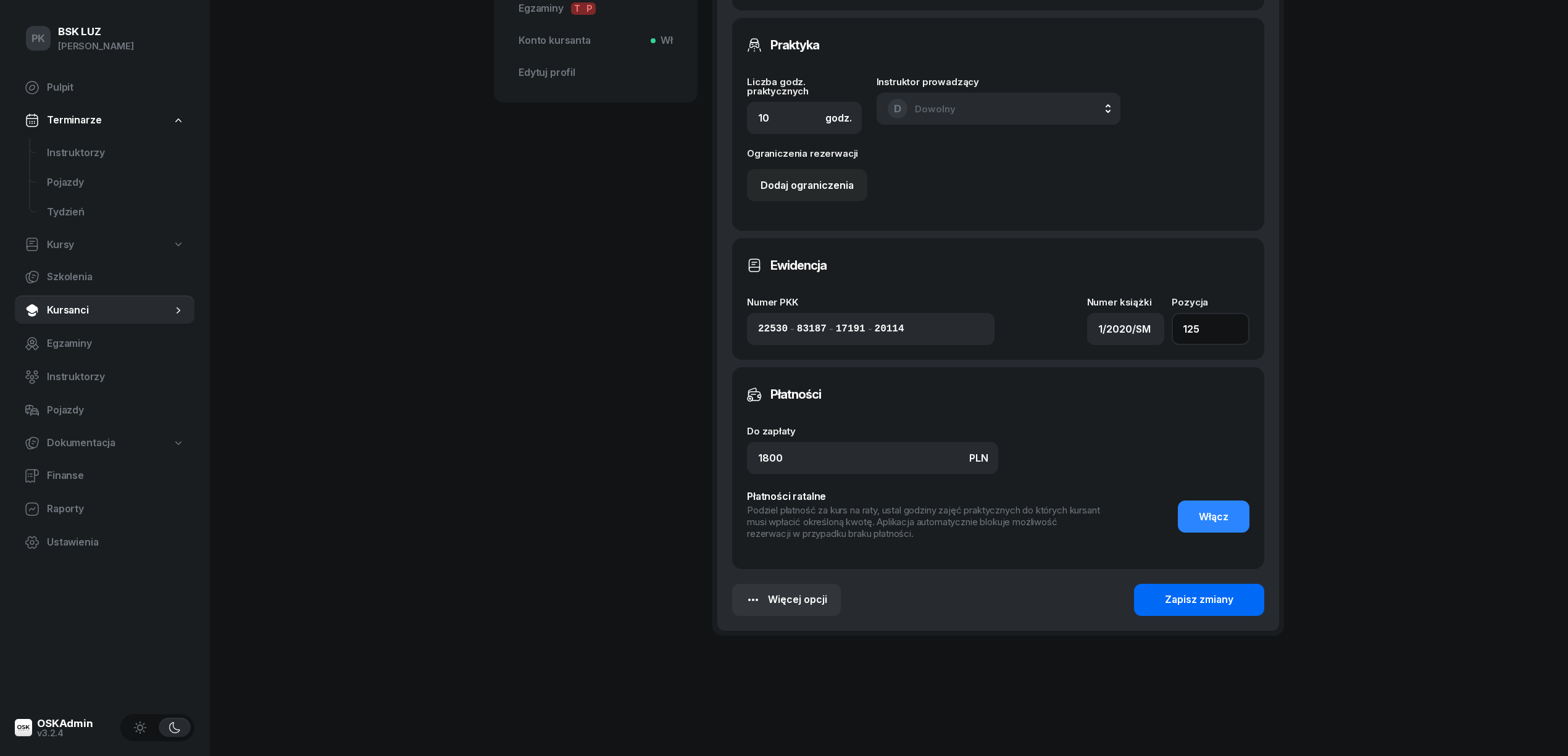
type input "125"
click at [1209, 601] on div "Zapisz zmiany" at bounding box center [1199, 600] width 69 height 16
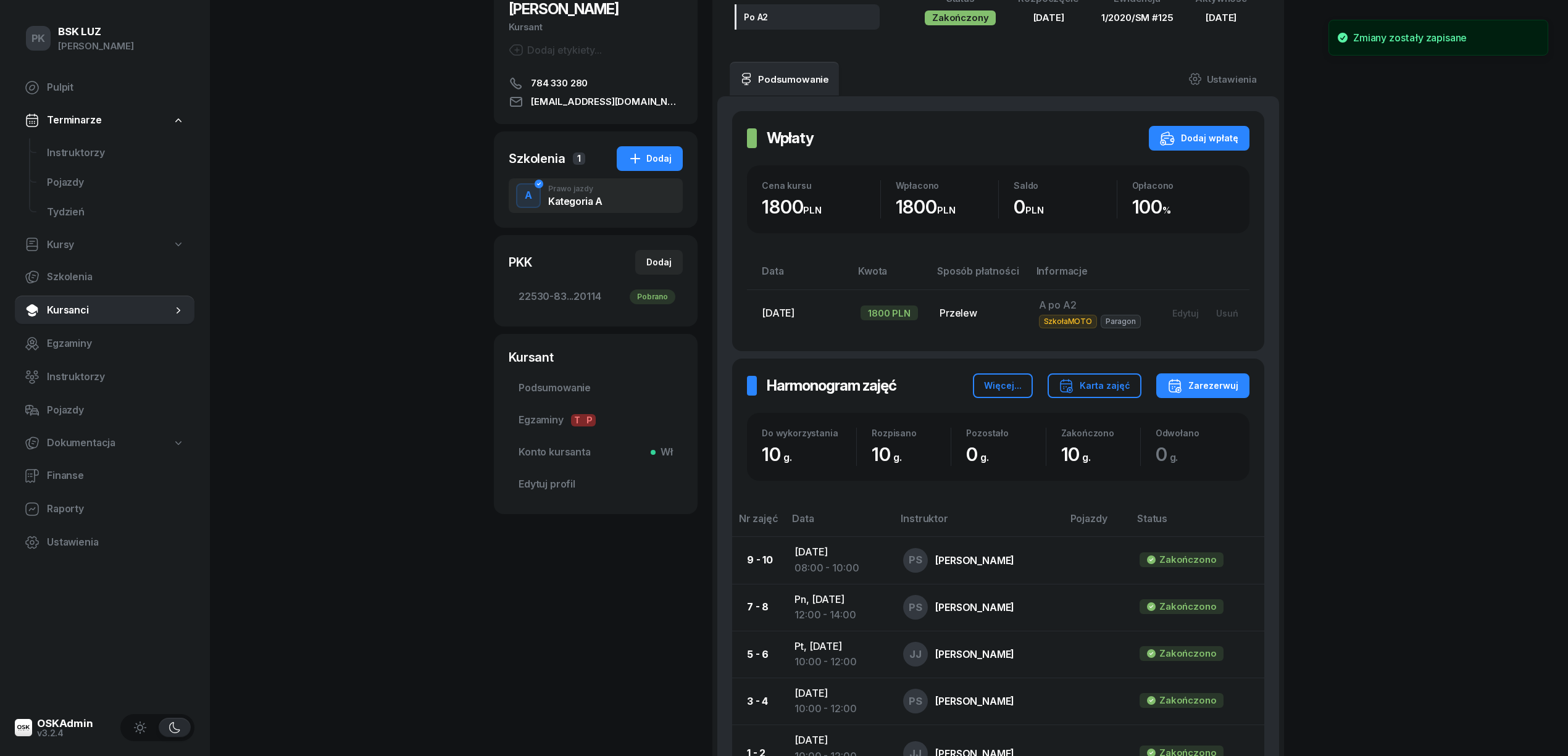
scroll to position [0, 0]
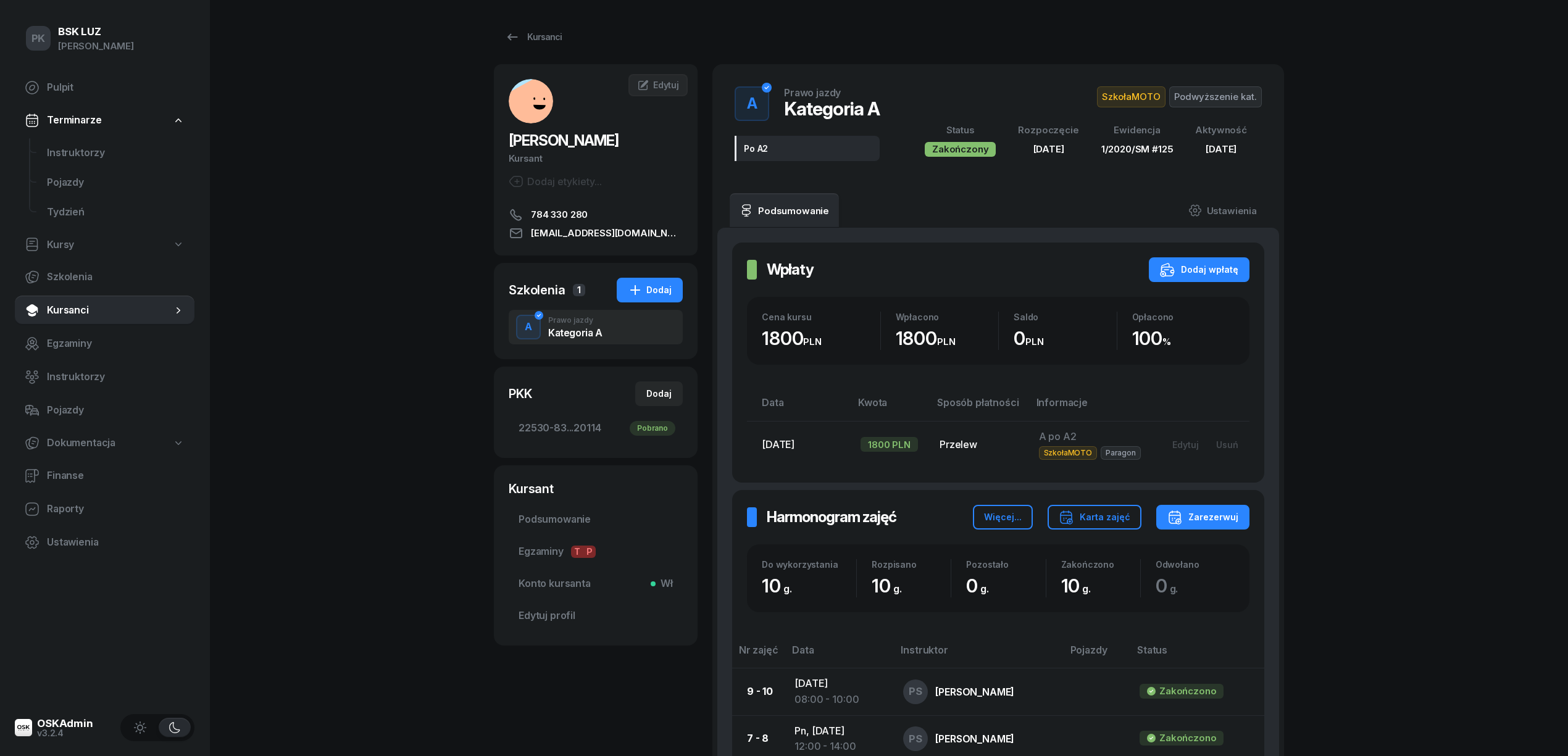
click at [1219, 89] on span "Podwyższenie kat." at bounding box center [1216, 97] width 92 height 21
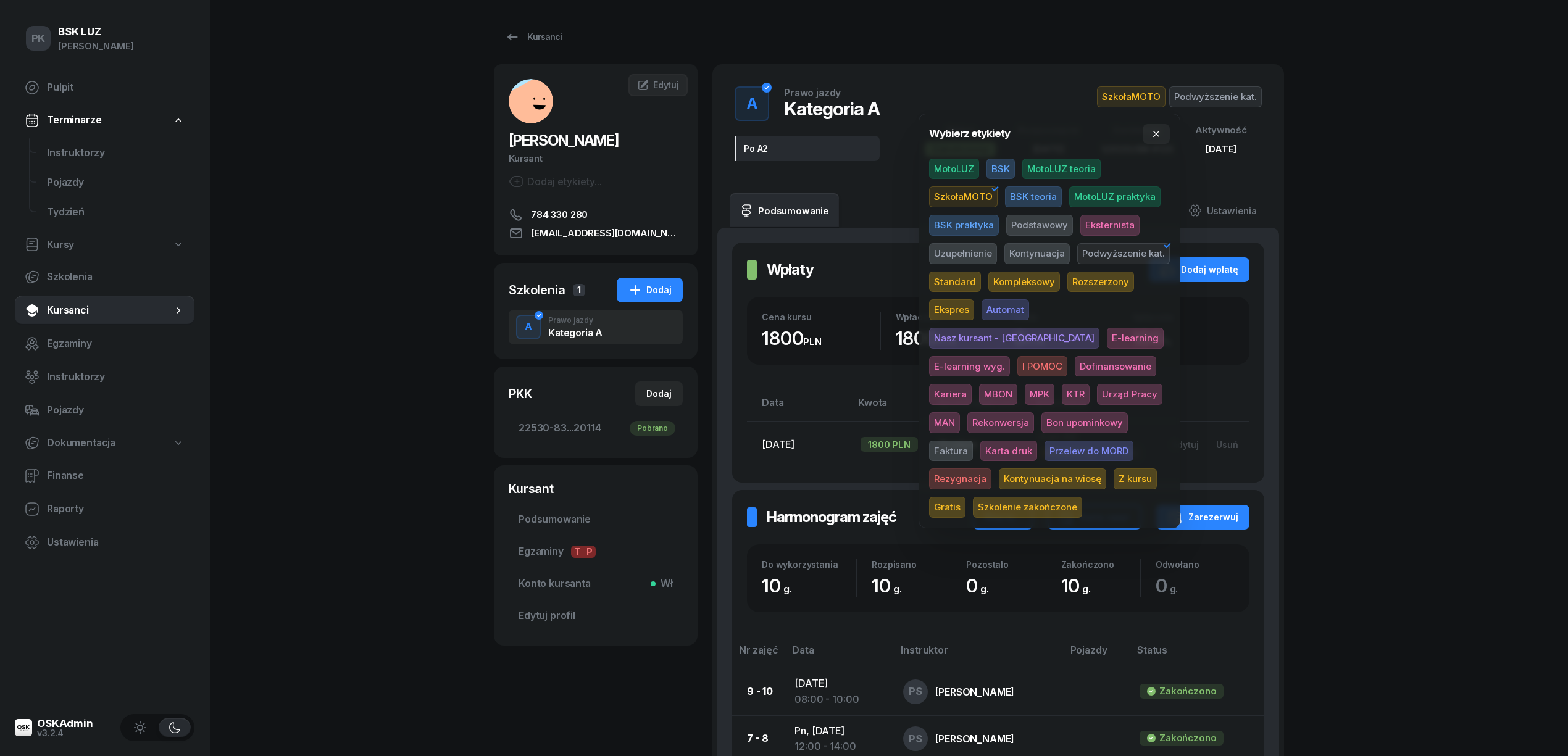
drag, startPoint x: 1001, startPoint y: 501, endPoint x: 1281, endPoint y: 401, distance: 297.3
click at [1003, 501] on span "Szkolenie zakończone" at bounding box center [1027, 507] width 109 height 21
click at [1383, 358] on div "PK BSK LUZ Piotr Klimek Pulpit Terminarze Instruktorzy Pojazdy Tydzień Kursy Sz…" at bounding box center [784, 534] width 1568 height 1069
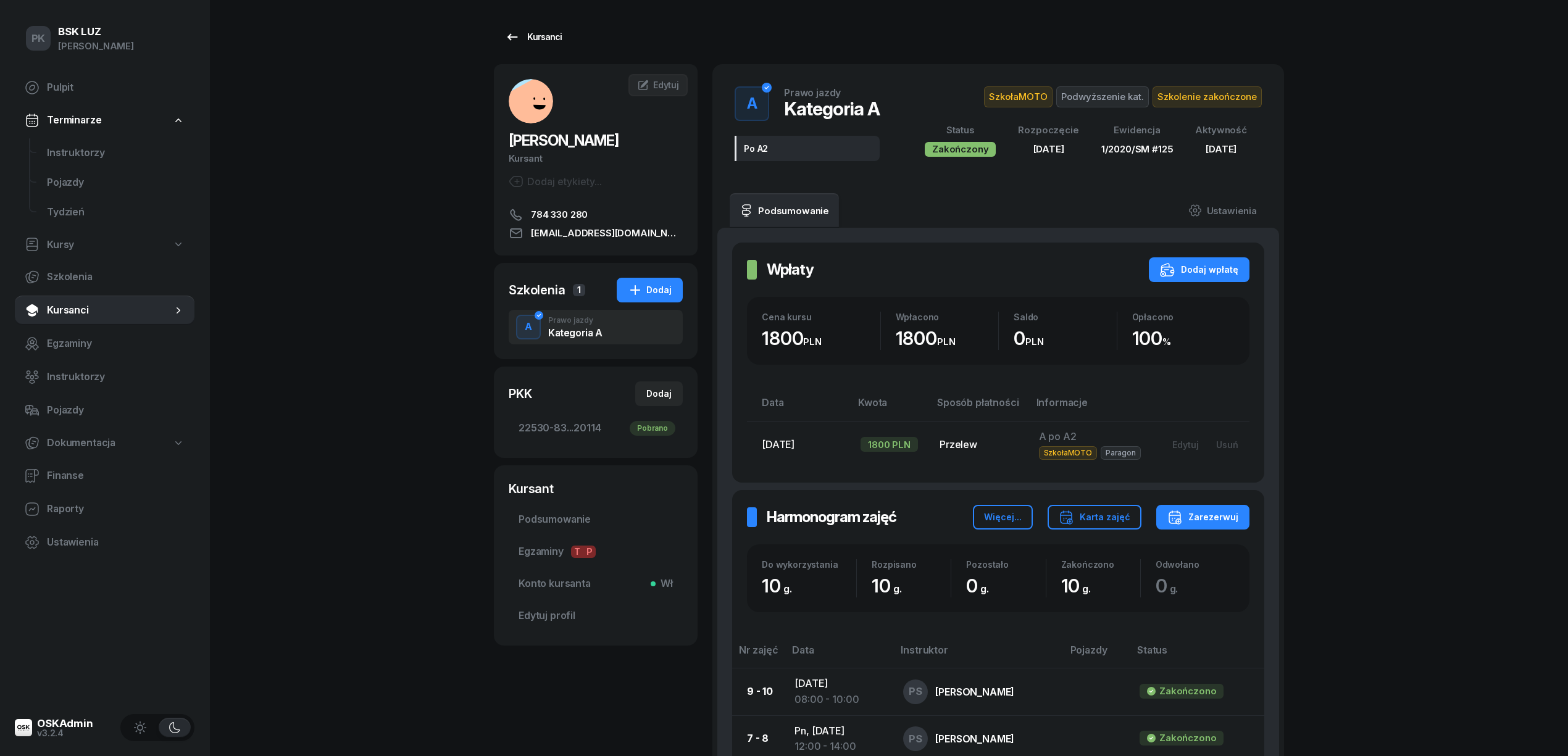
click at [532, 39] on div "Kursanci" at bounding box center [533, 37] width 57 height 15
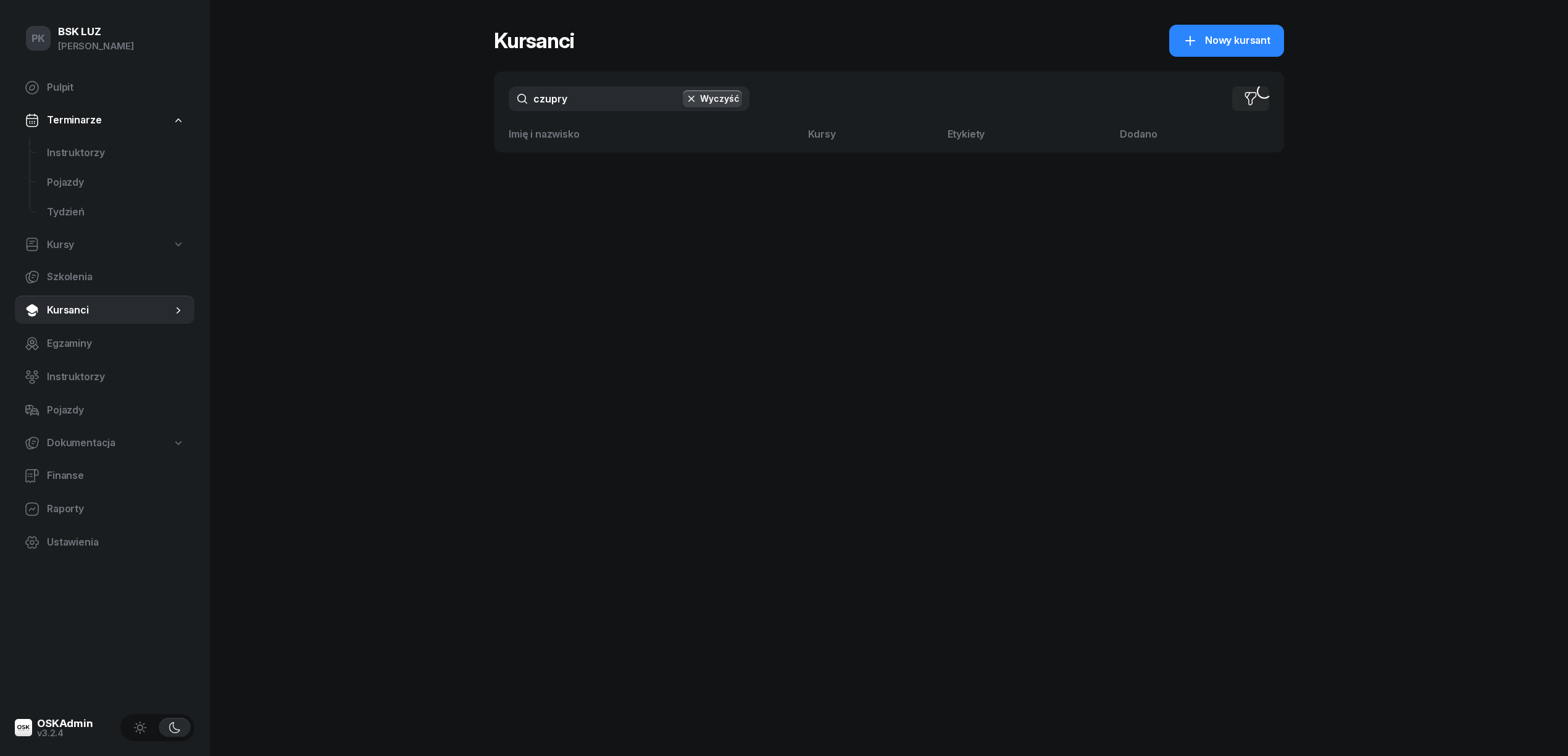
click at [428, 89] on div "PK BSK LUZ Piotr Klimek Pulpit Terminarze Instruktorzy Pojazdy Tydzień Kursy Sz…" at bounding box center [784, 378] width 1568 height 756
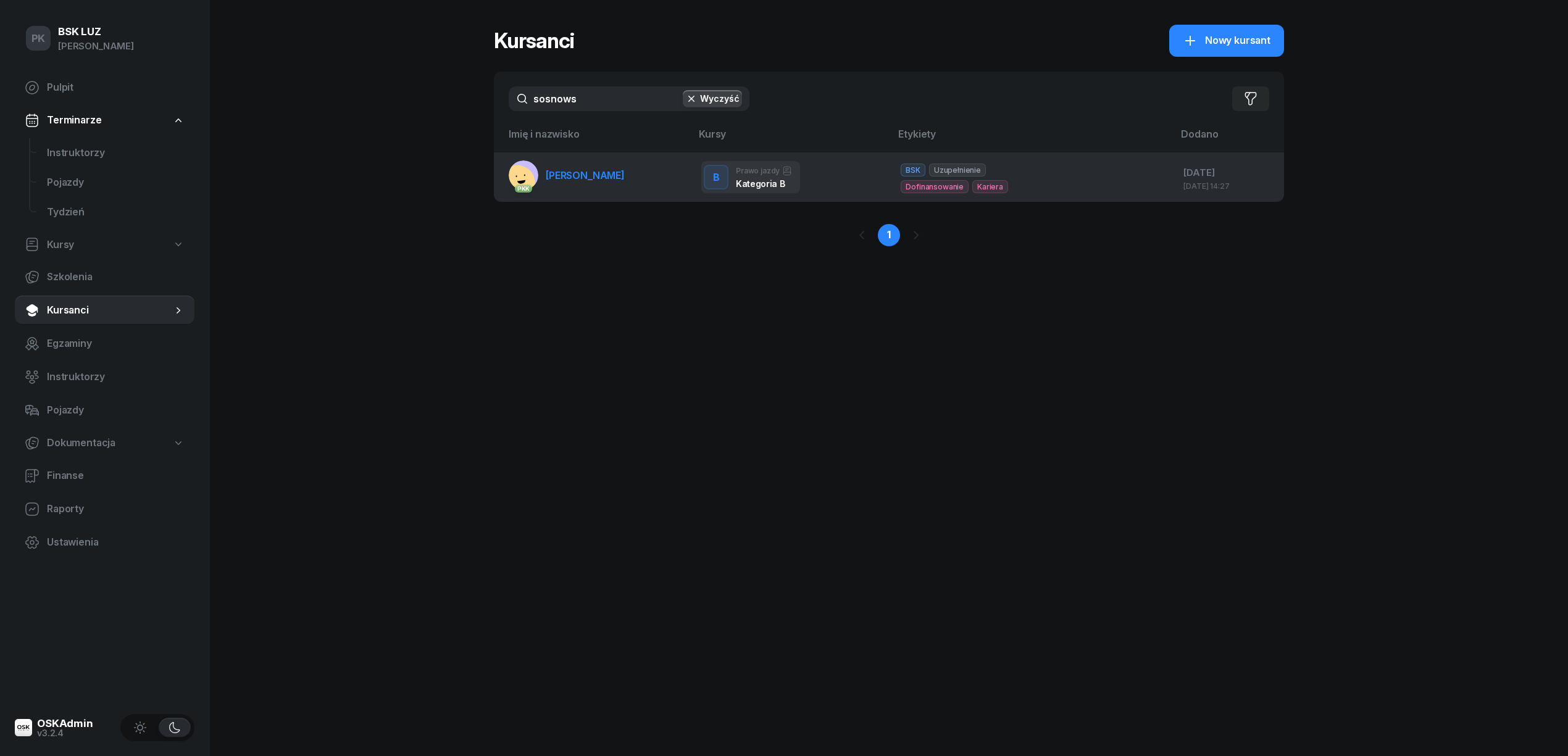
type input "sosnows"
click at [613, 181] on link "PKK SOSNOWSKA KAROLINA" at bounding box center [567, 175] width 116 height 29
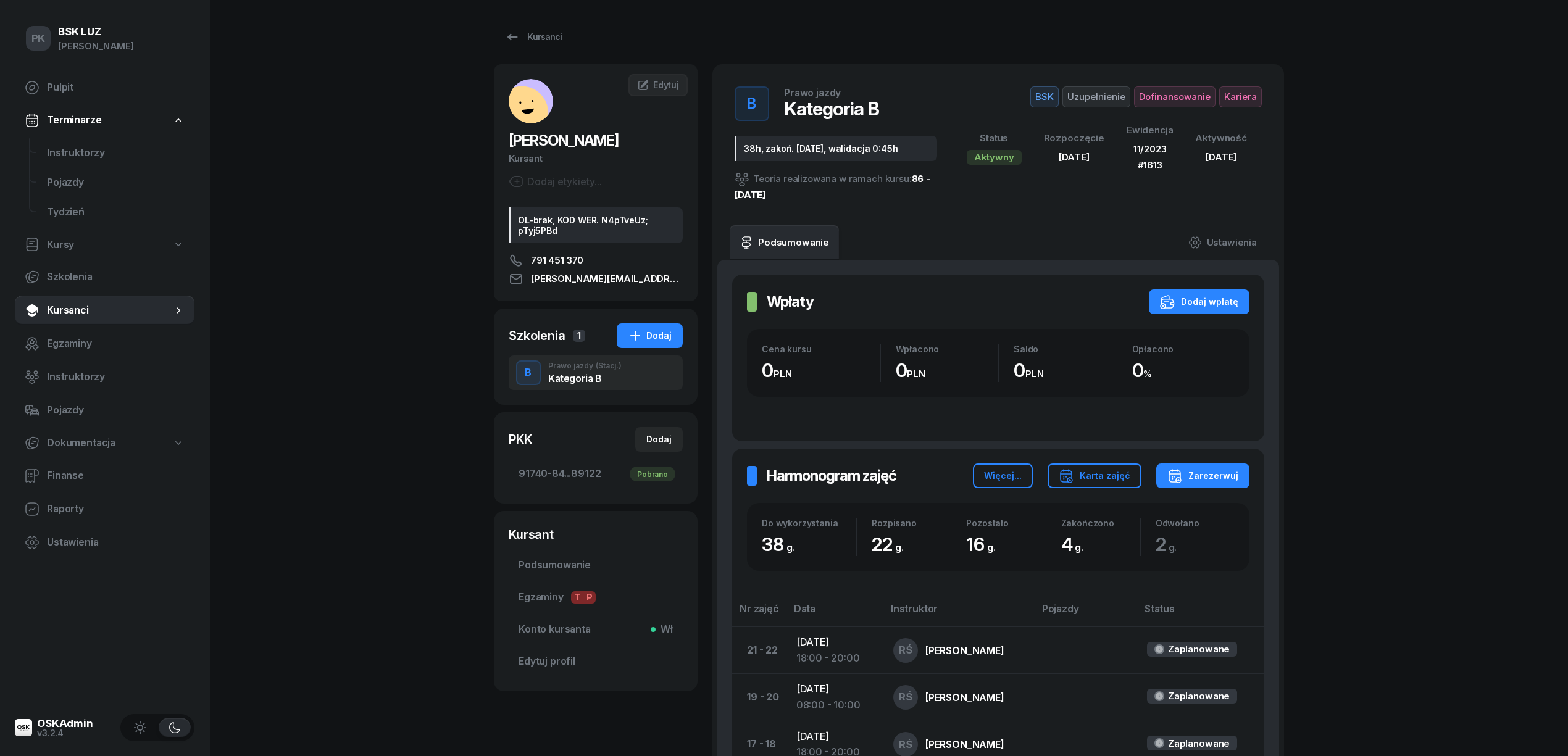
click at [567, 51] on div "Kursanci SOSNOWSKA KAROLINA Kursant Dodaj etykiety... OL-brak, KOD WER. N4pTveU…" at bounding box center [889, 643] width 790 height 1287
click at [559, 45] on link "Kursanci" at bounding box center [533, 37] width 79 height 25
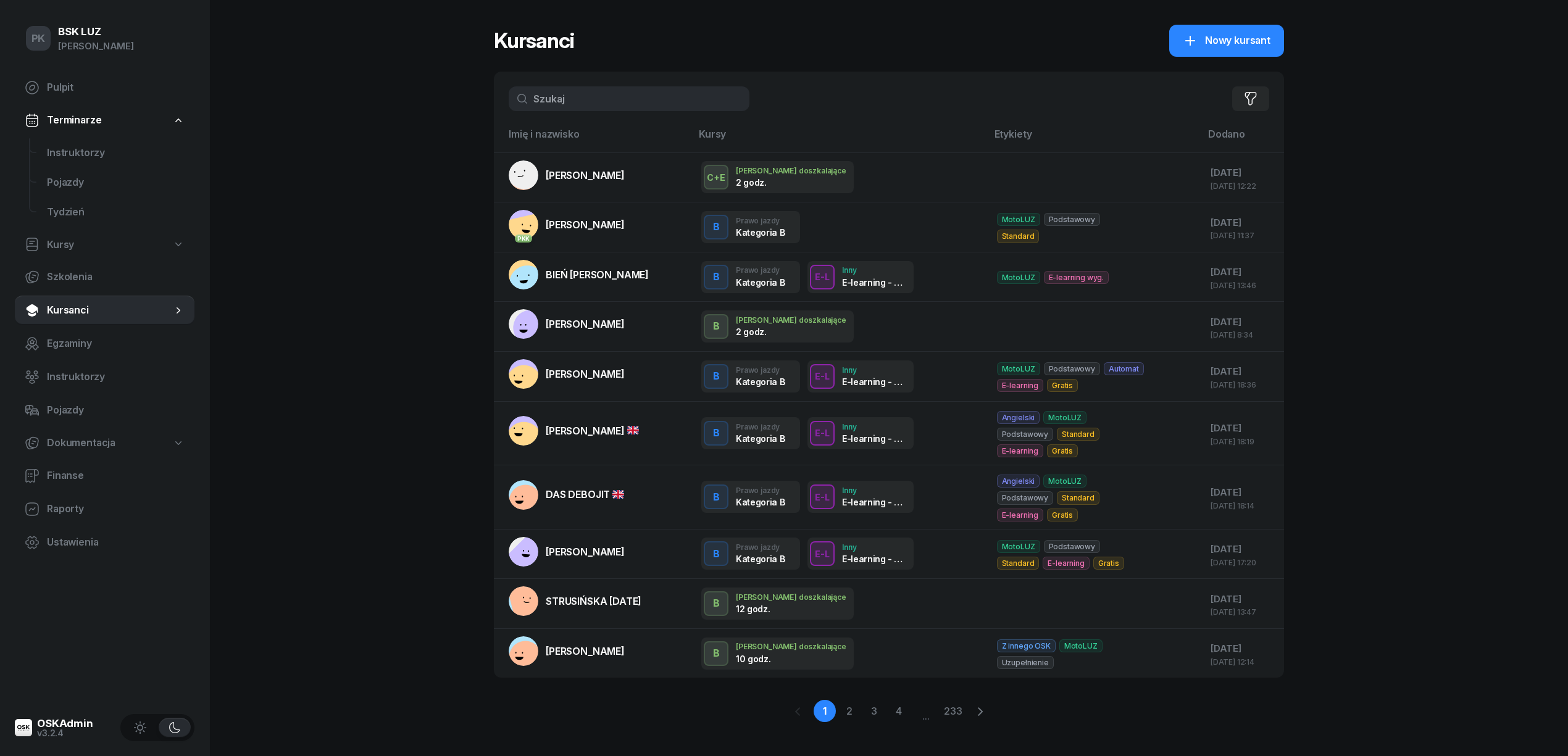
click at [576, 104] on input "text" at bounding box center [629, 98] width 241 height 25
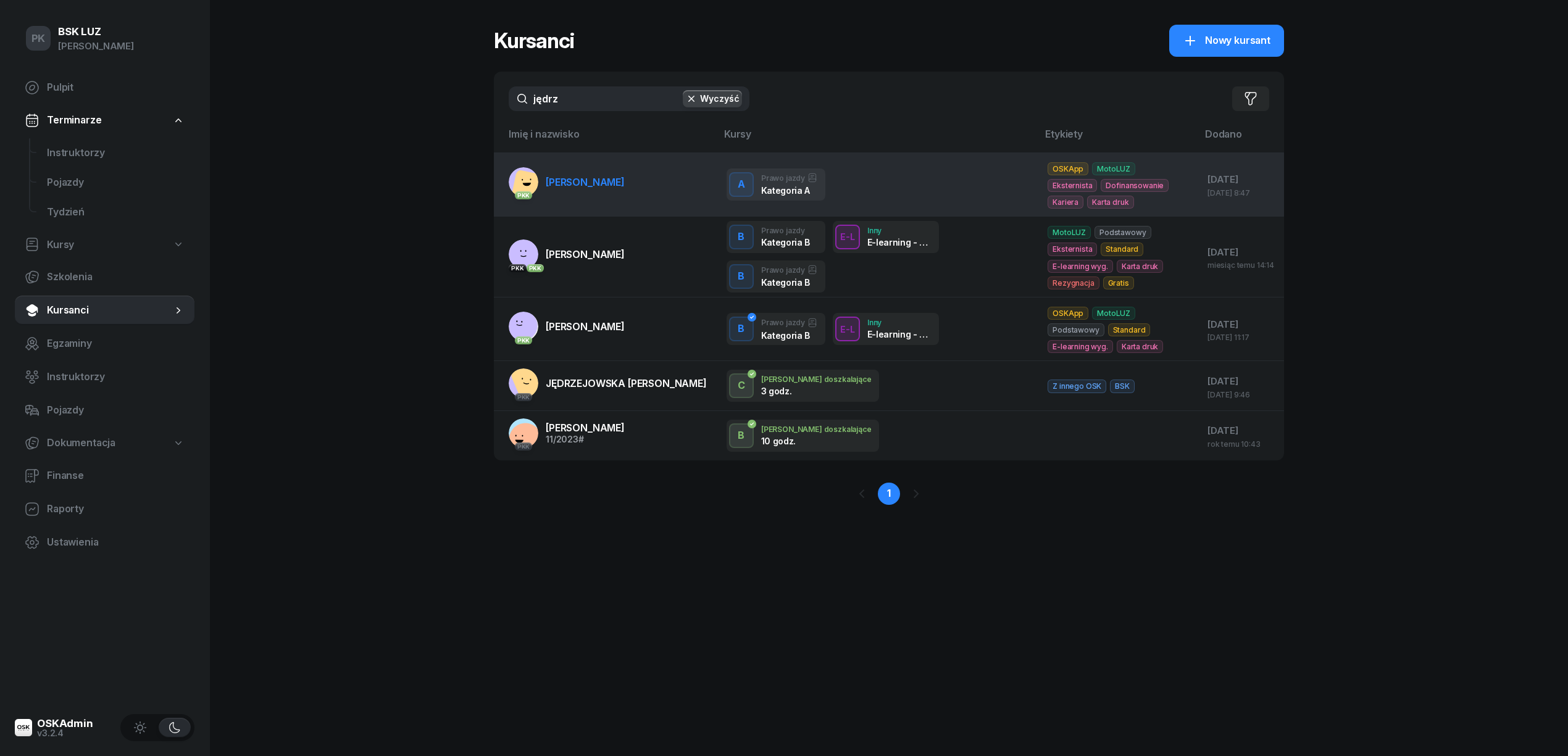
type input "jędrz"
click at [609, 184] on span "JĘDRZEJEWSKI DARIUSZ" at bounding box center [585, 182] width 79 height 12
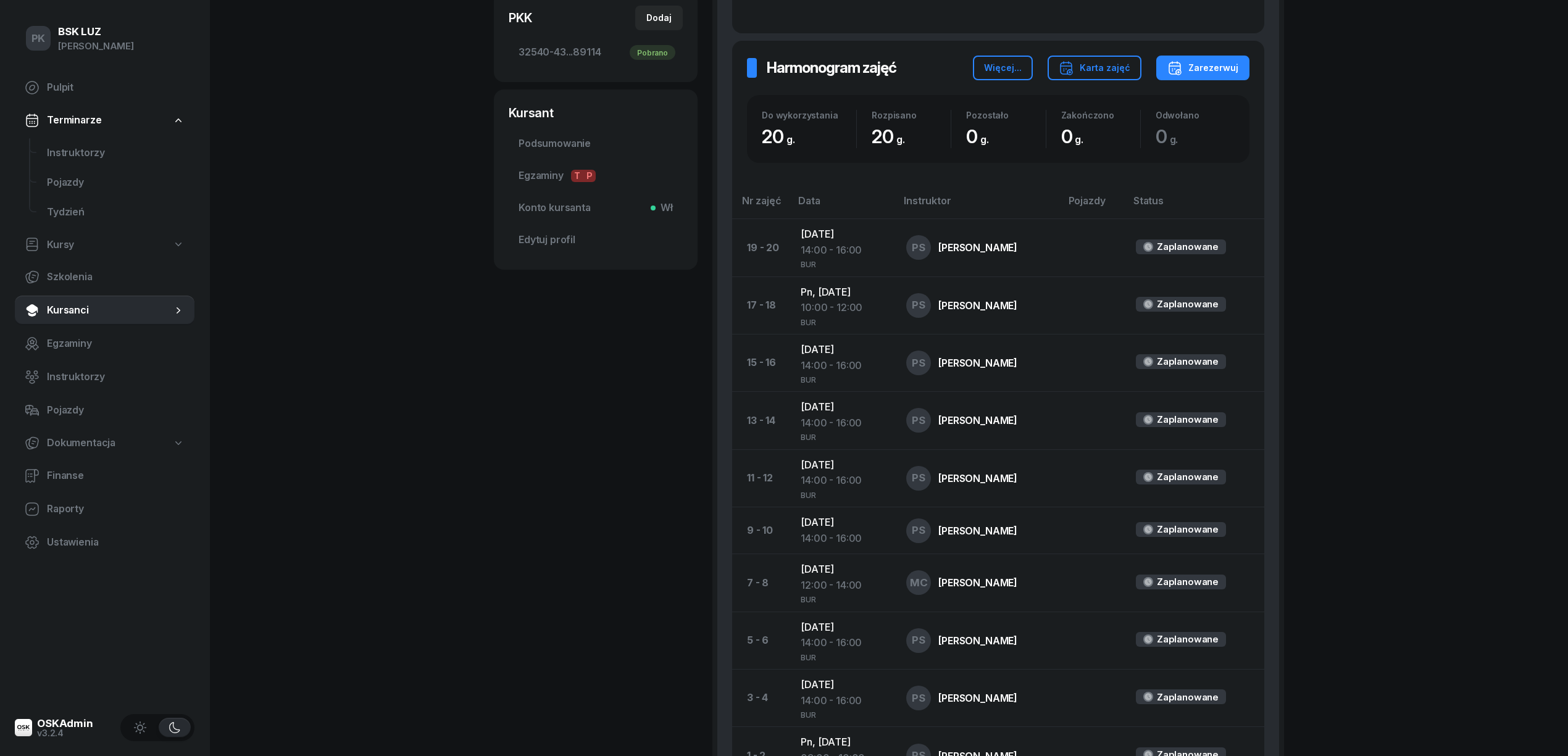
scroll to position [183, 0]
